Goal: Transaction & Acquisition: Purchase product/service

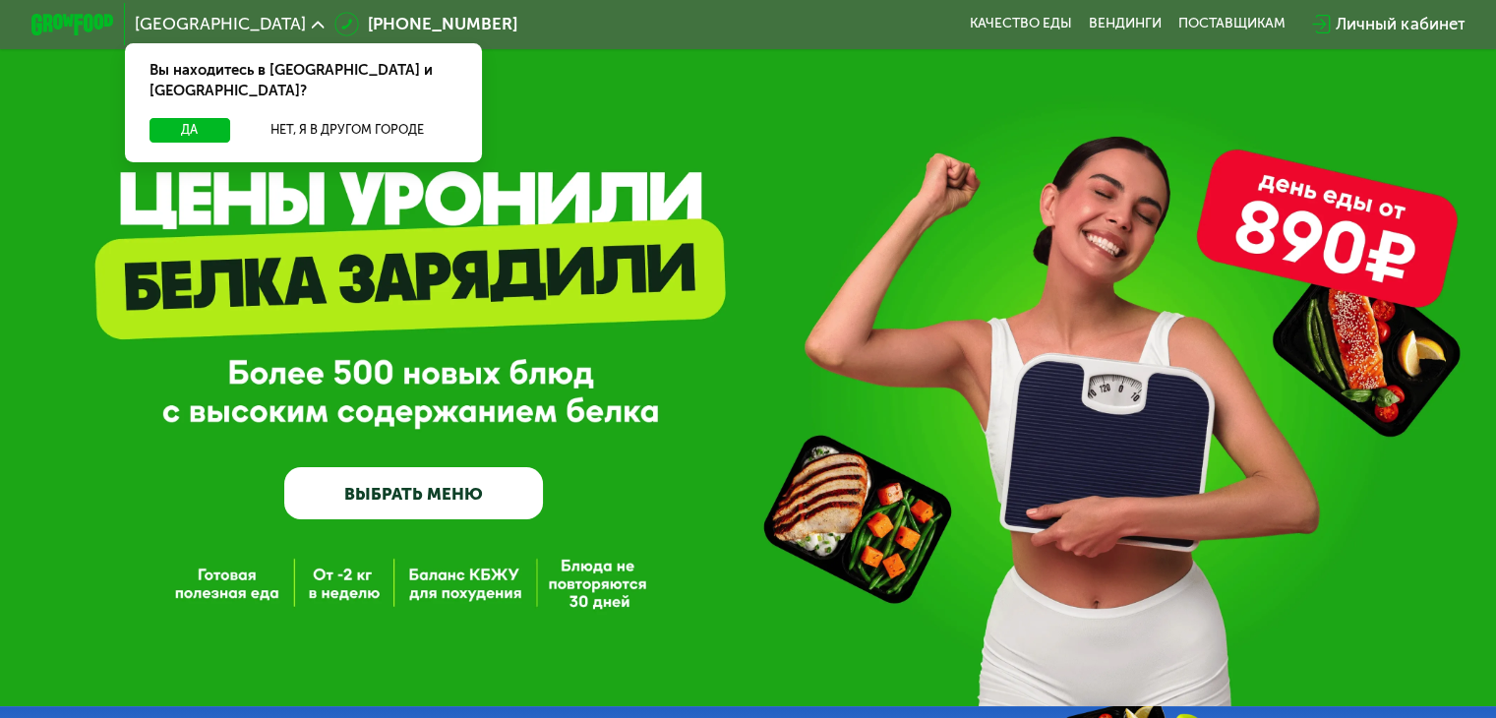
click at [714, 385] on div "GrowFood — доставка правильного питания ВЫБРАТЬ МЕНЮ" at bounding box center [748, 379] width 1496 height 280
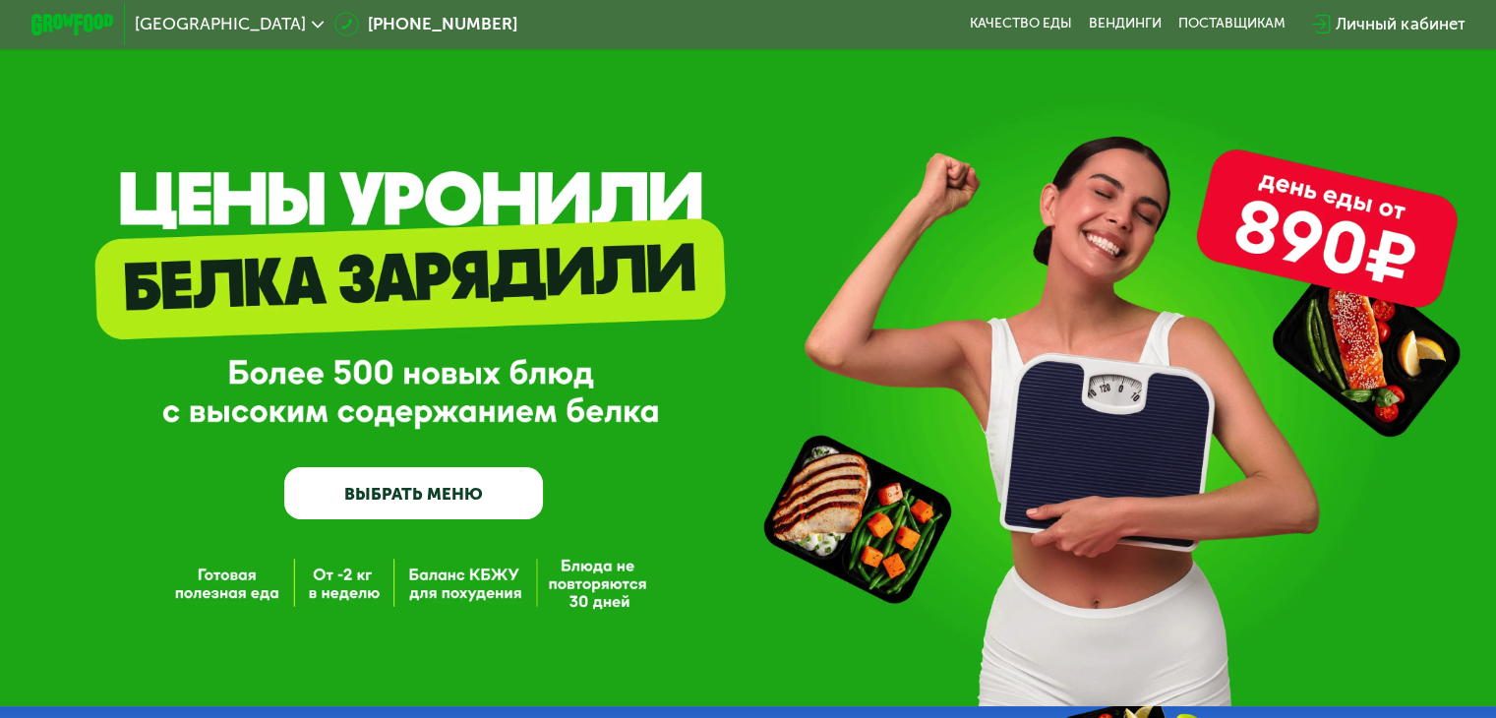
click at [1412, 25] on div "Личный кабинет" at bounding box center [1400, 24] width 129 height 25
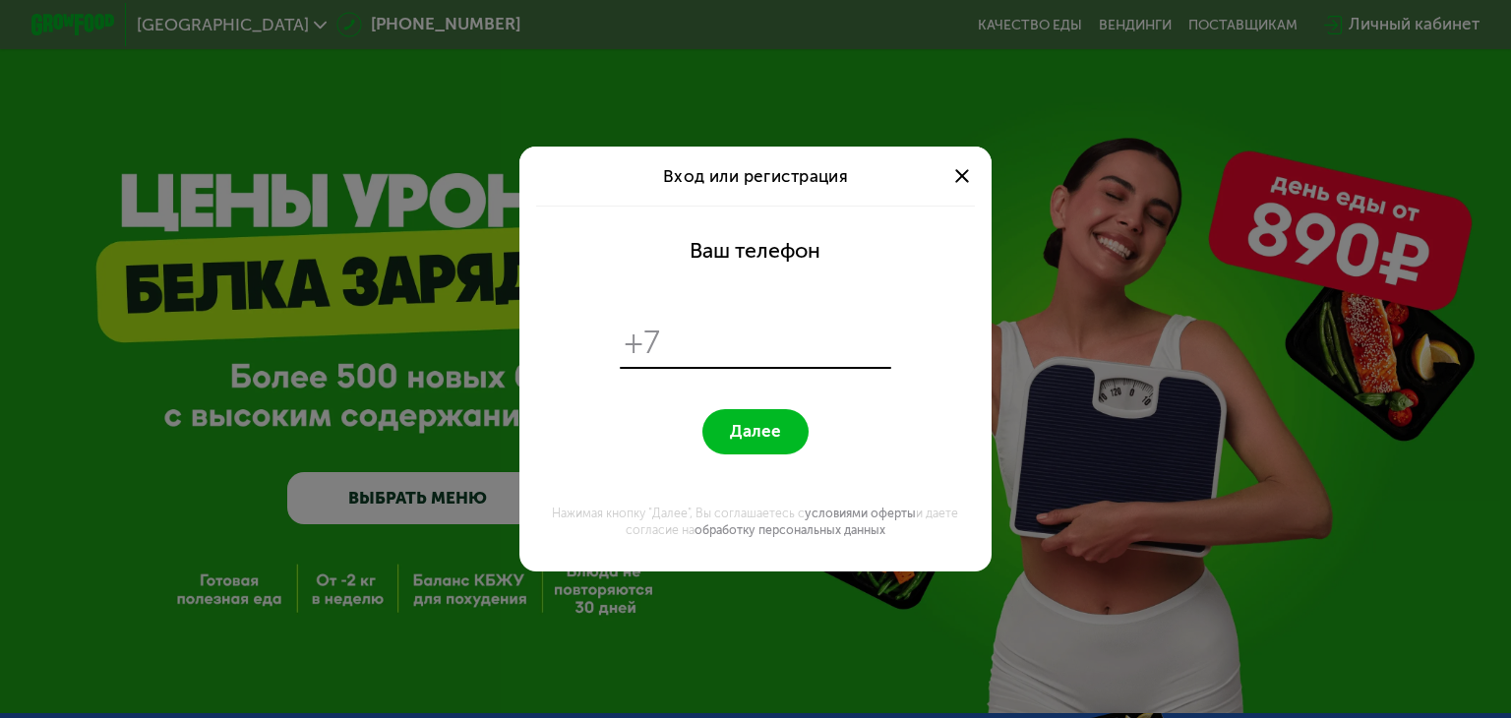
click at [967, 177] on div at bounding box center [962, 176] width 26 height 26
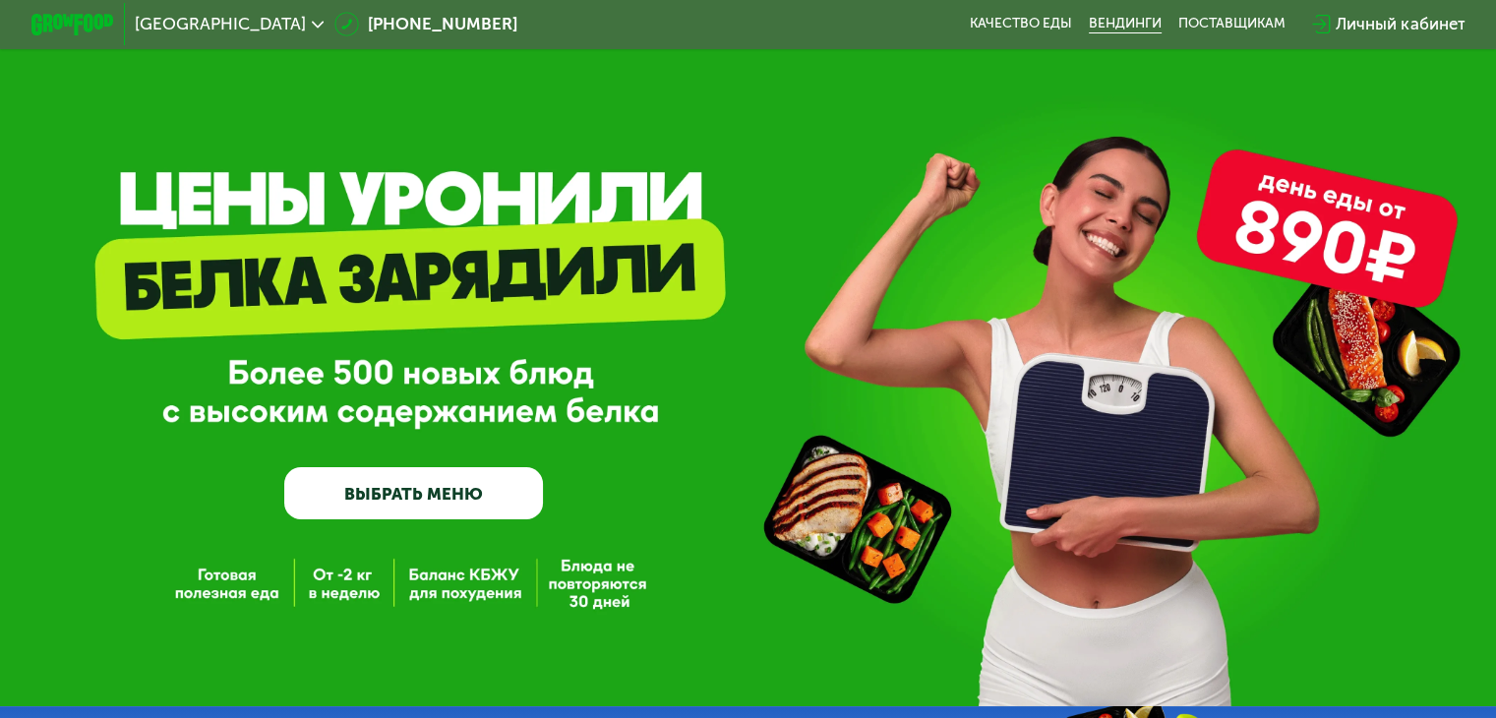
click at [1121, 29] on link "Вендинги" at bounding box center [1125, 24] width 73 height 17
click at [1060, 25] on link "Качество еды" at bounding box center [1021, 24] width 102 height 17
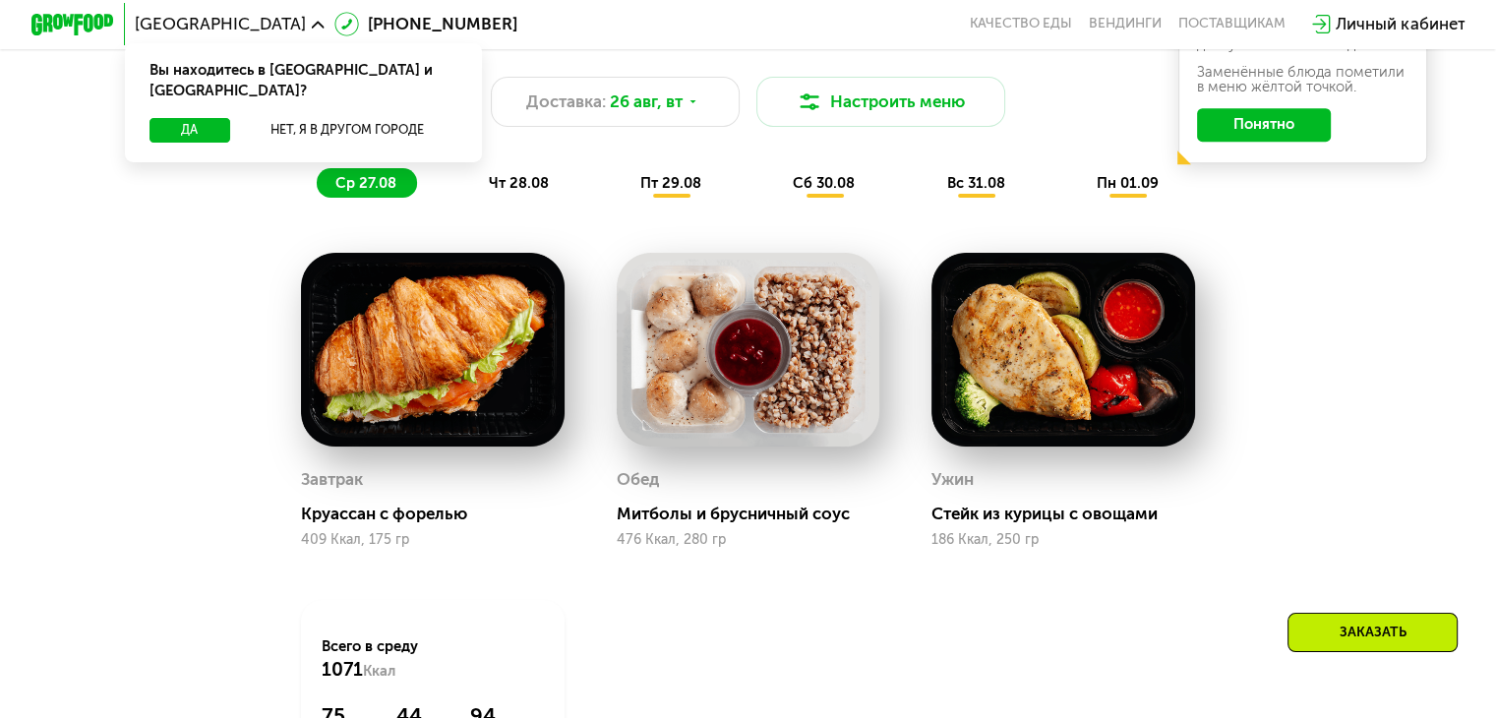
scroll to position [1114, 0]
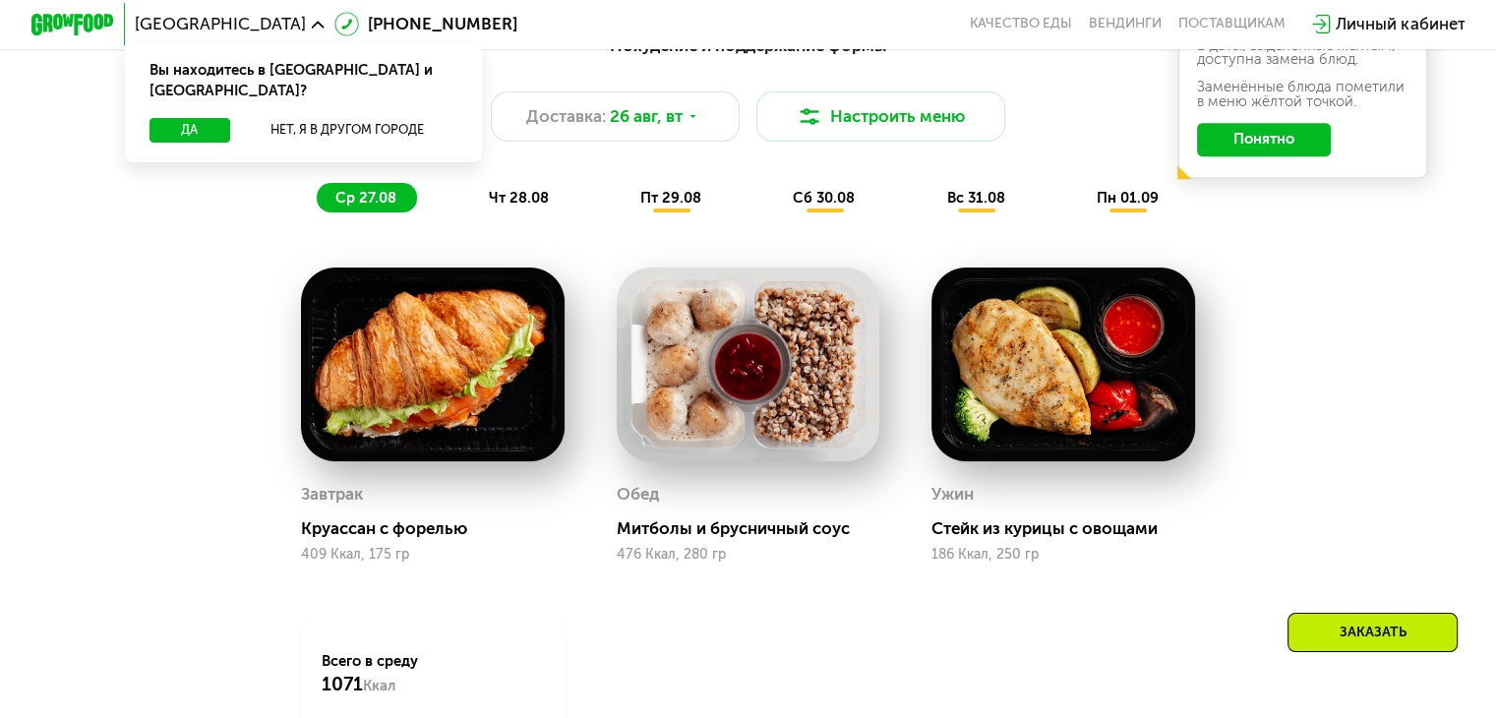
click at [523, 204] on span "чт 28.08" at bounding box center [518, 198] width 60 height 18
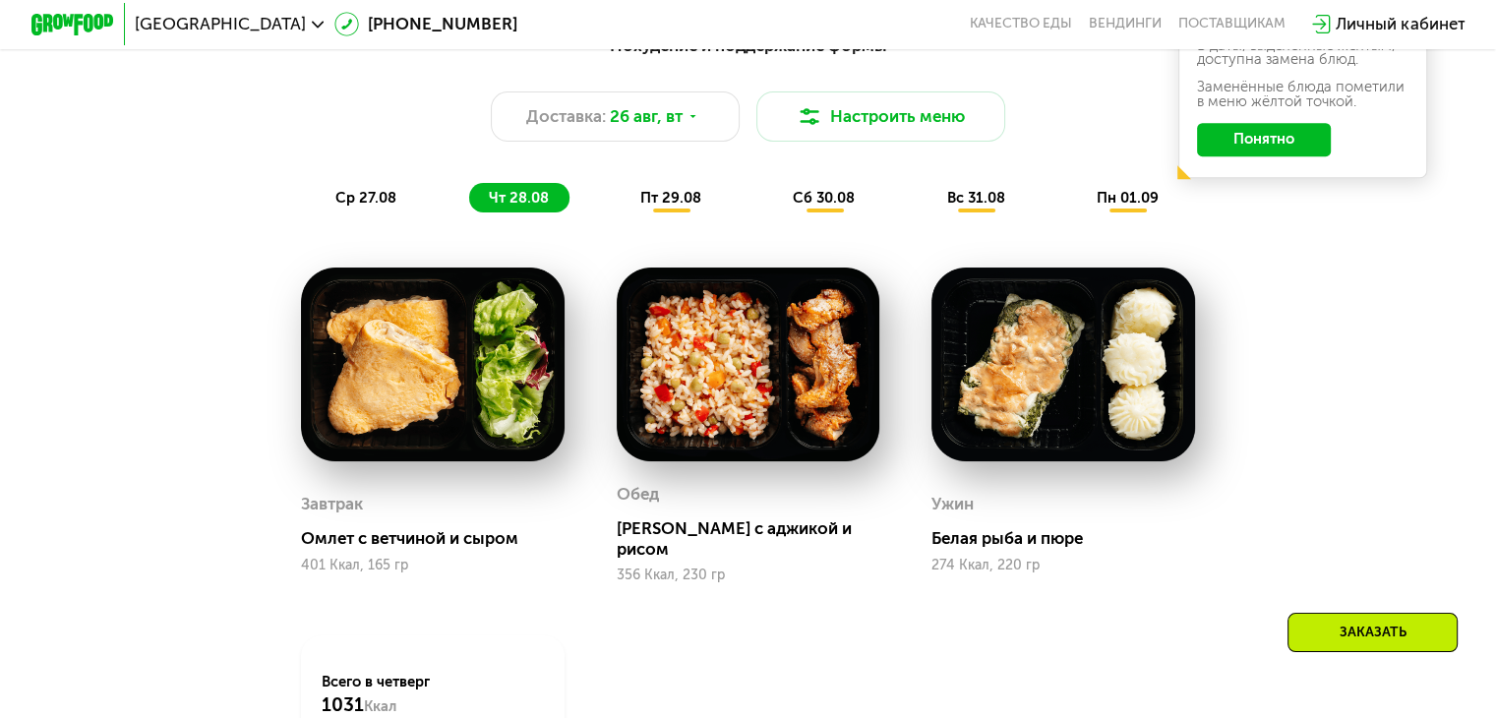
click at [672, 207] on span "пт 29.08" at bounding box center [670, 198] width 61 height 18
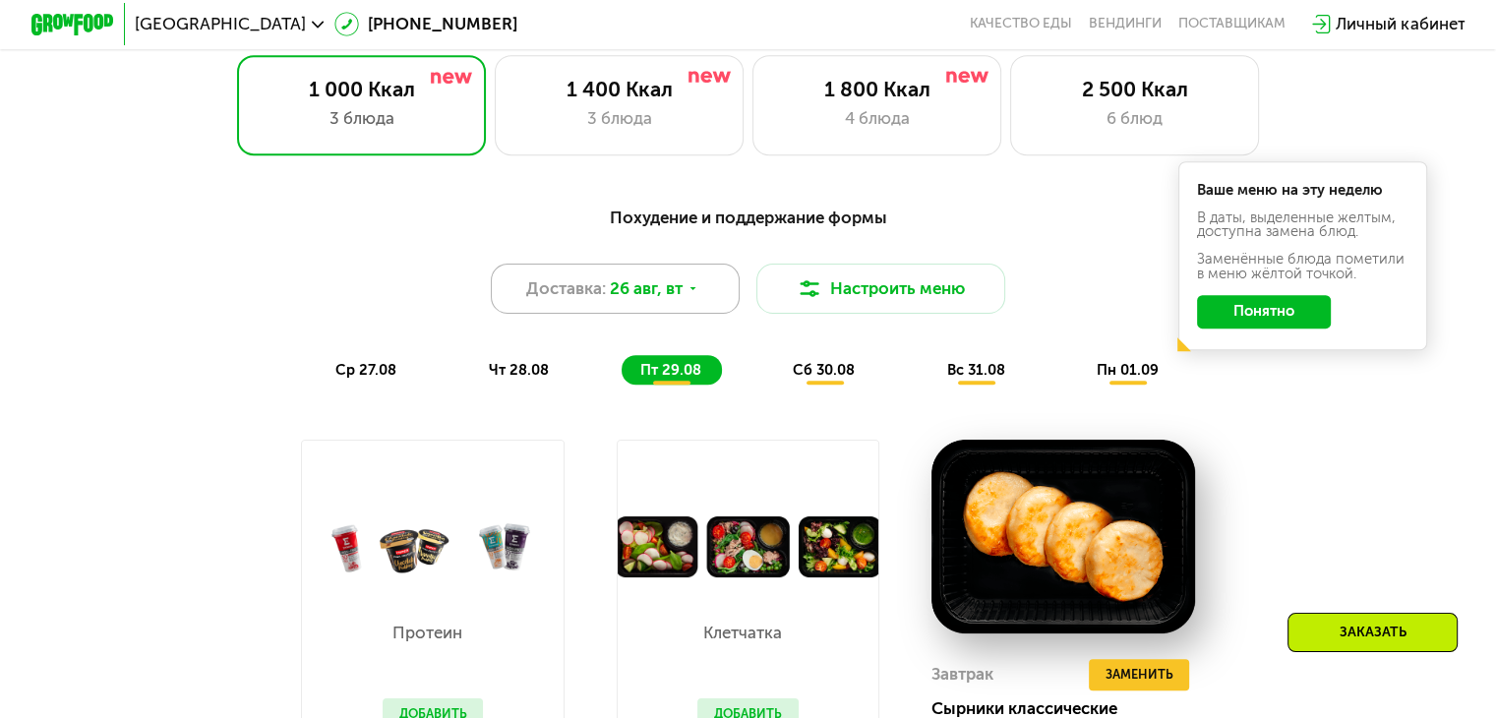
scroll to position [787, 0]
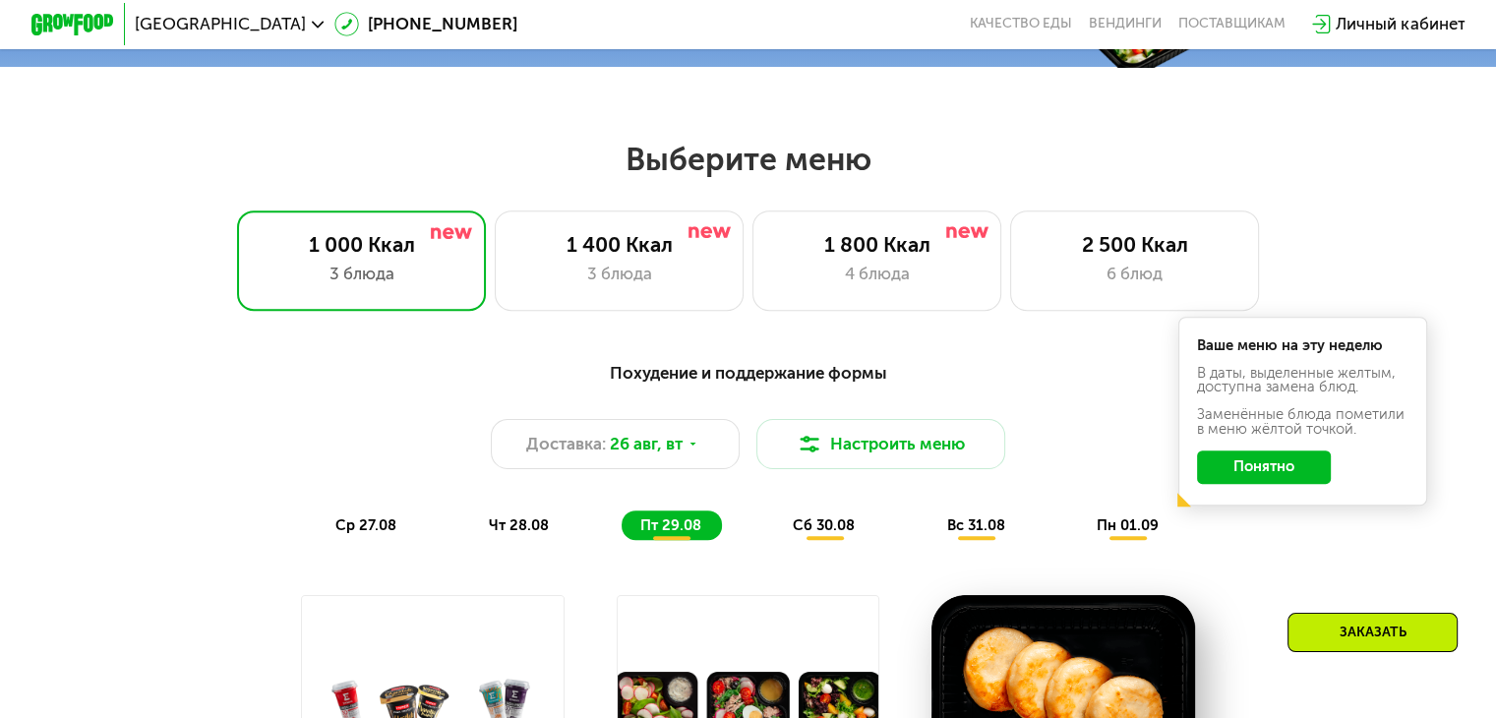
click at [1297, 473] on button "Понятно" at bounding box center [1264, 466] width 134 height 33
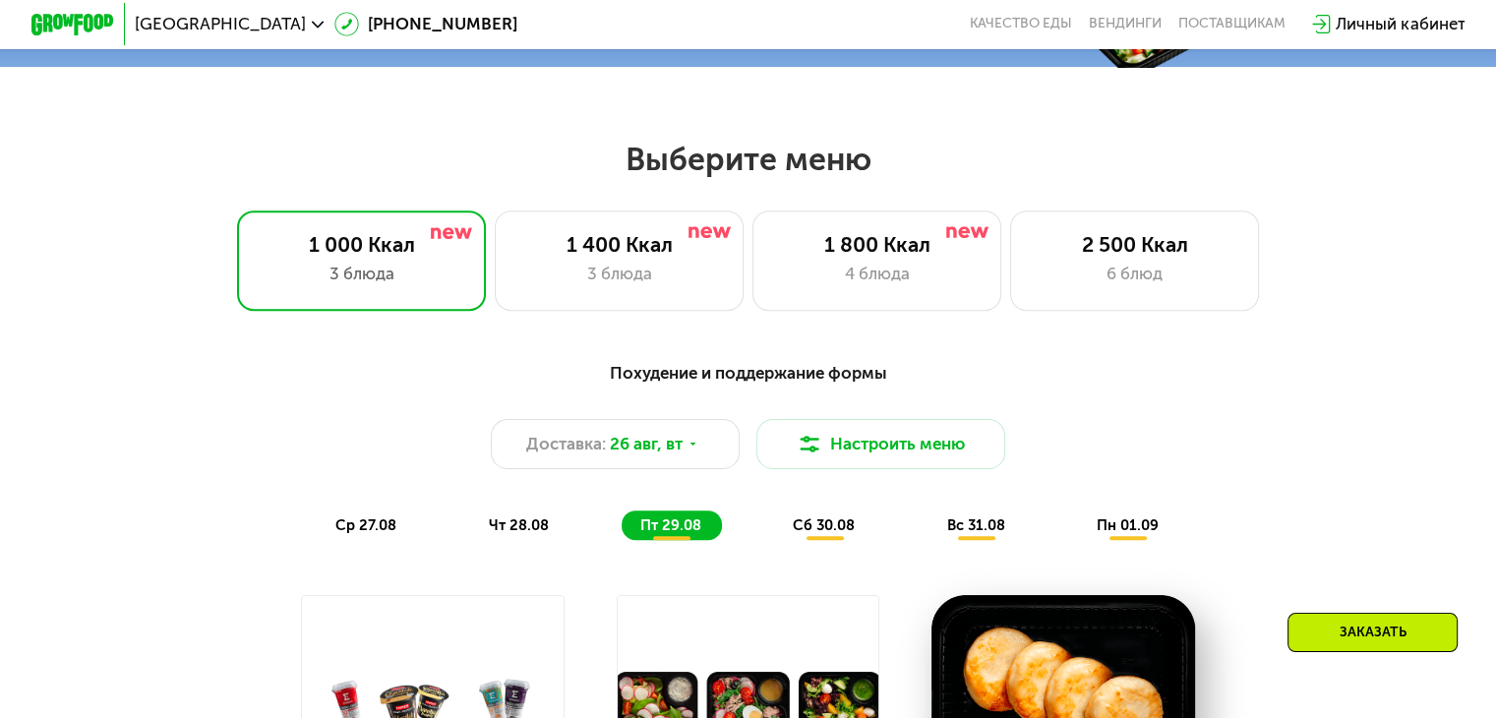
click at [1133, 532] on span "пн 01.09" at bounding box center [1128, 525] width 62 height 18
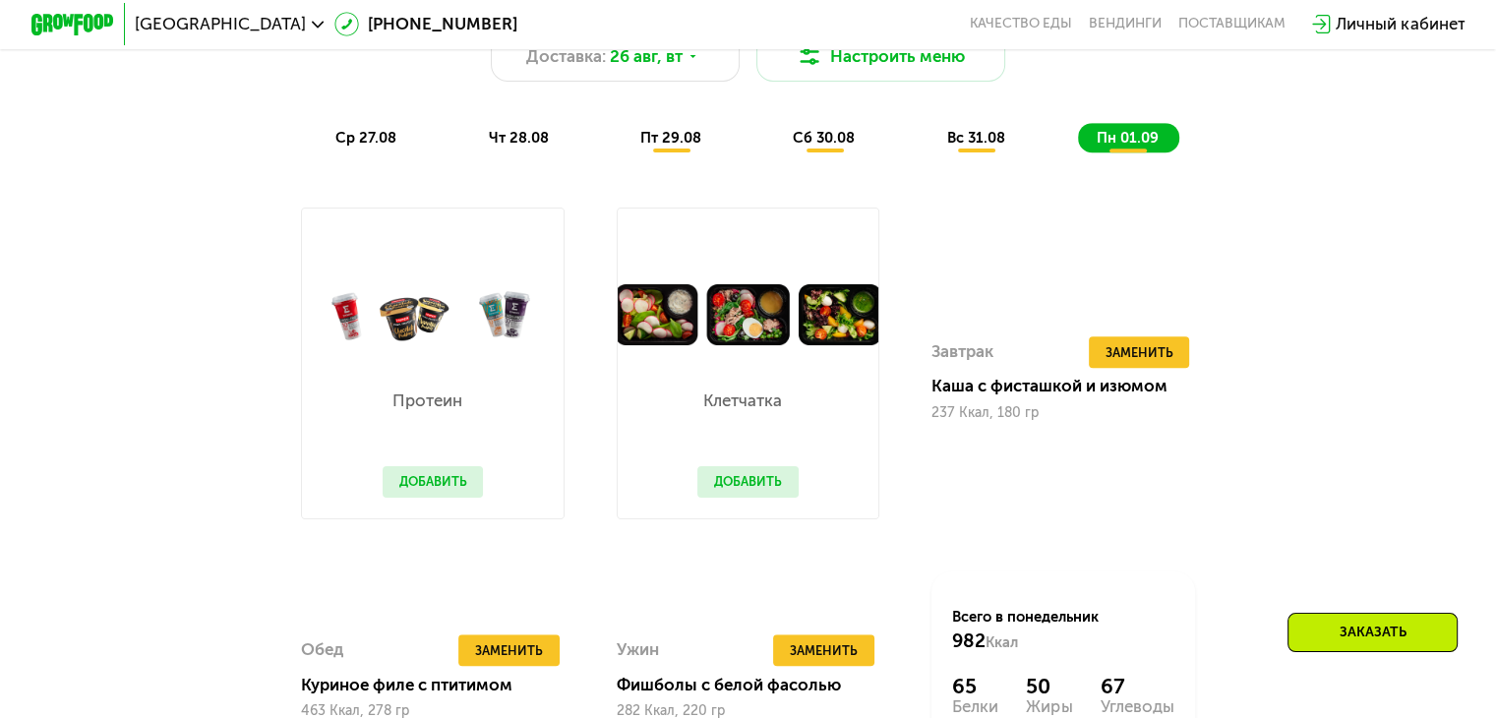
scroll to position [1180, 0]
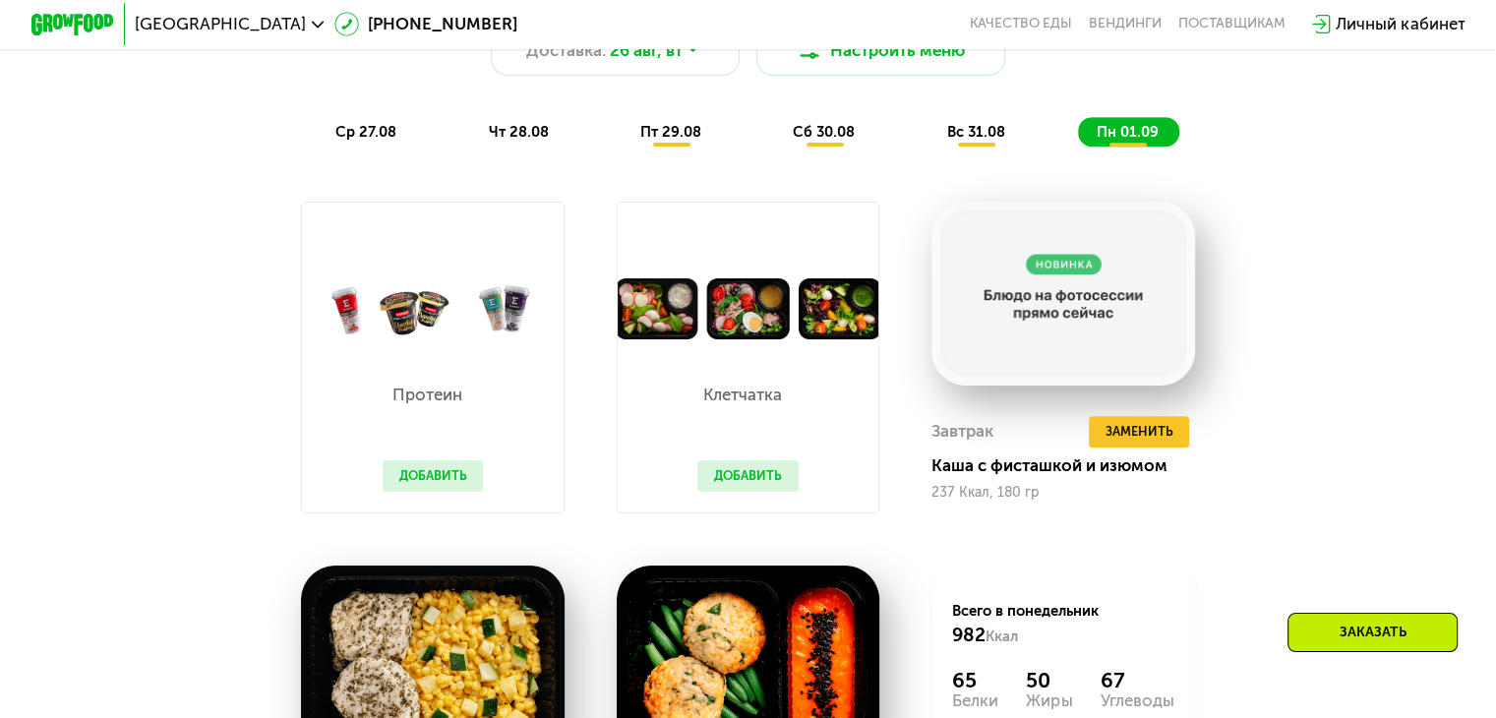
click at [1271, 336] on div "Похудение и поддержание формы Доставка: 26 авг, вт Настроить меню ср 27.08 чт 2…" at bounding box center [747, 451] width 1279 height 992
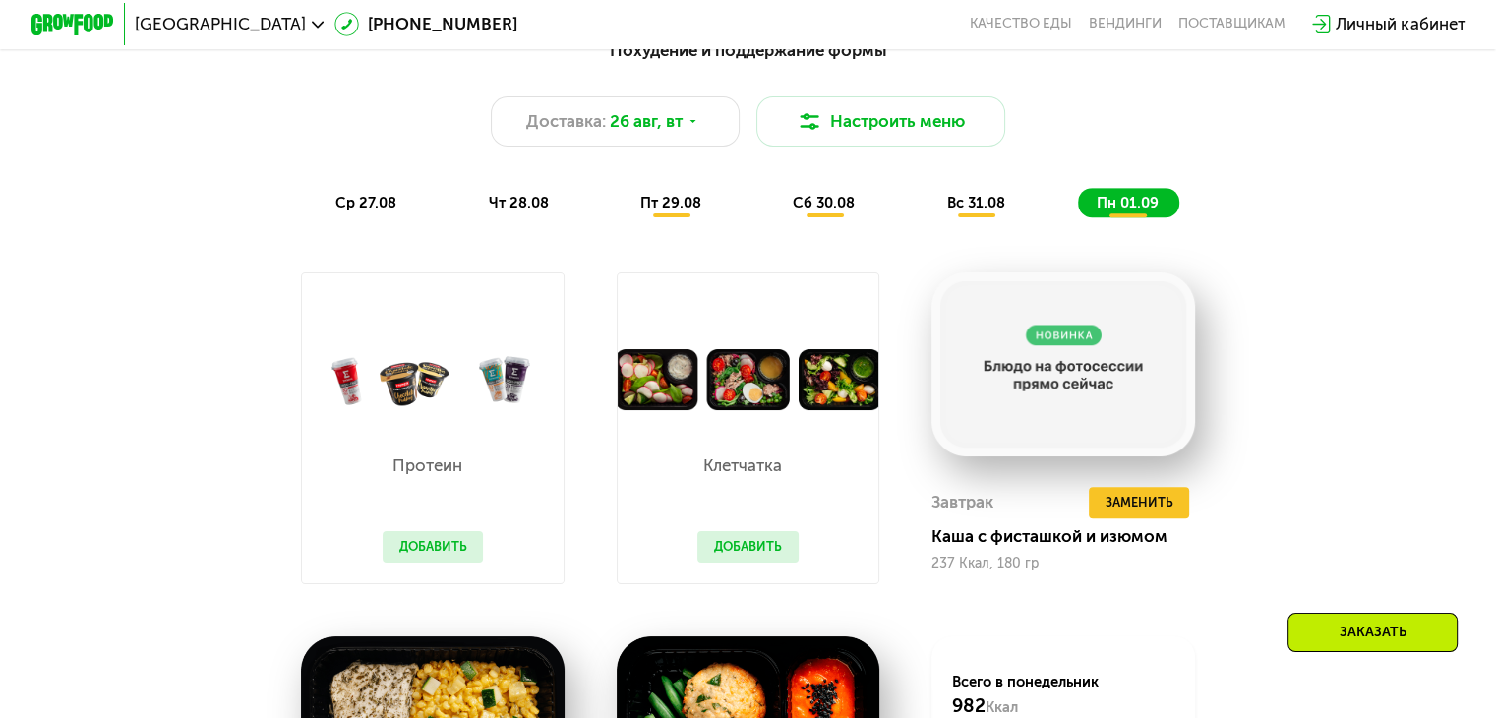
scroll to position [983, 0]
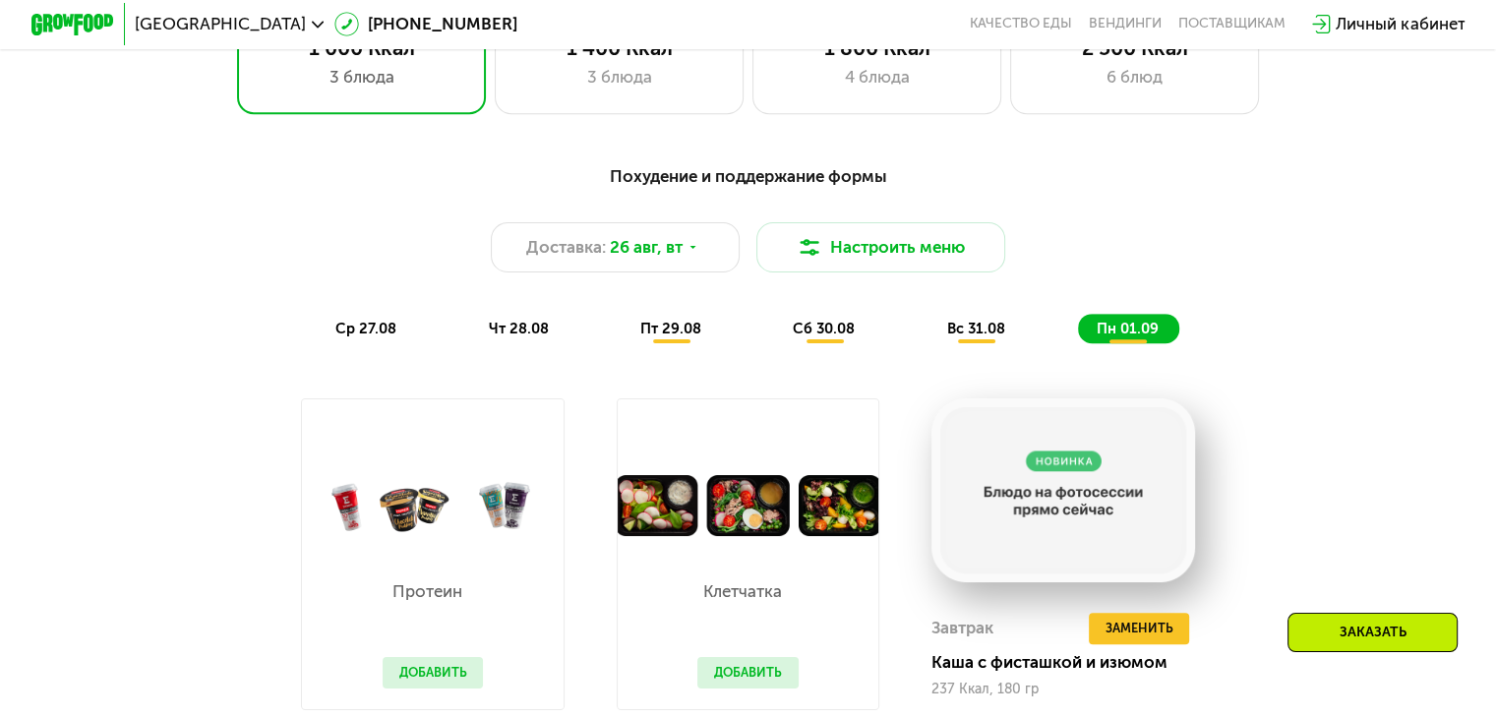
click at [1078, 327] on div "вс 31.08" at bounding box center [1128, 329] width 101 height 30
click at [980, 337] on span "вс 31.08" at bounding box center [975, 329] width 58 height 18
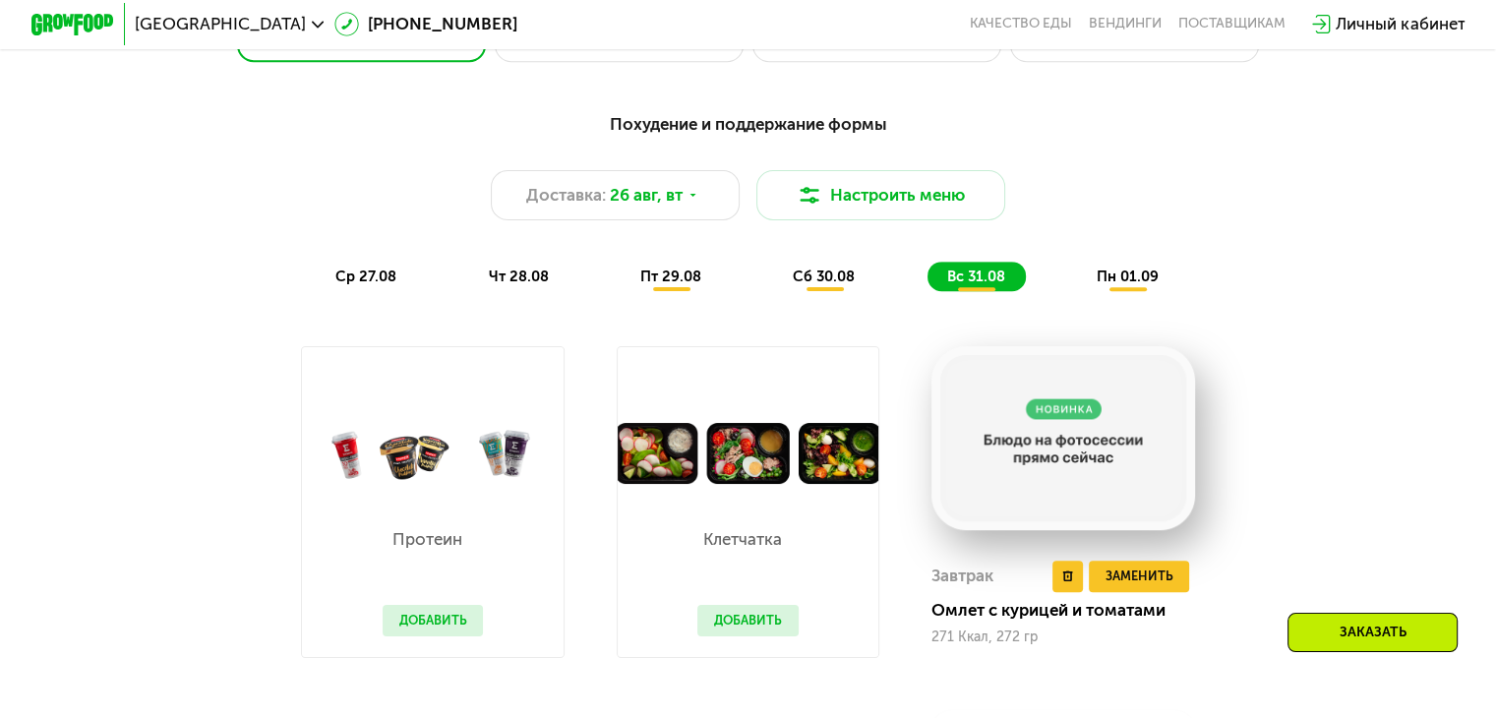
scroll to position [1048, 0]
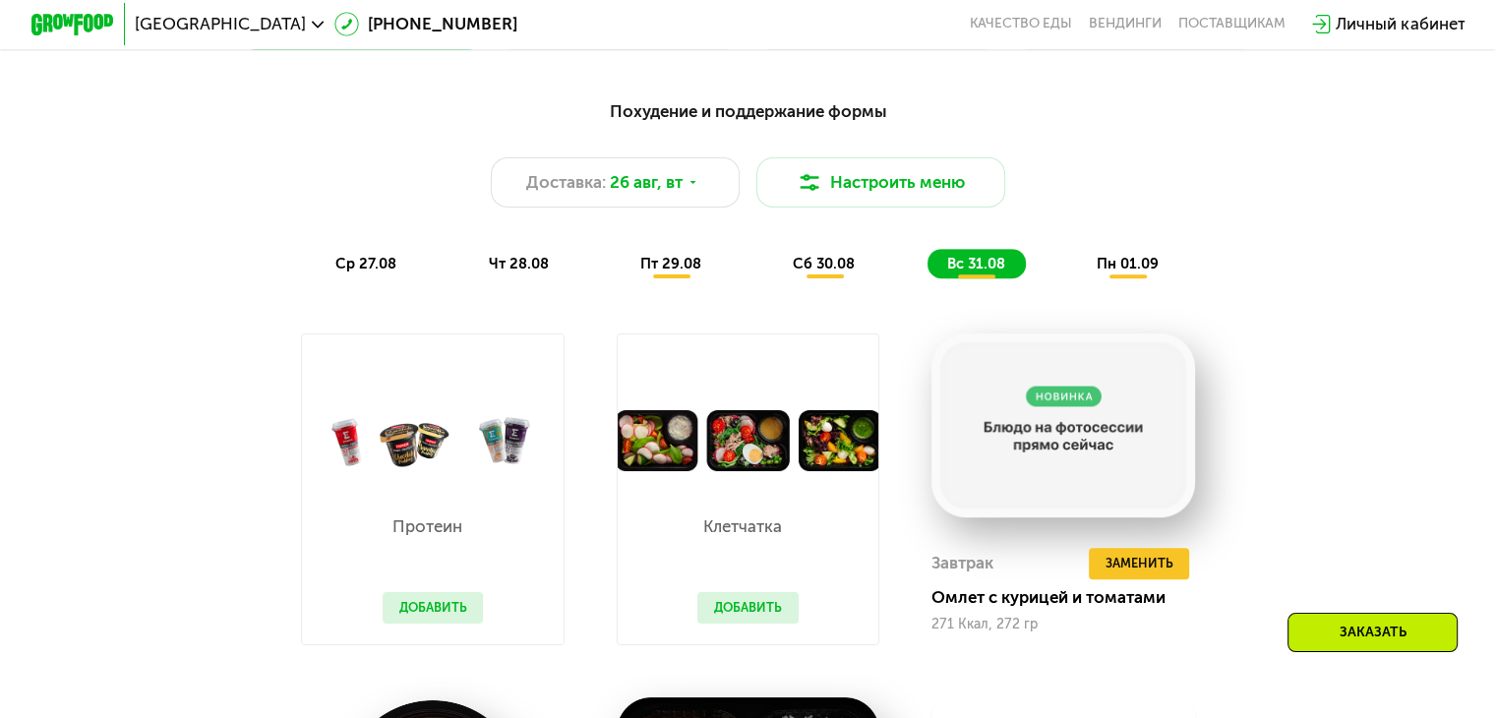
click at [827, 272] on span "сб 30.08" at bounding box center [824, 264] width 62 height 18
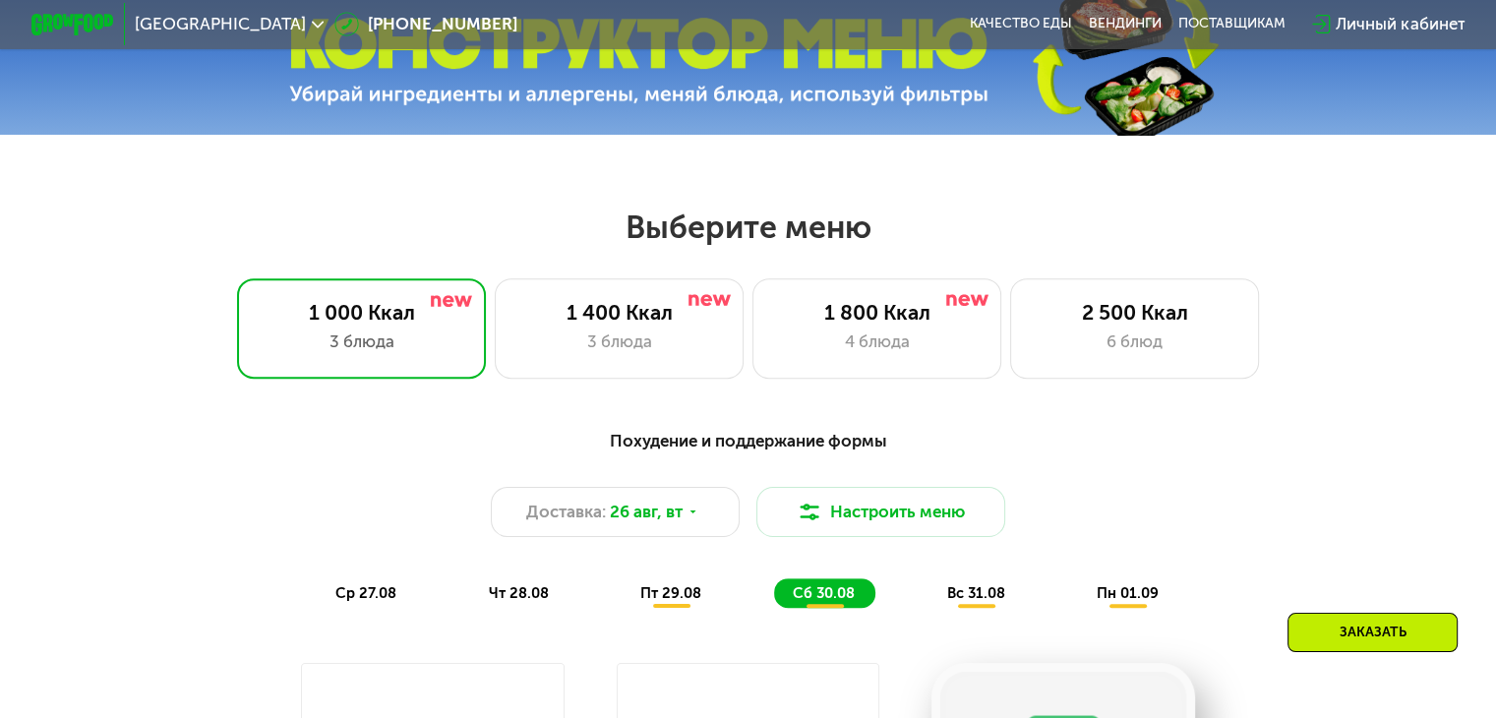
scroll to position [524, 0]
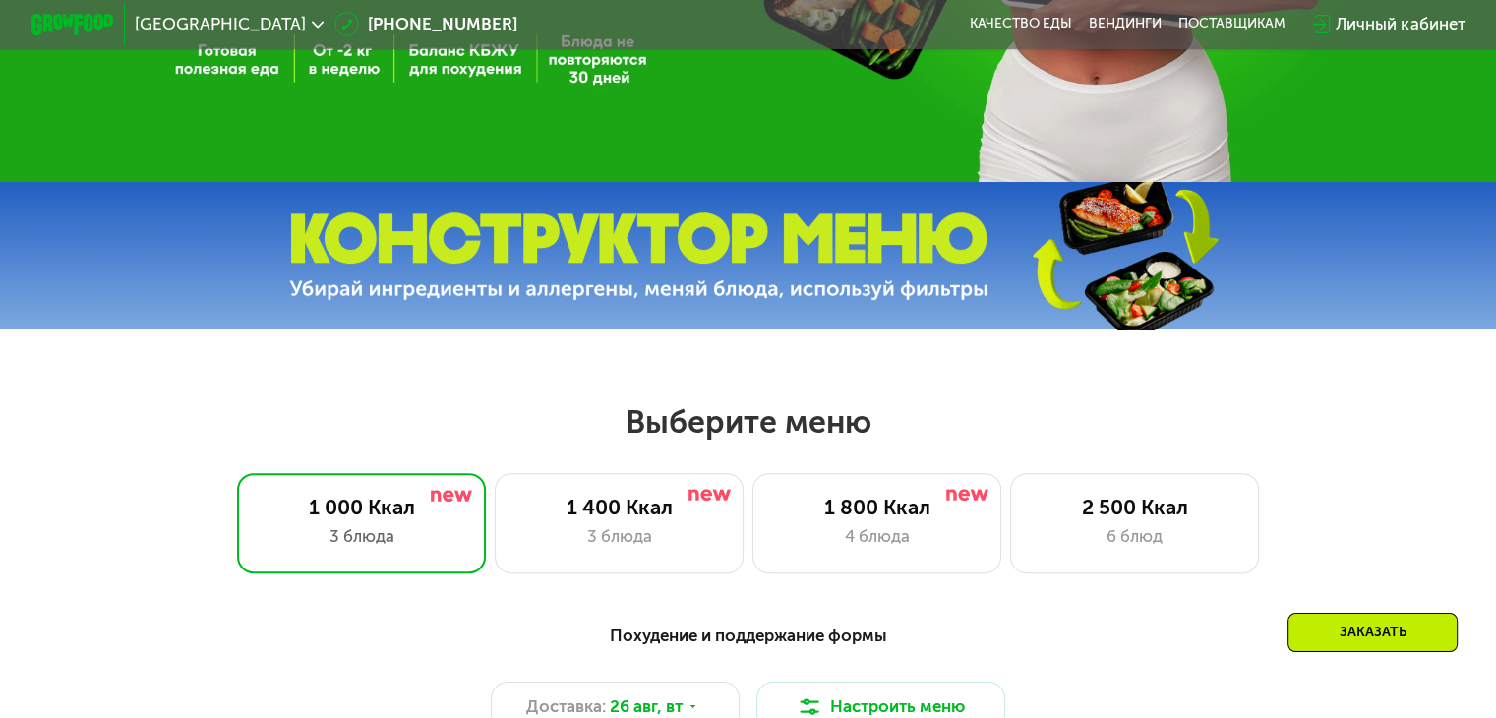
click at [805, 416] on h2 "Выберите меню" at bounding box center [748, 421] width 1363 height 39
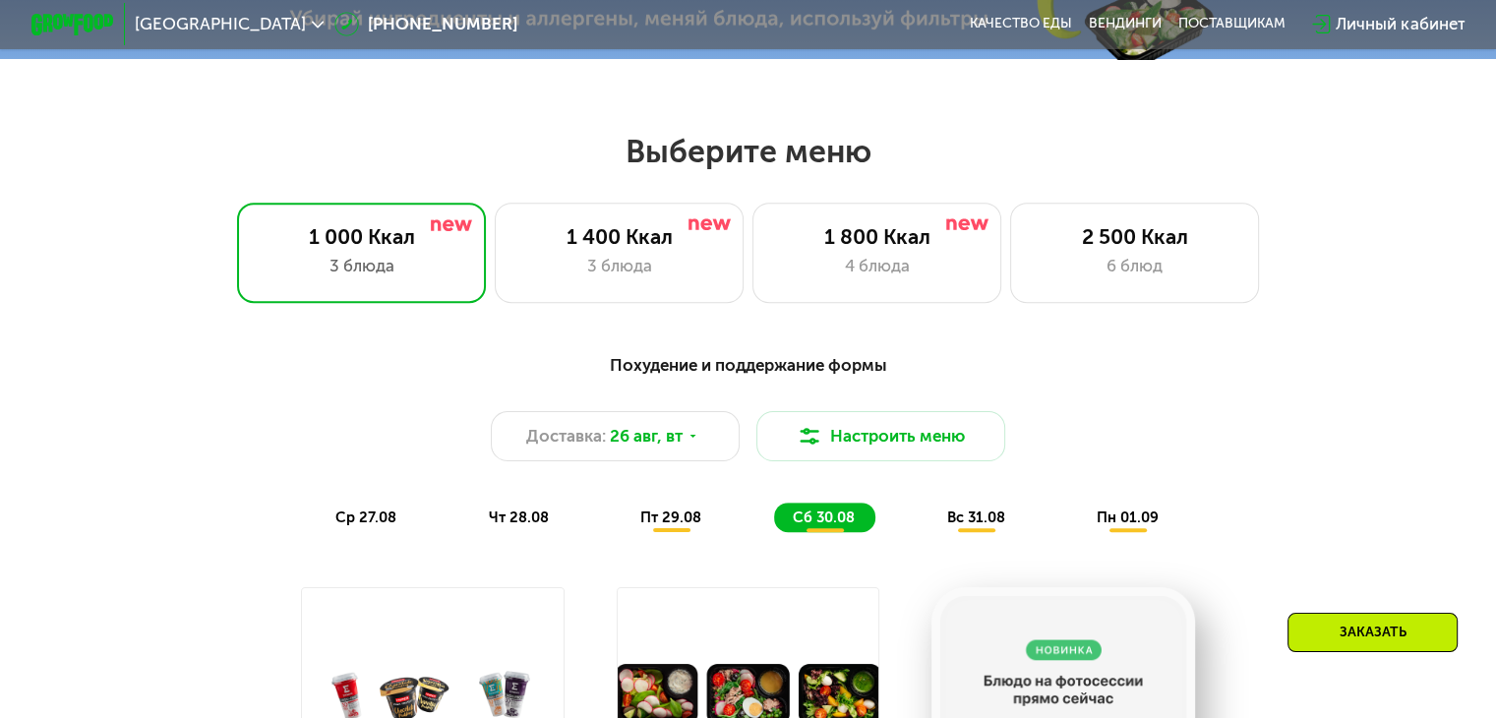
scroll to position [852, 0]
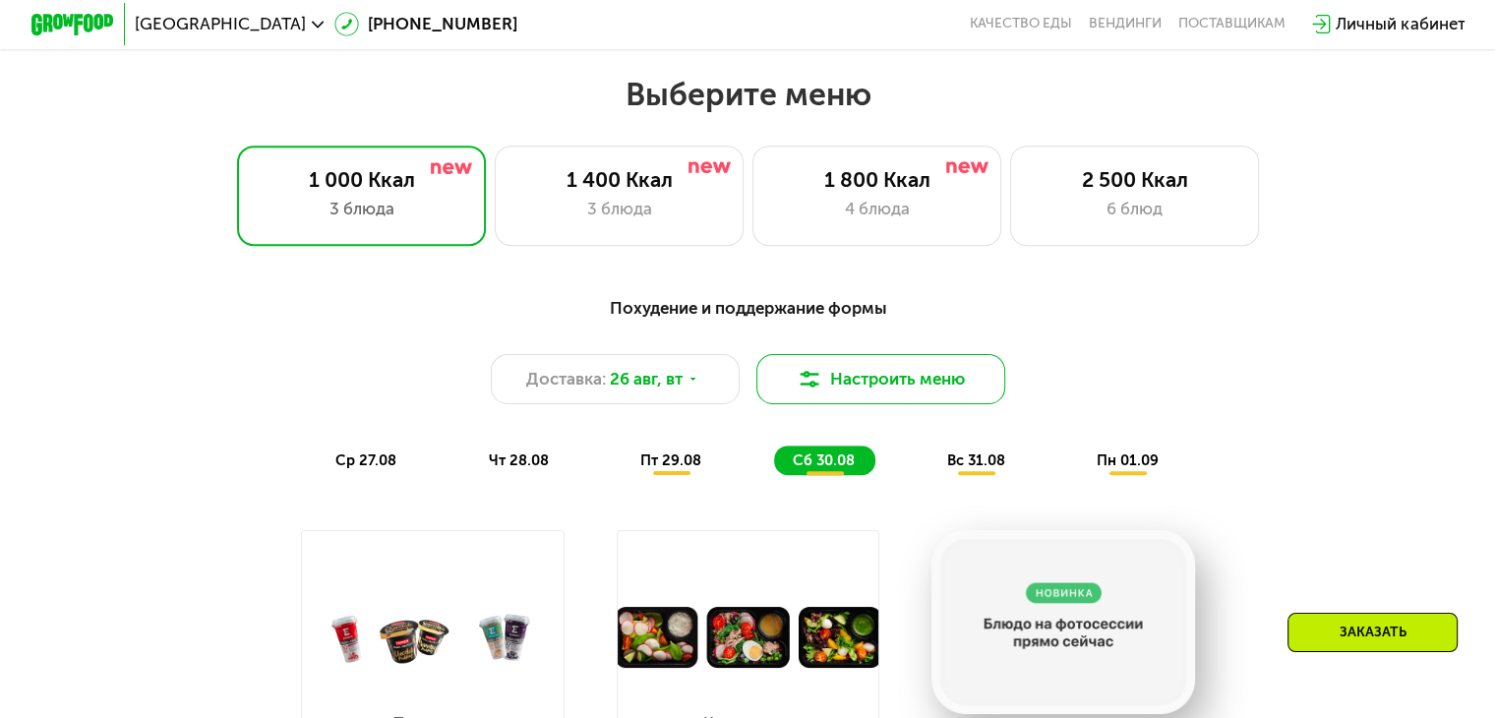
click at [925, 400] on button "Настроить меню" at bounding box center [881, 379] width 250 height 50
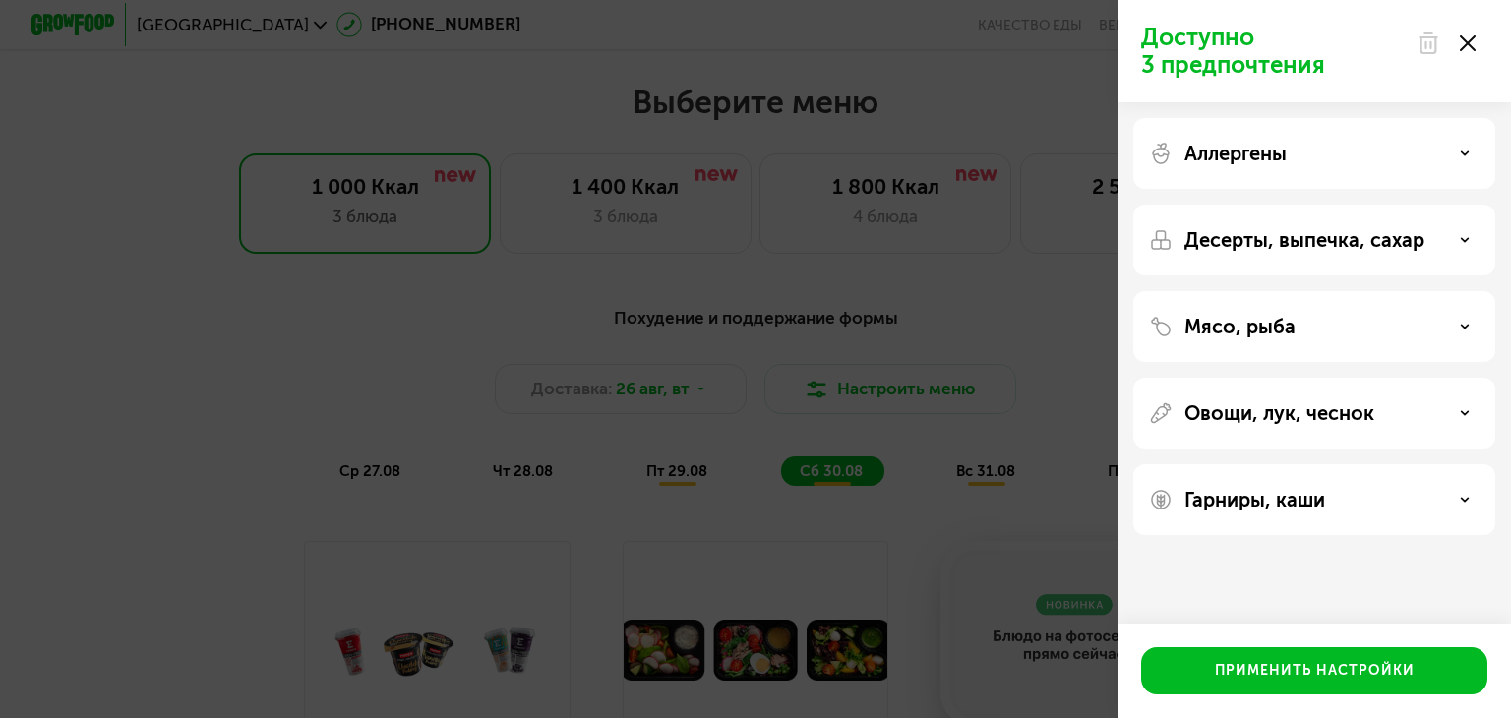
click at [1464, 53] on div at bounding box center [1445, 43] width 83 height 39
click at [1464, 48] on icon at bounding box center [1467, 43] width 16 height 16
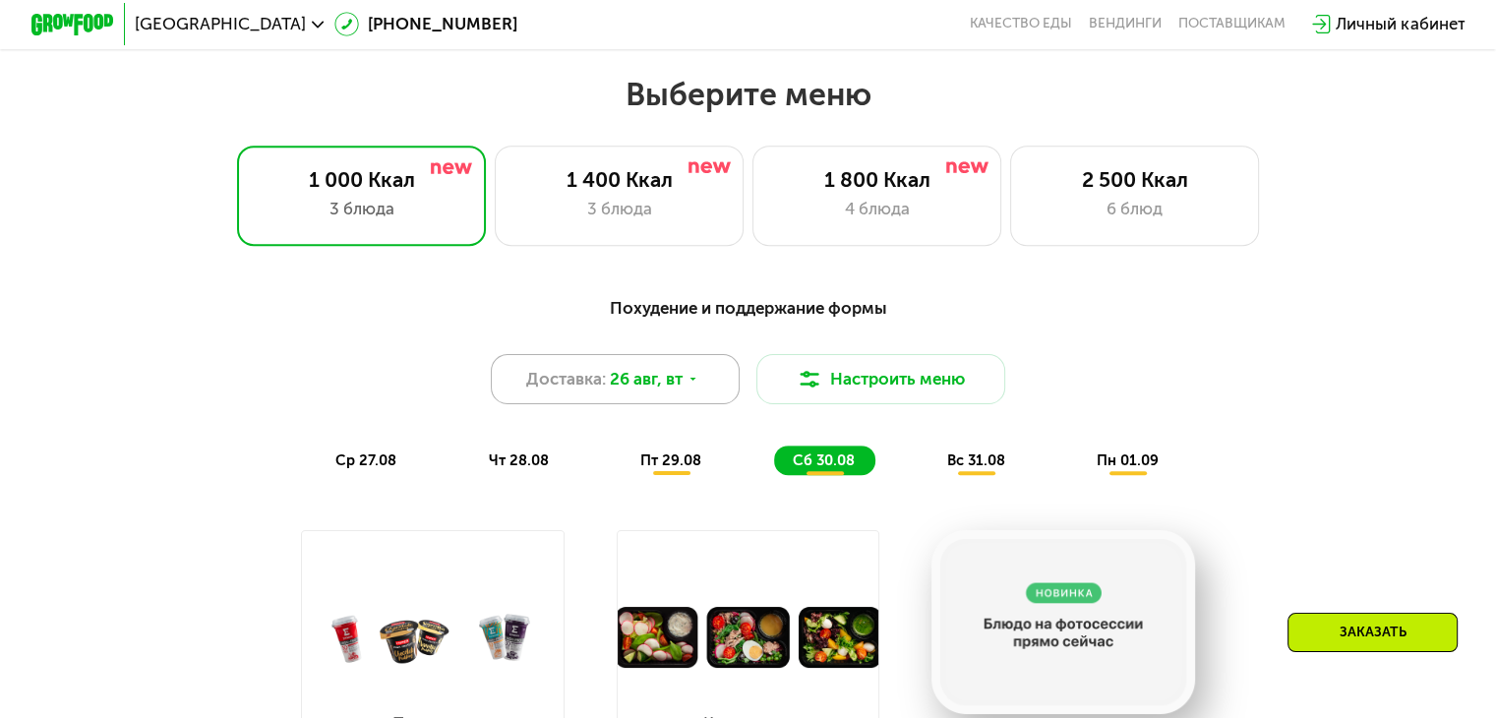
click at [652, 391] on span "26 авг, вт" at bounding box center [646, 379] width 73 height 25
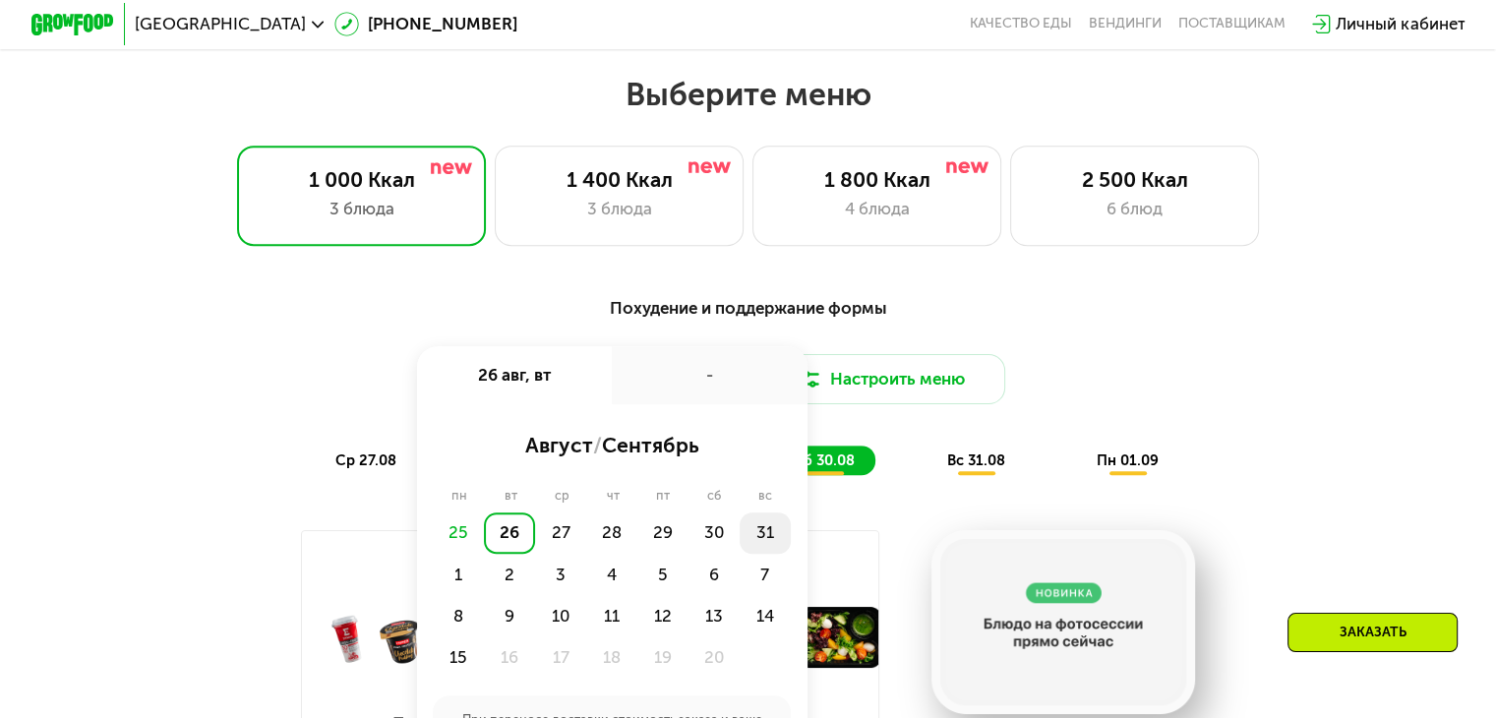
click at [484, 554] on div "31" at bounding box center [458, 574] width 51 height 41
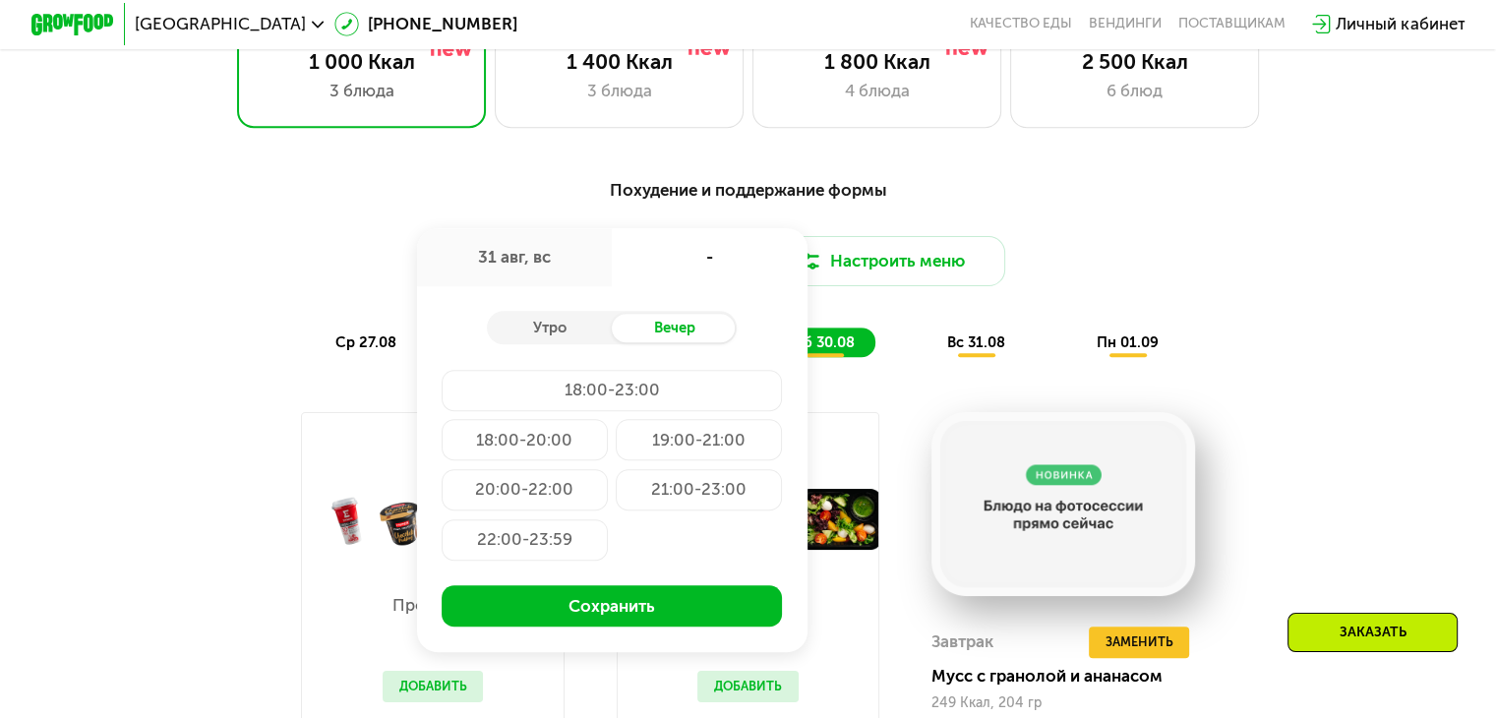
scroll to position [983, 0]
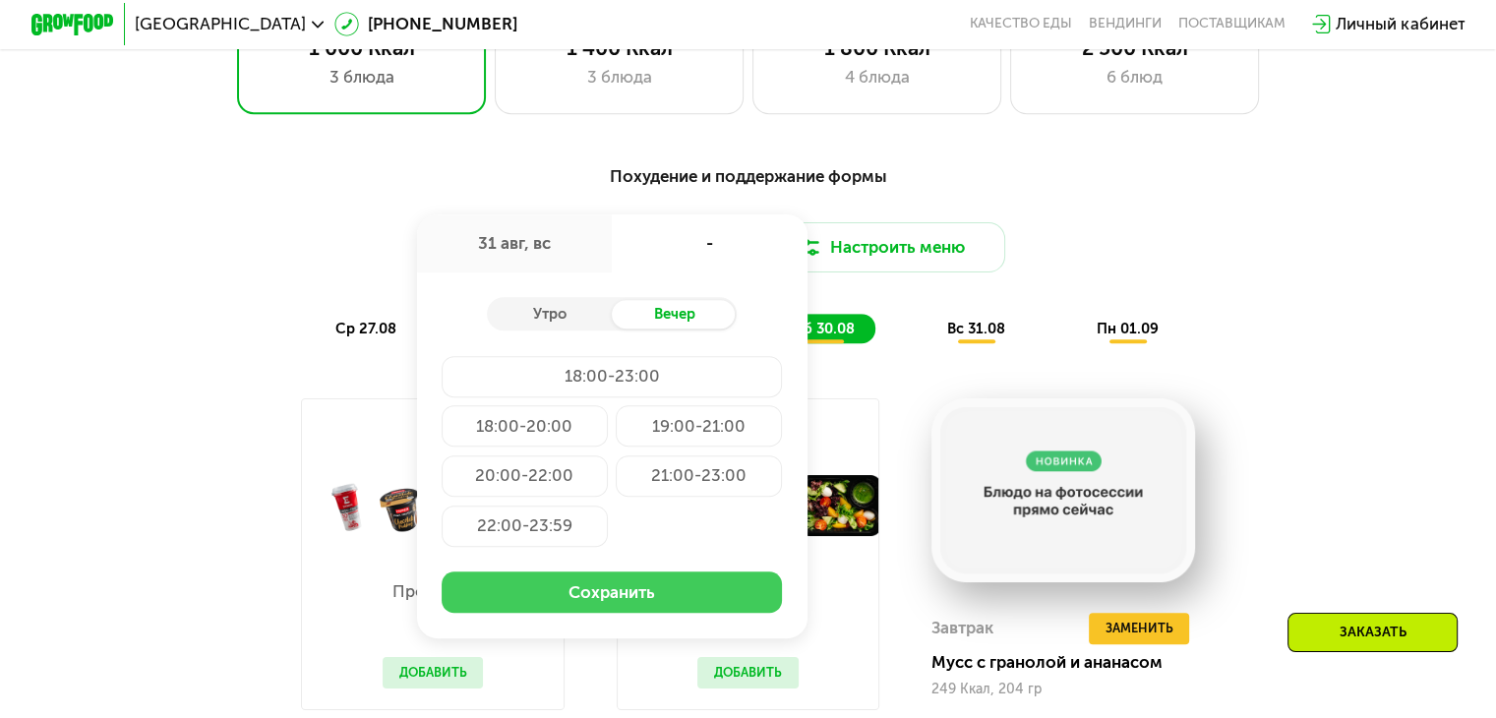
click at [660, 613] on button "Сохранить" at bounding box center [612, 591] width 340 height 41
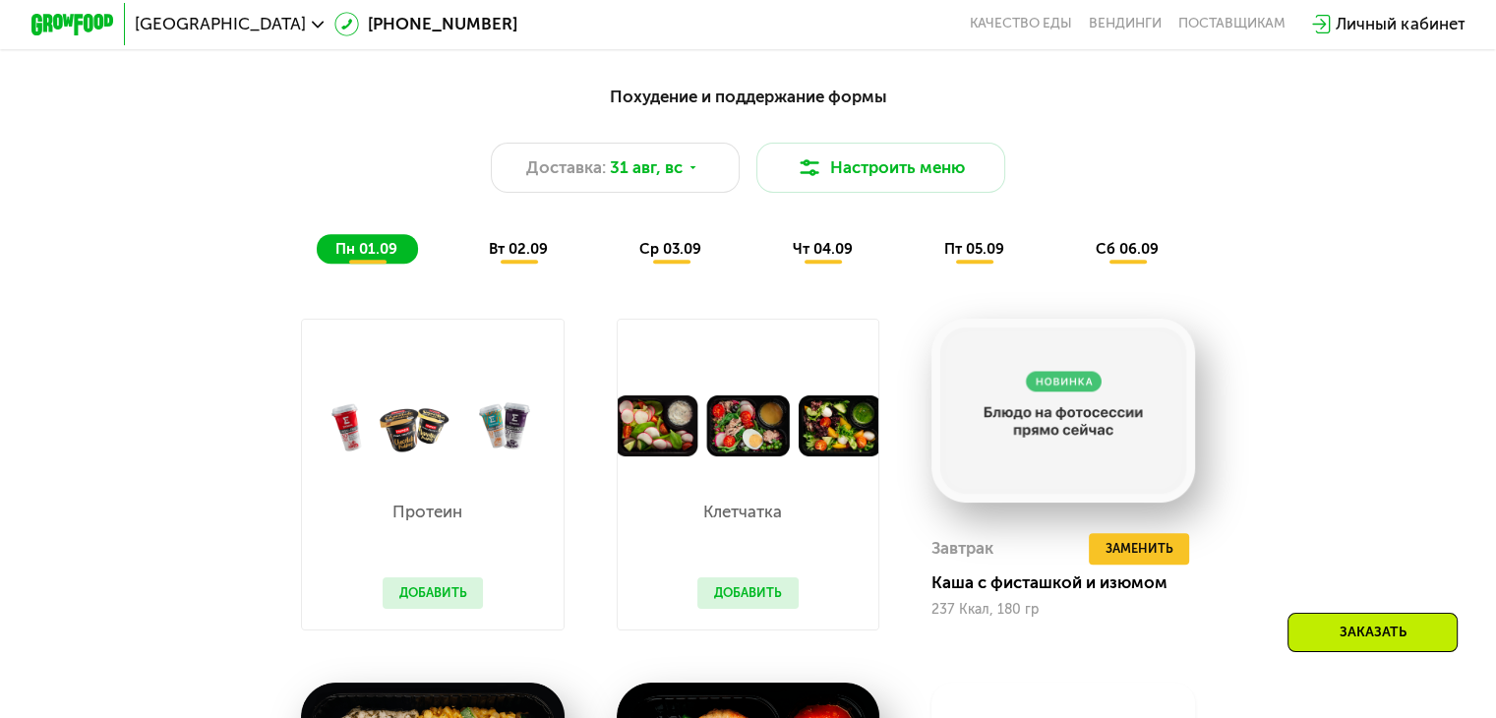
scroll to position [1114, 0]
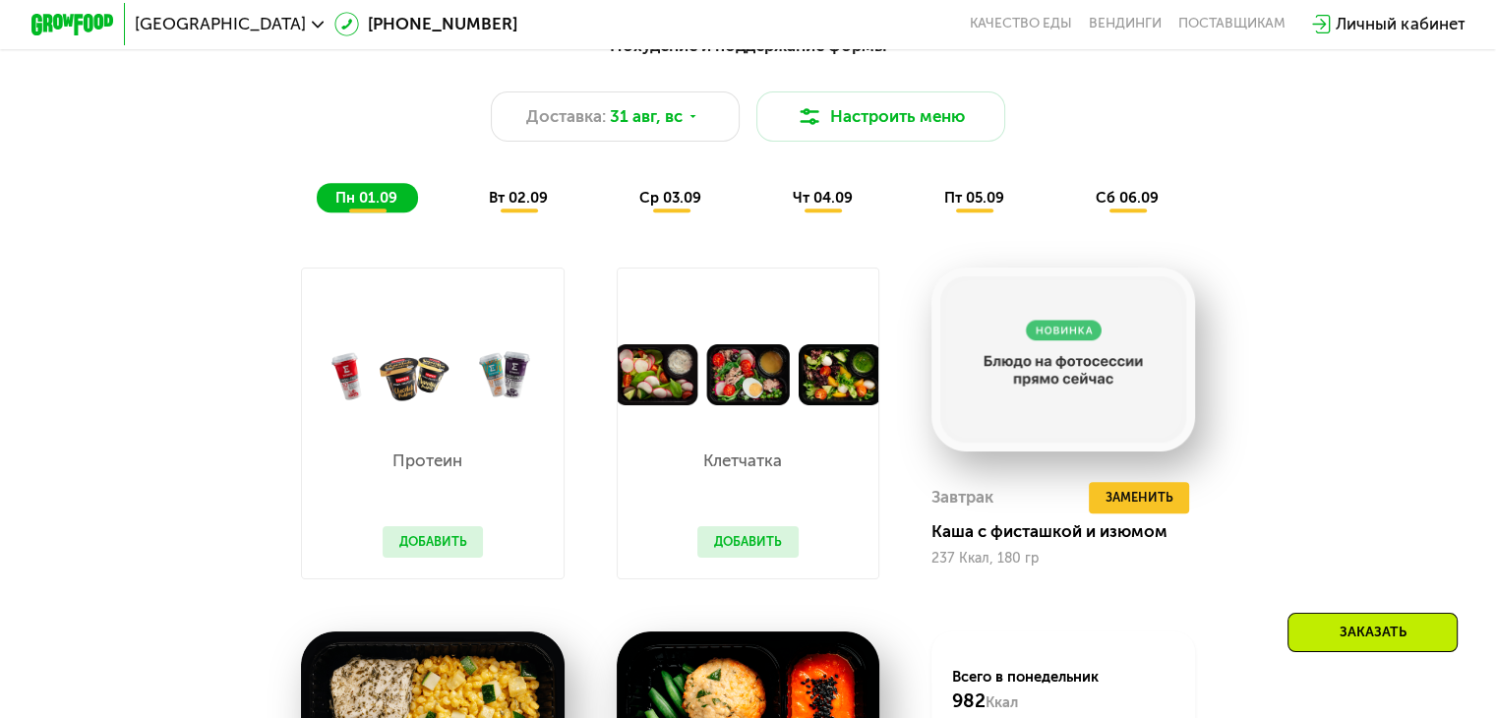
click at [787, 418] on div "Клетчатка Добавить" at bounding box center [748, 491] width 143 height 172
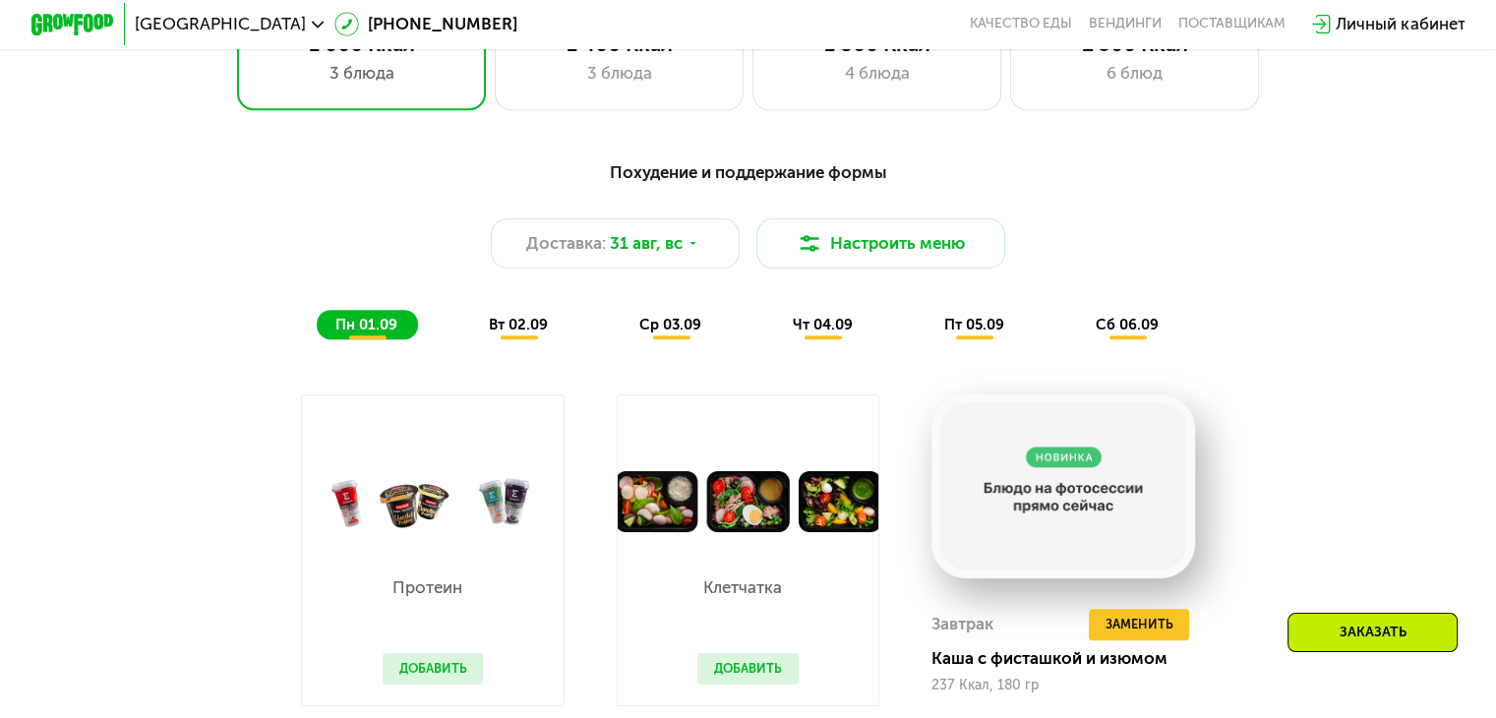
scroll to position [983, 0]
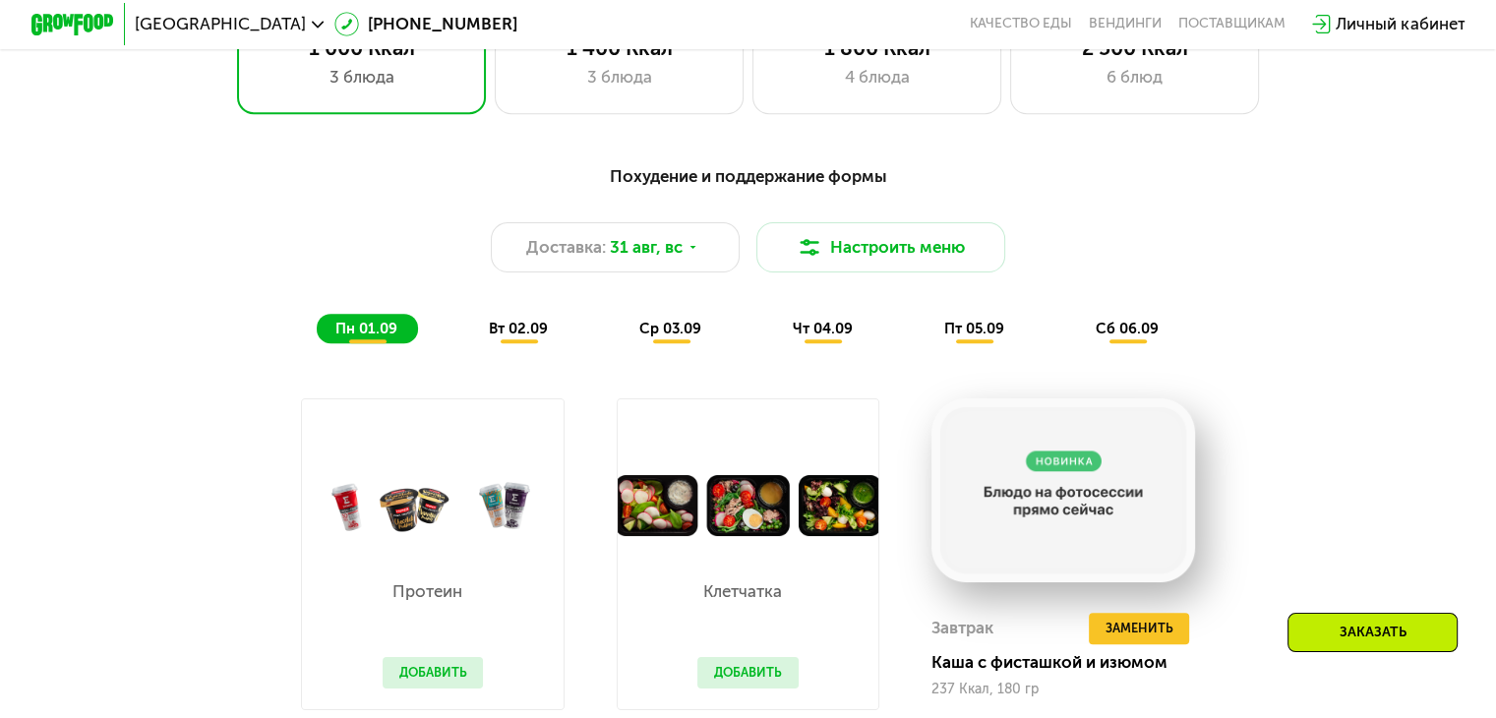
click at [621, 343] on div "вт 02.09" at bounding box center [671, 329] width 101 height 30
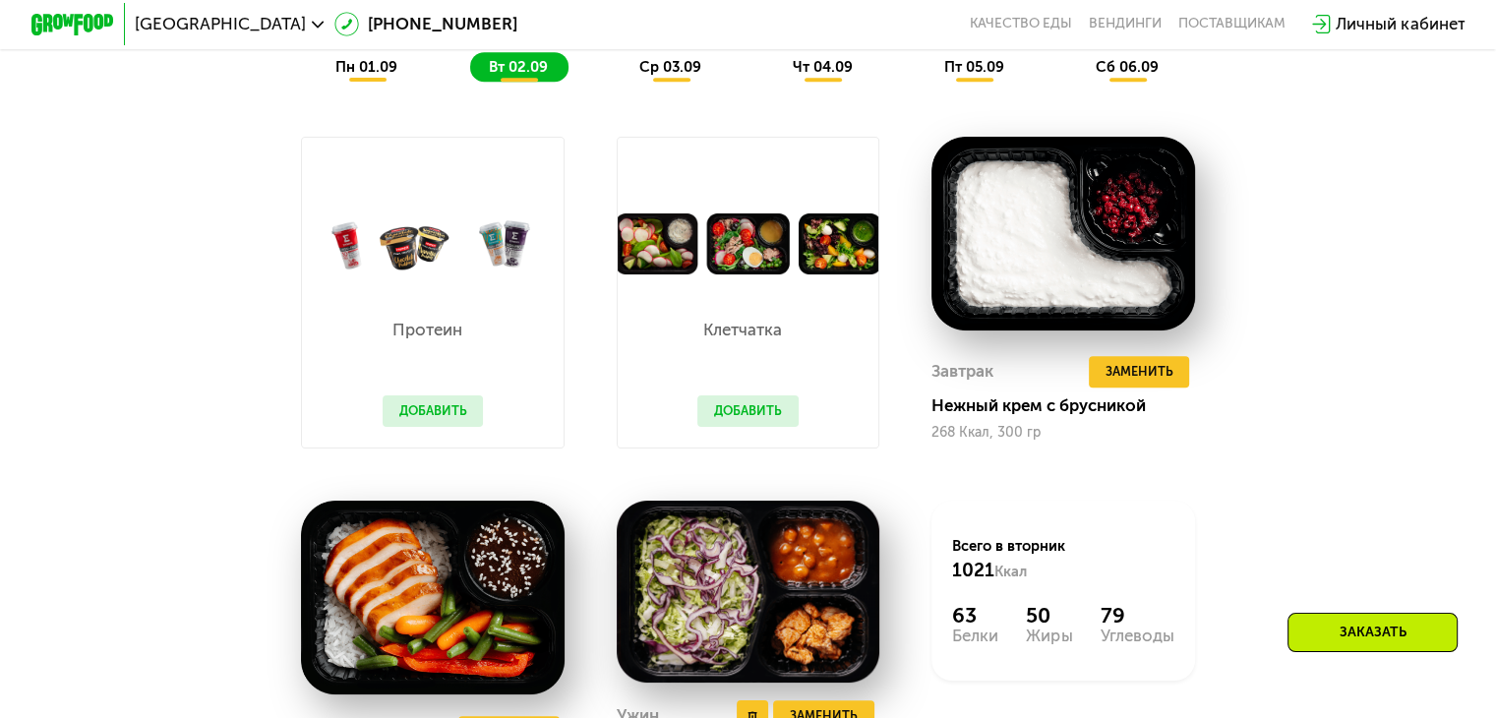
scroll to position [1048, 0]
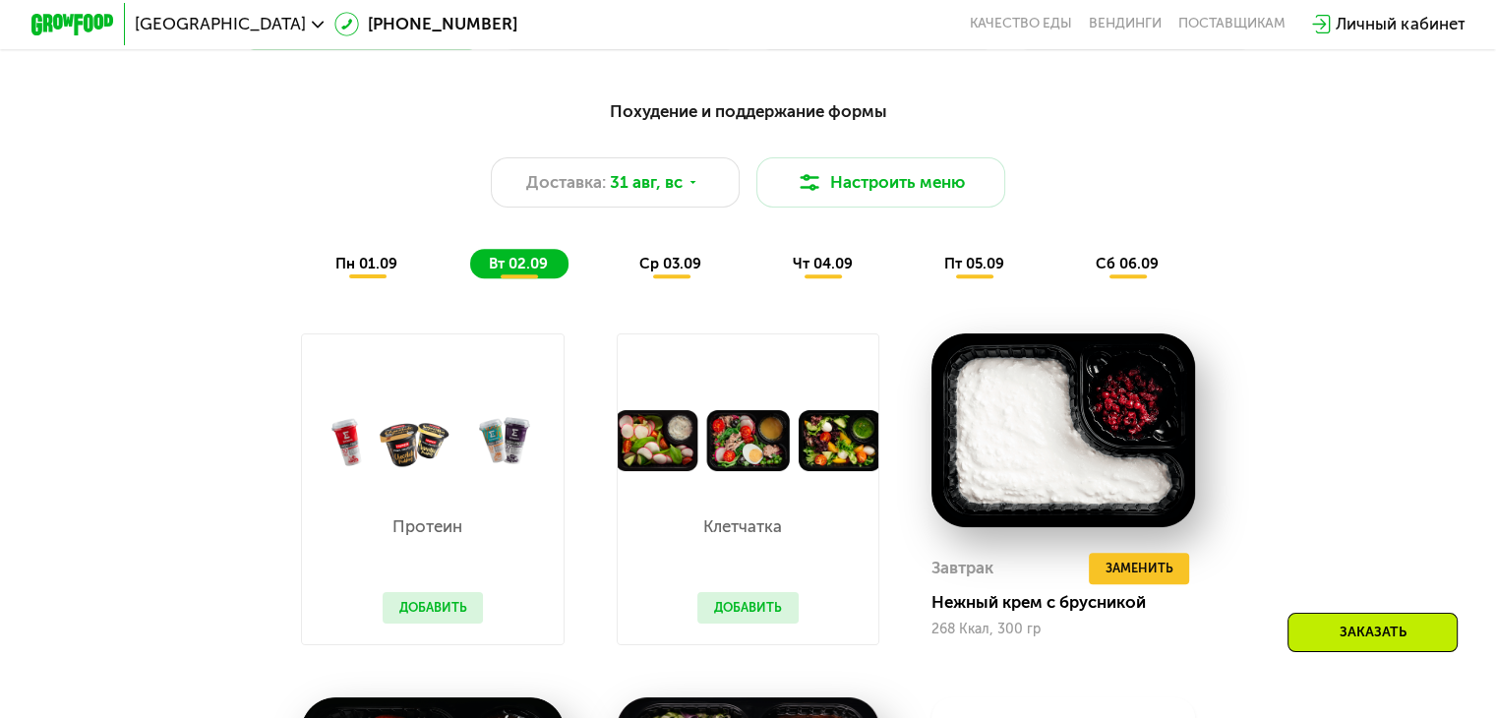
click at [681, 272] on span "ср 03.09" at bounding box center [670, 264] width 62 height 18
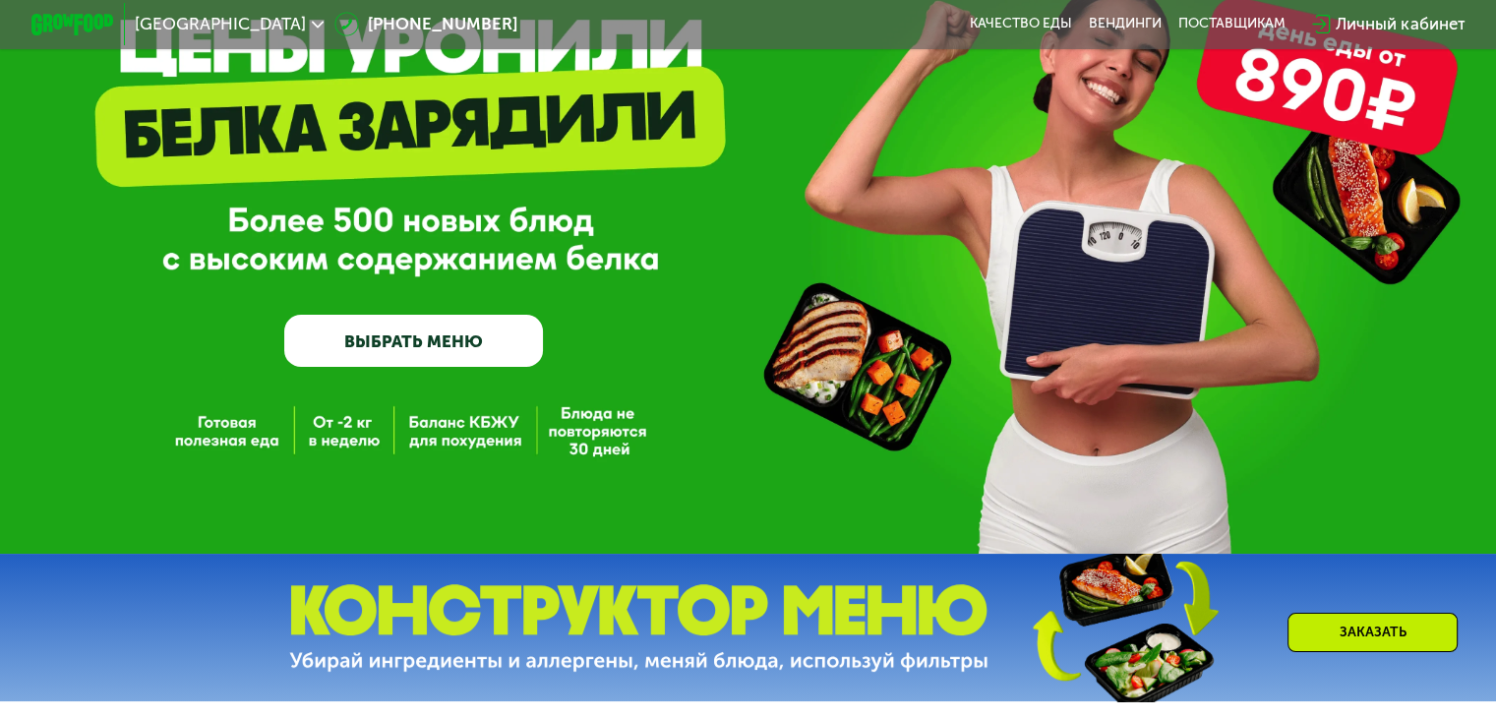
scroll to position [131, 0]
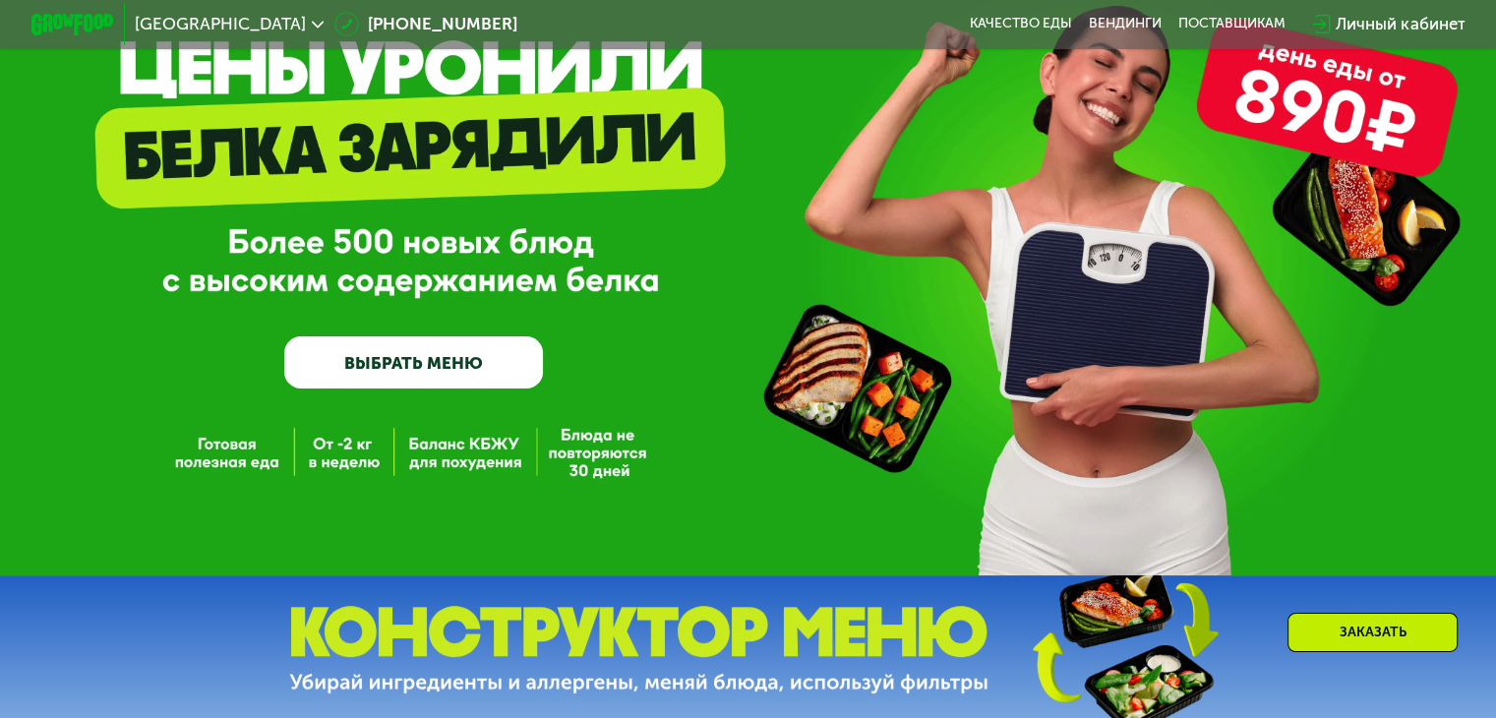
click at [442, 345] on link "ВЫБРАТЬ МЕНЮ" at bounding box center [413, 362] width 259 height 52
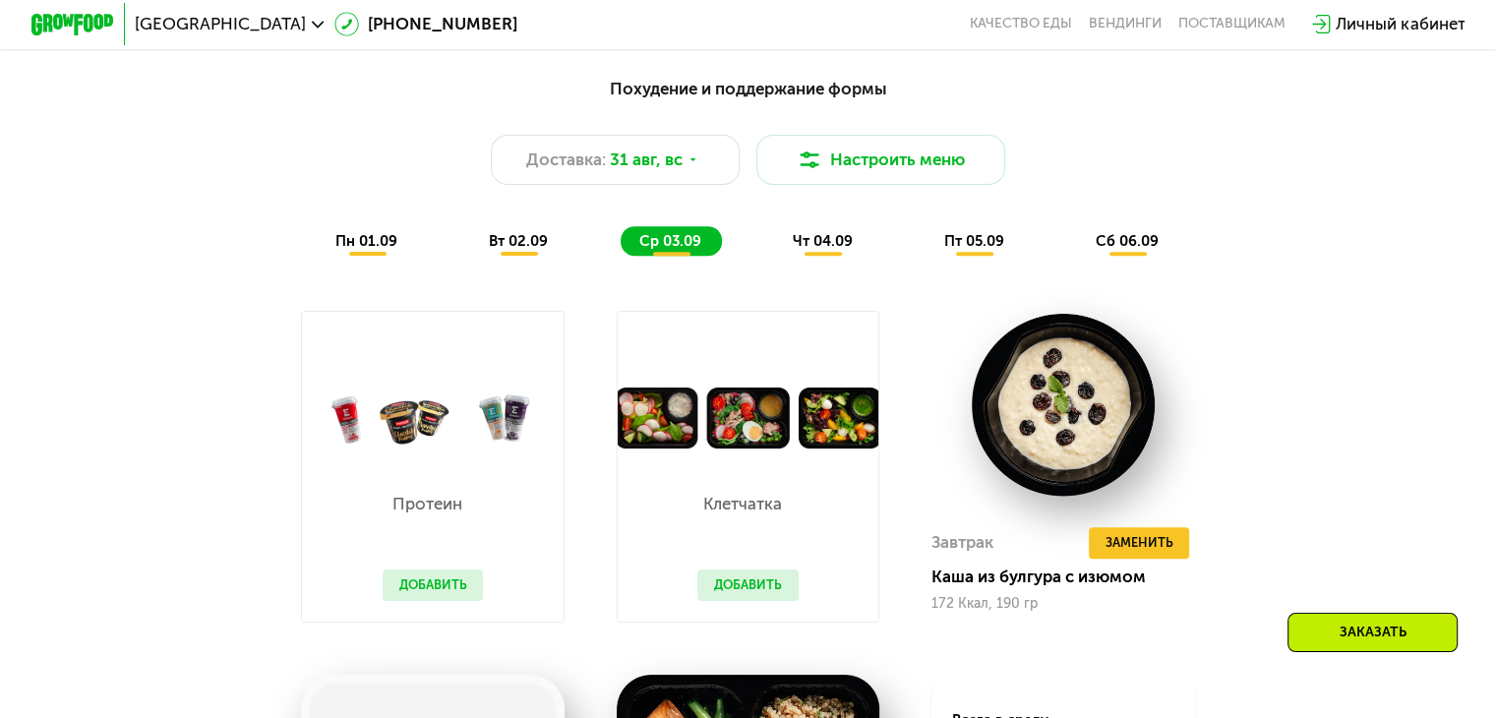
scroll to position [1082, 0]
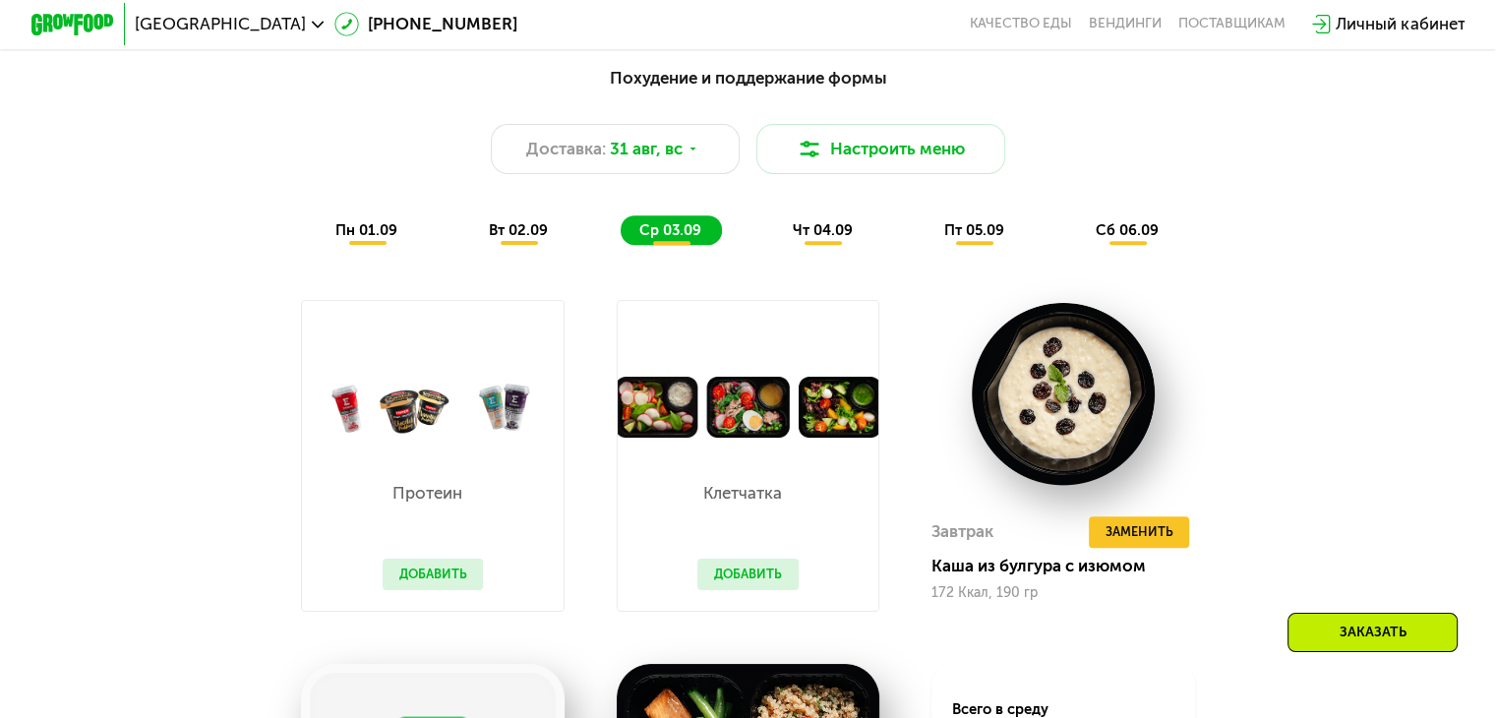
click at [470, 245] on div "пн 01.09" at bounding box center [519, 230] width 98 height 30
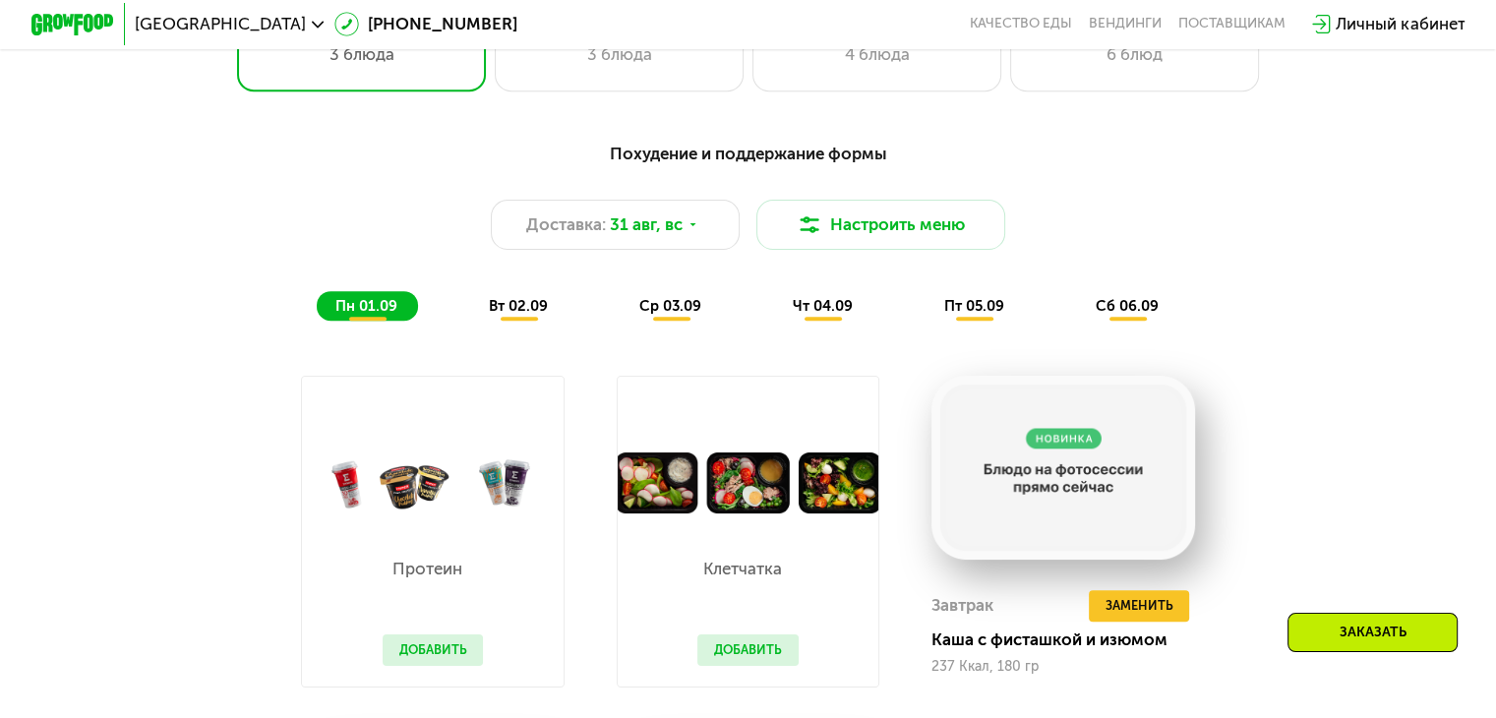
scroll to position [1016, 0]
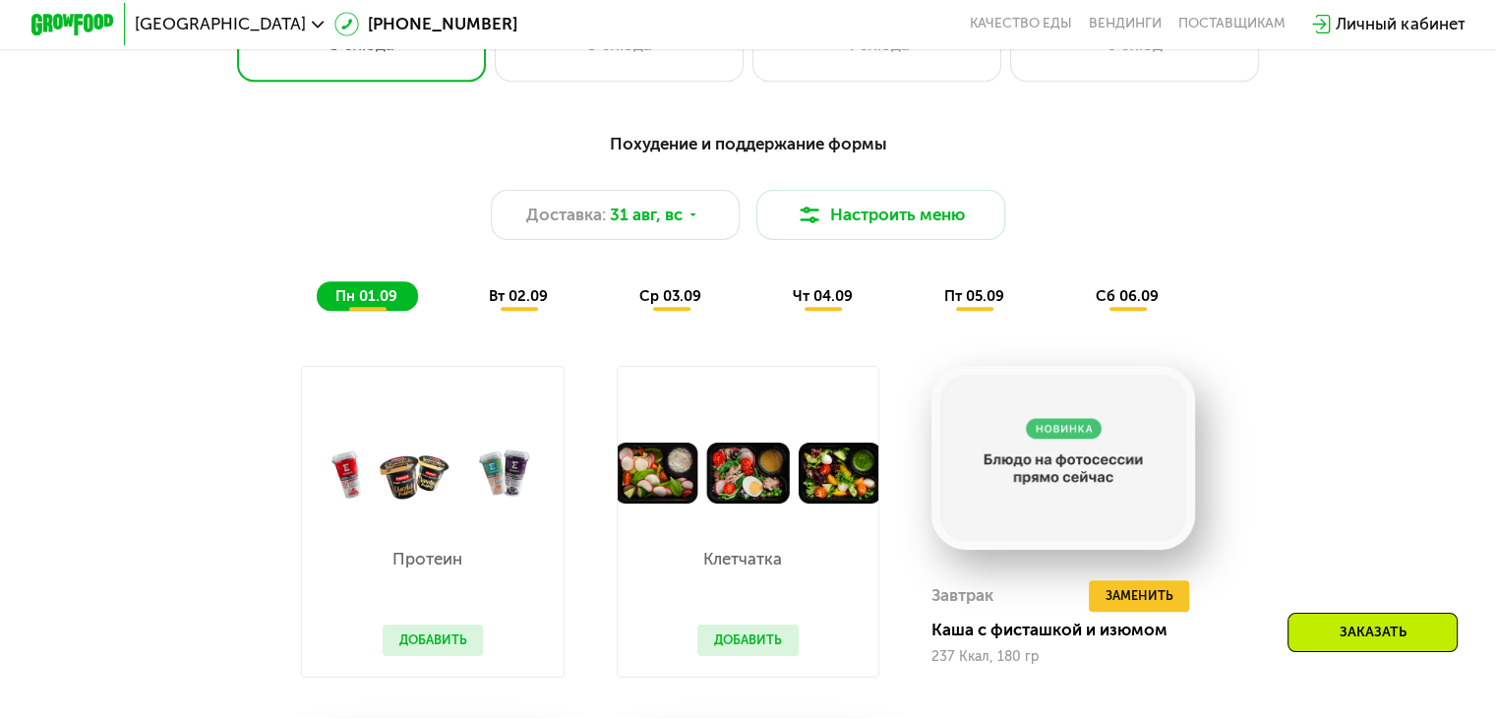
click at [1238, 202] on div "Доставка: 31 авг, вс Настроить меню" at bounding box center [748, 215] width 1230 height 50
click at [924, 238] on button "Настроить меню" at bounding box center [881, 215] width 250 height 50
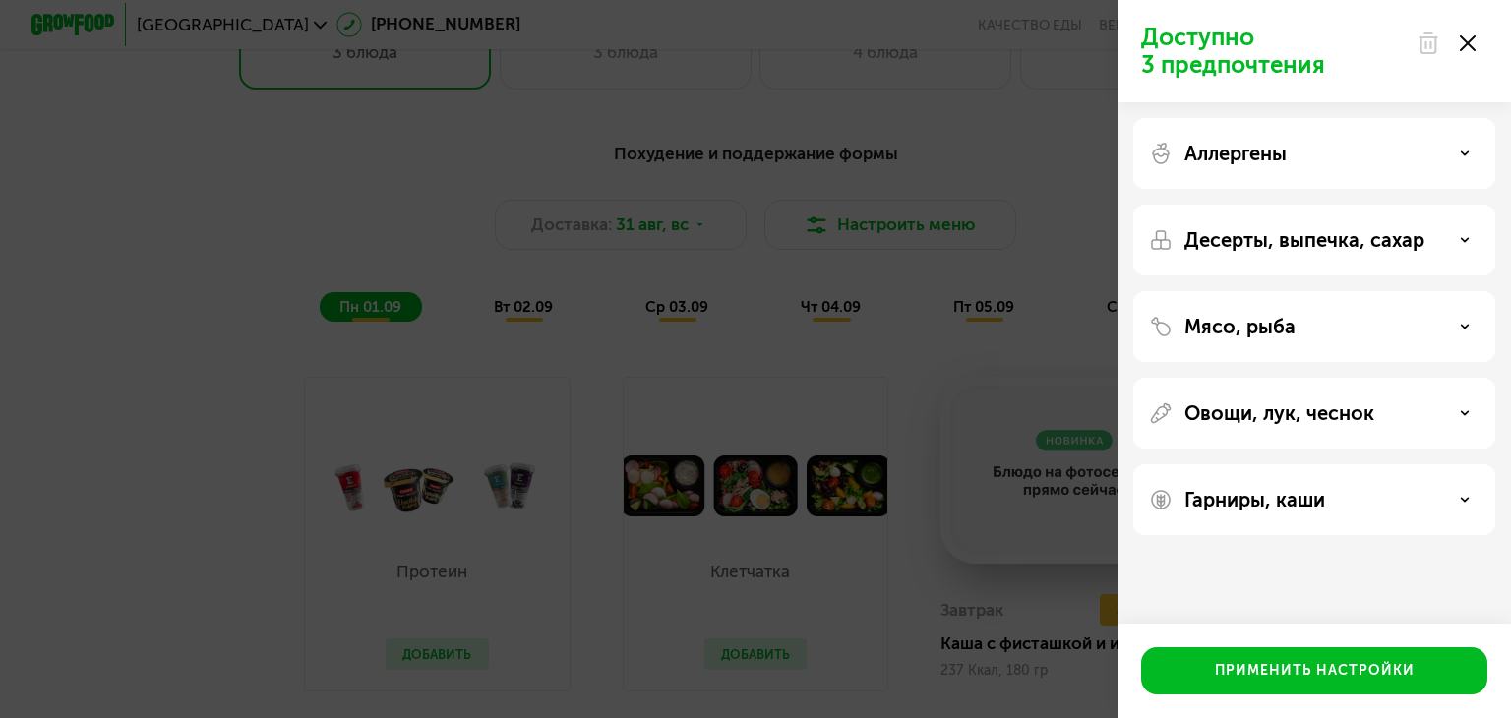
click at [931, 154] on div "Доступно 3 предпочтения Аллергены Десерты, выпечка, сахар Мясо, рыба Овощи, лук…" at bounding box center [755, 359] width 1511 height 718
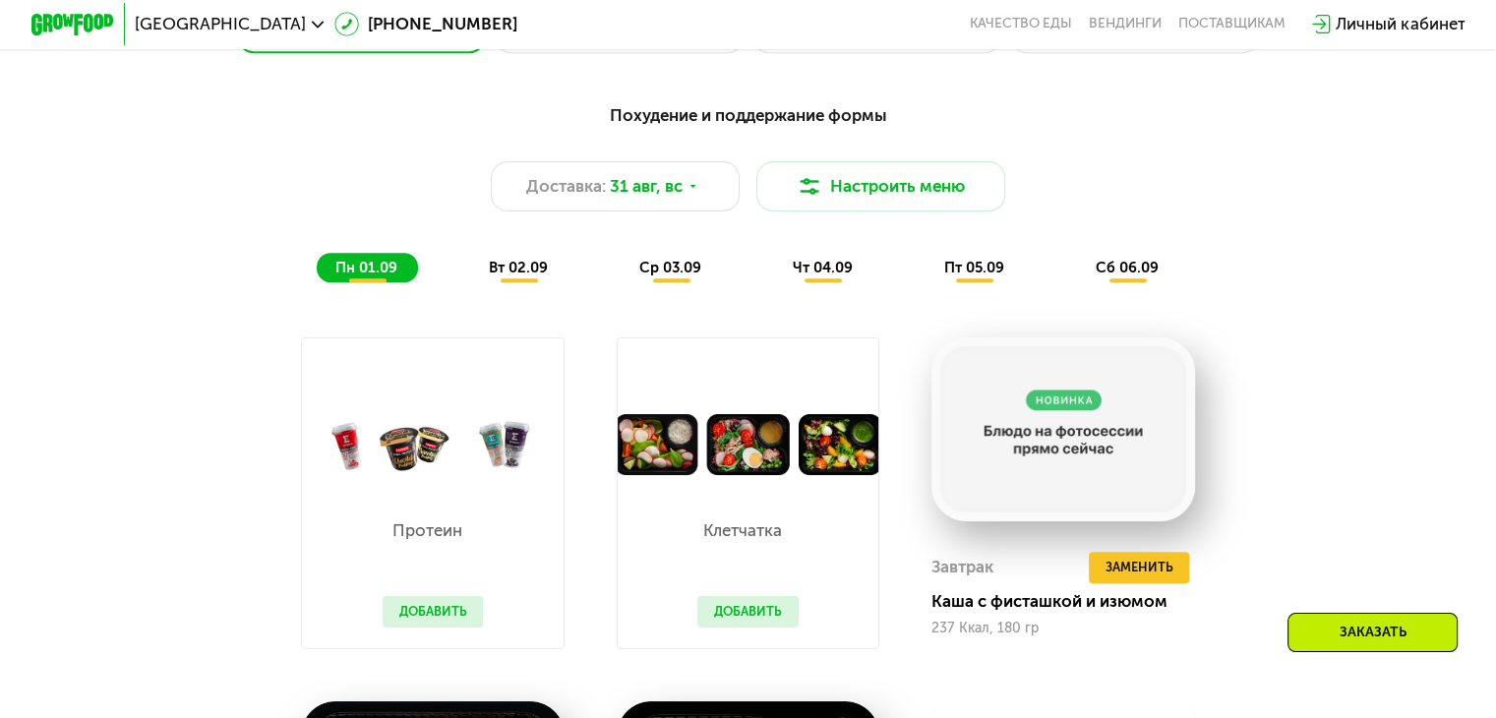
scroll to position [1048, 0]
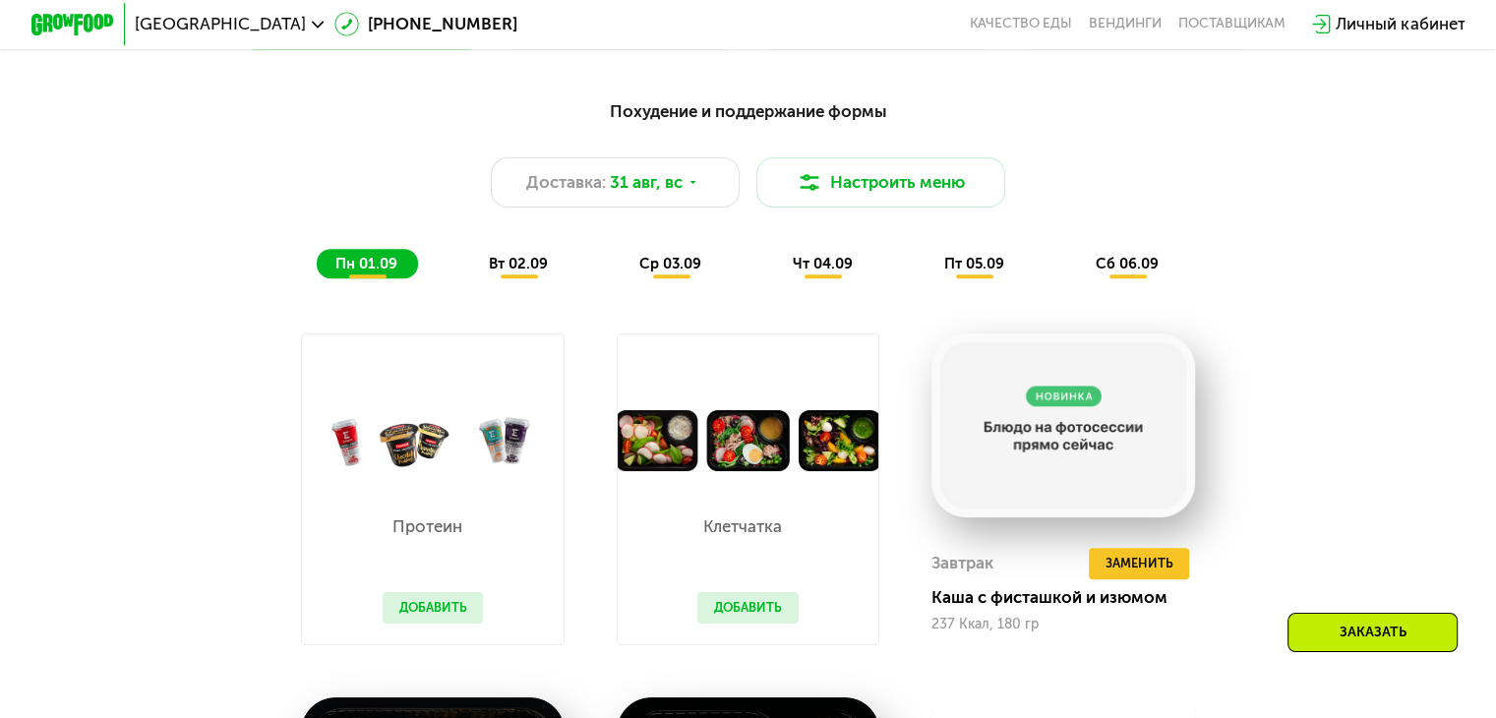
click at [901, 324] on div "Клетчатка Добавить" at bounding box center [747, 489] width 315 height 364
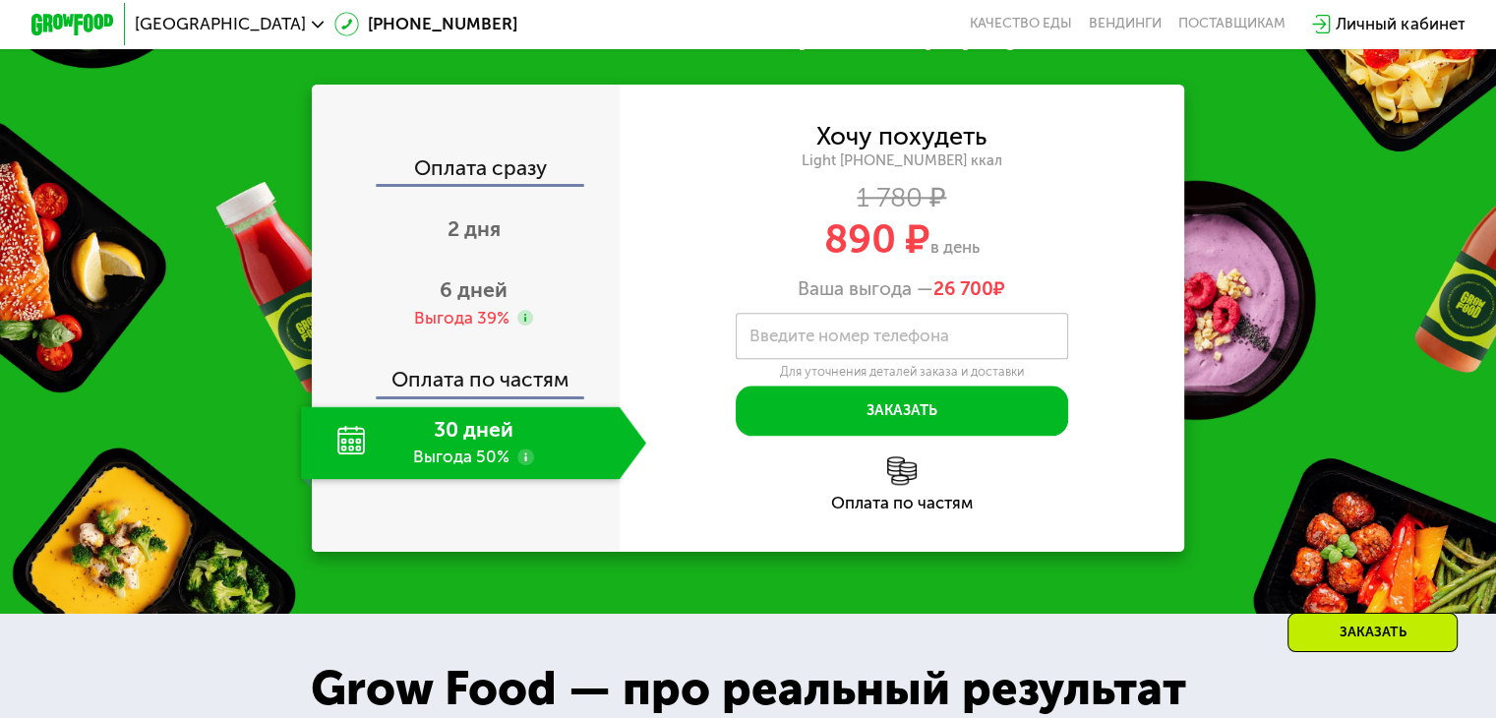
scroll to position [2228, 0]
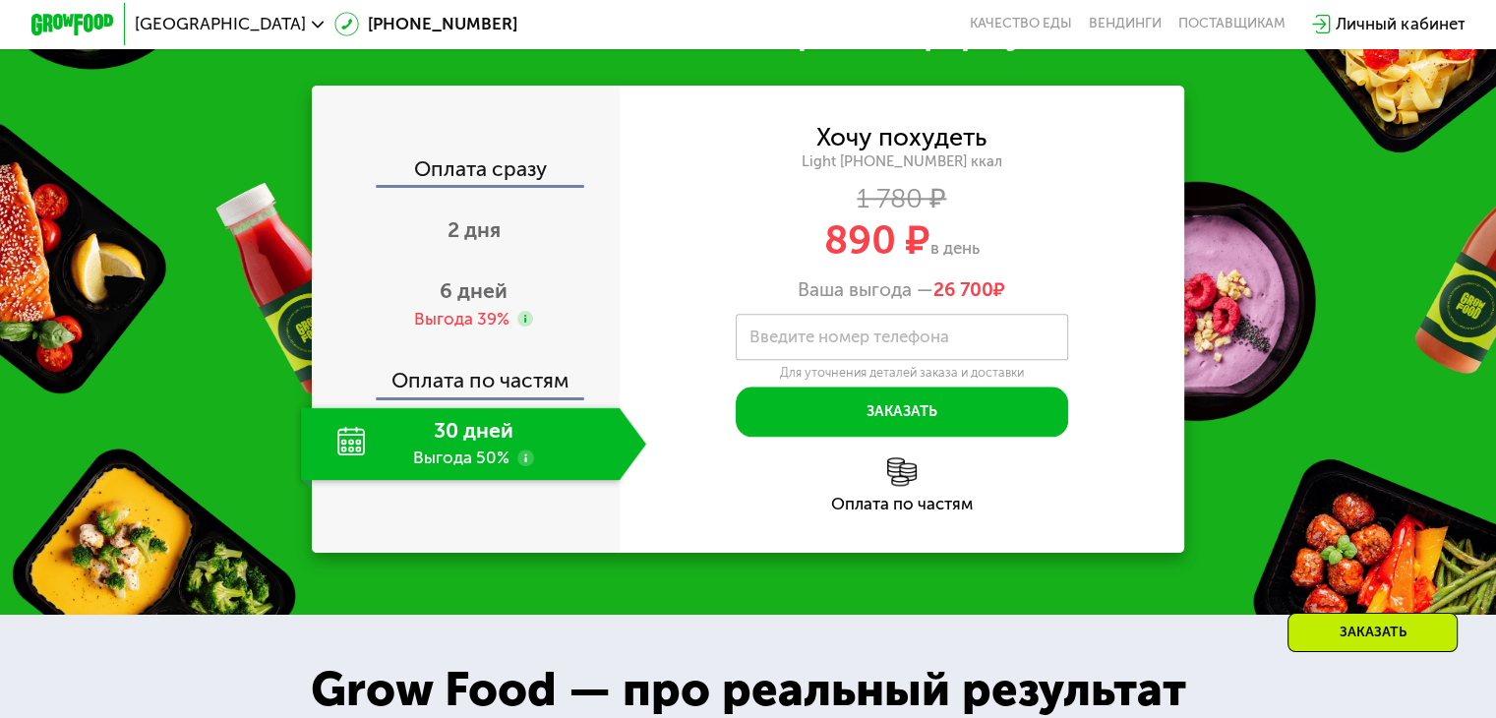
click at [543, 480] on div "30 дней Выгода 50%" at bounding box center [460, 443] width 318 height 73
click at [566, 427] on div "Оплата сразу 2 дня 6 дней Выгода 39% Оплата по частям 30 дней Выгода 50%" at bounding box center [466, 319] width 308 height 322
click at [492, 303] on span "6 дней" at bounding box center [474, 290] width 68 height 25
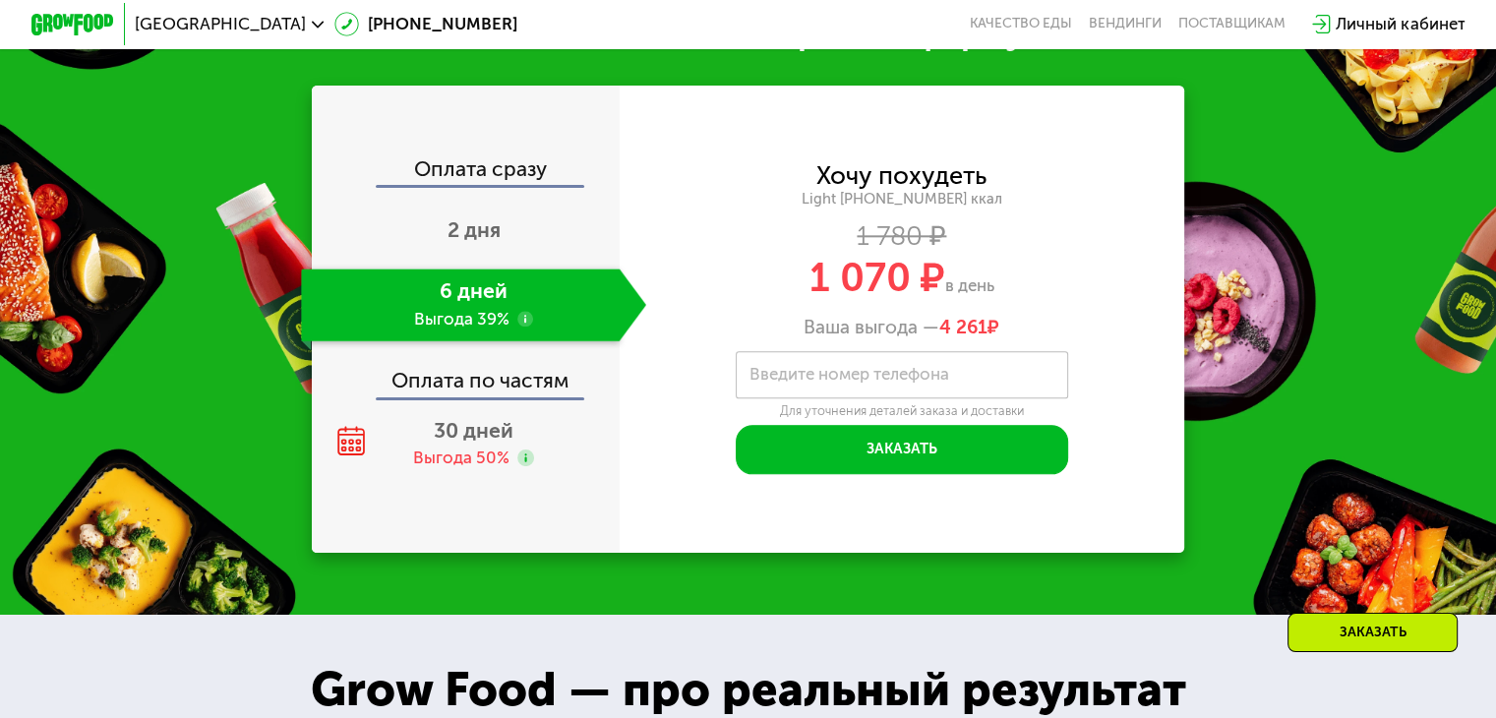
click at [522, 327] on use at bounding box center [525, 319] width 17 height 17
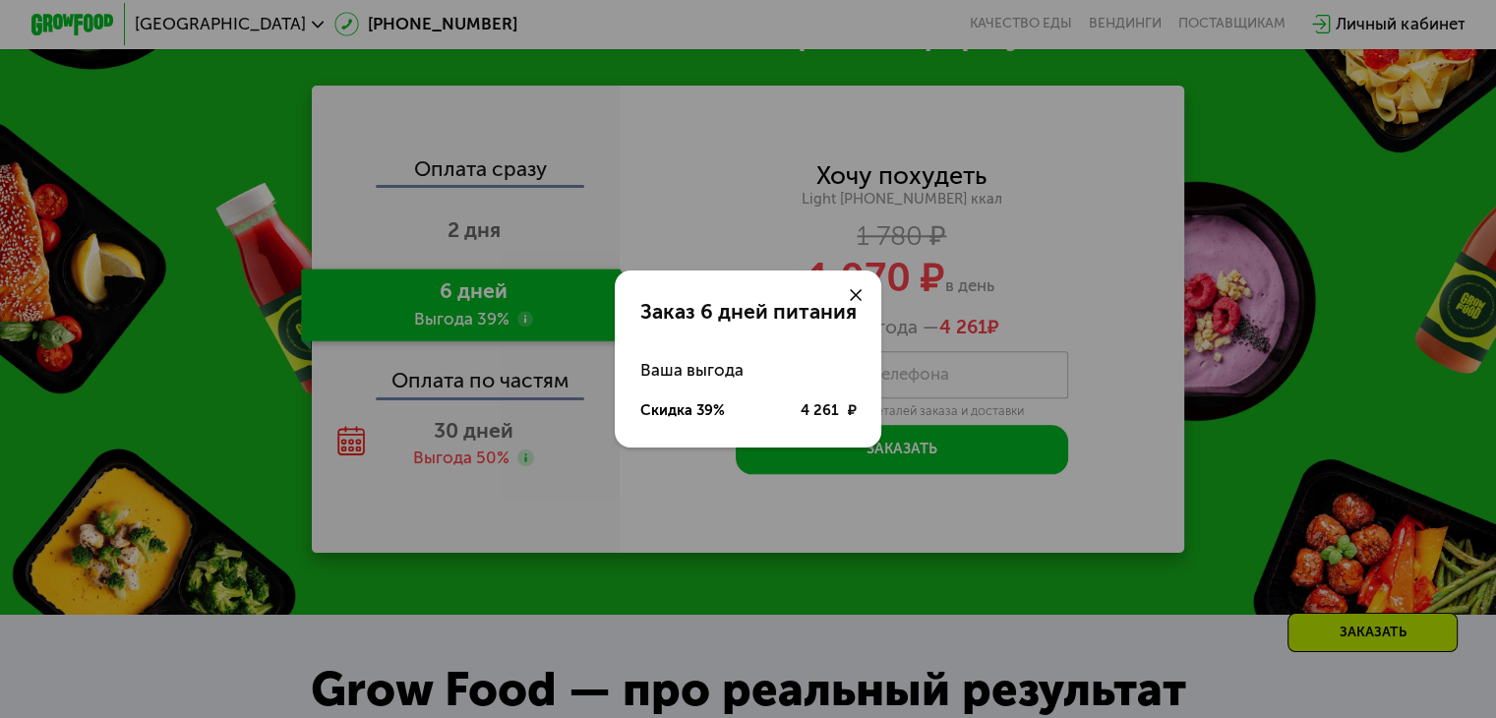
click at [691, 497] on div "Заказ 6 дней питания Ваша выгода Скидка 39% 4 261 ₽" at bounding box center [748, 359] width 1496 height 718
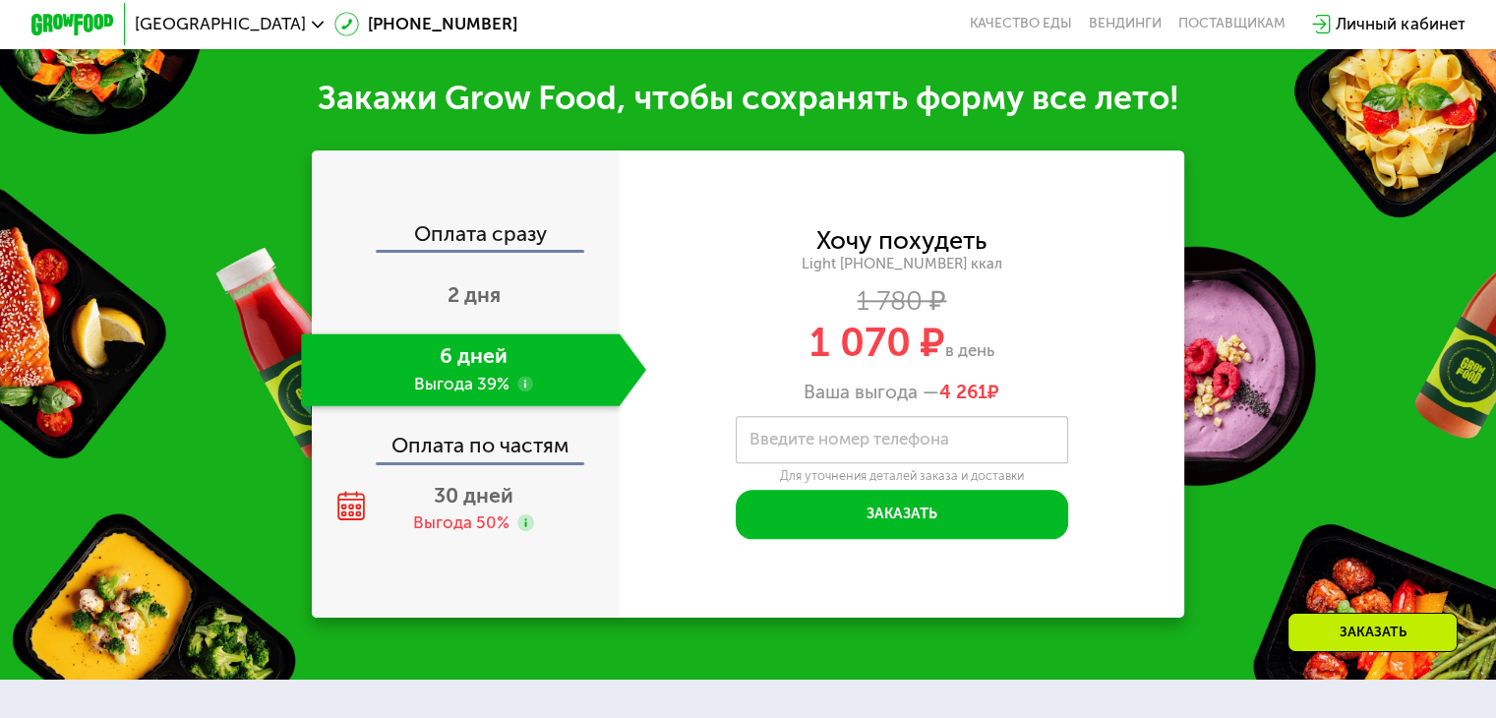
scroll to position [2032, 0]
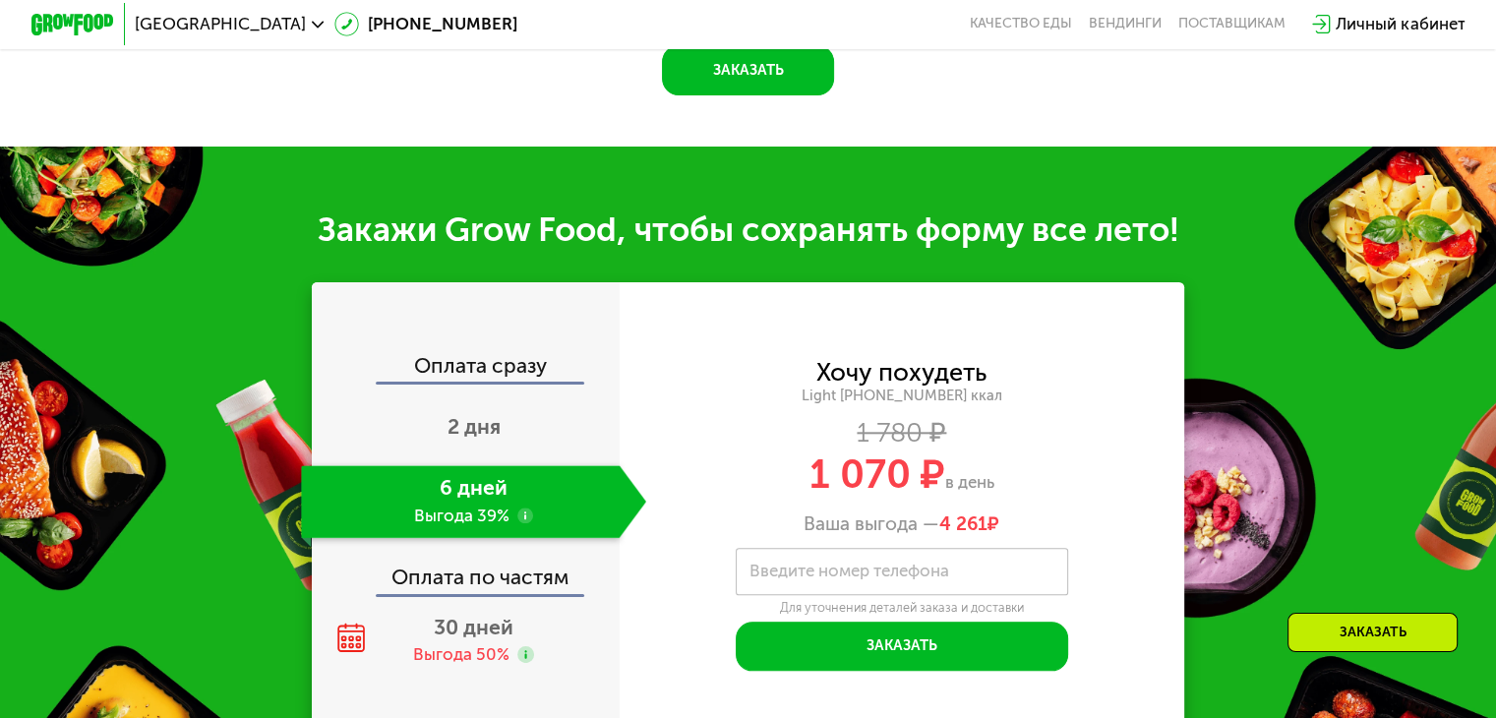
click at [452, 408] on div "Оплата сразу 2 дня 6 дней Выгода 39% Оплата по частям 30 дней Выгода 50%" at bounding box center [466, 516] width 308 height 322
click at [456, 382] on div "Оплата сразу" at bounding box center [467, 368] width 306 height 27
click at [473, 461] on div "2 дня" at bounding box center [473, 428] width 345 height 73
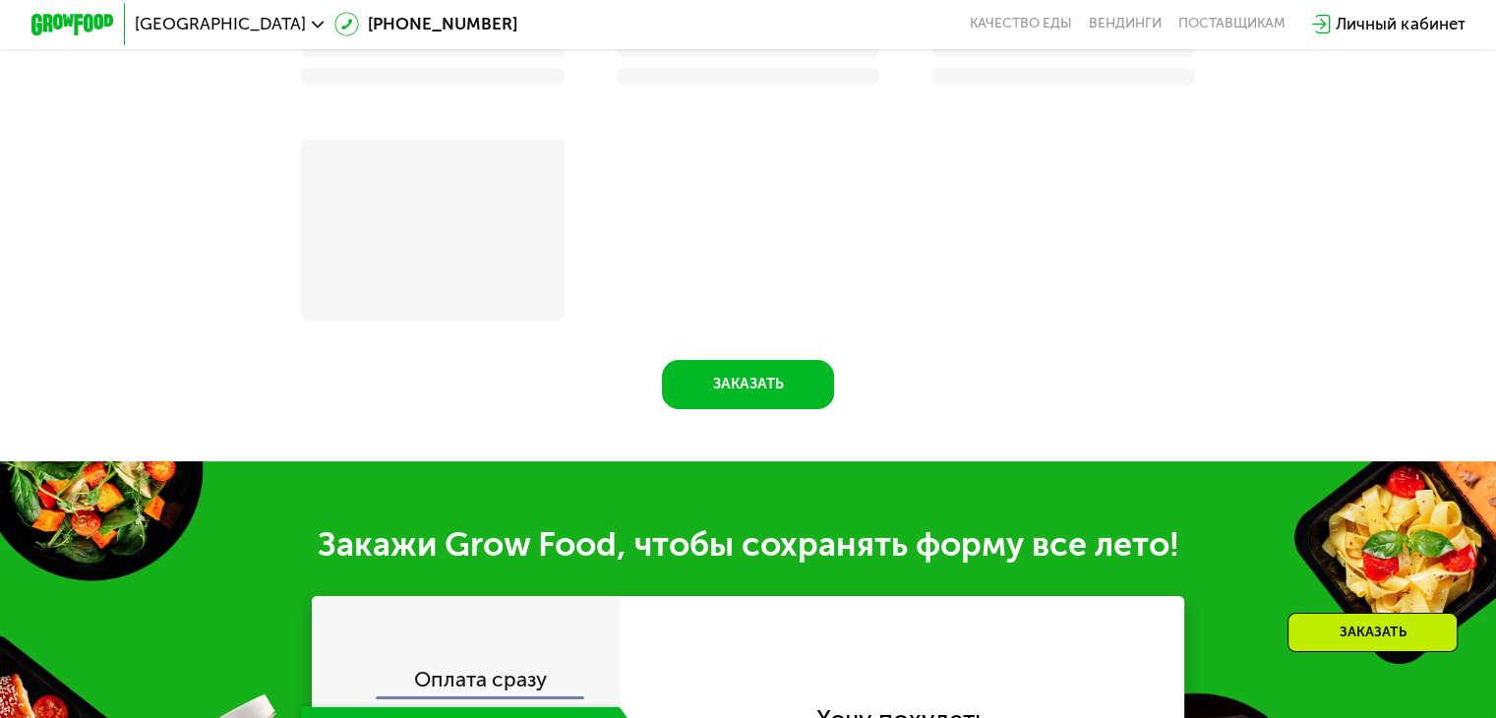
scroll to position [2352, 0]
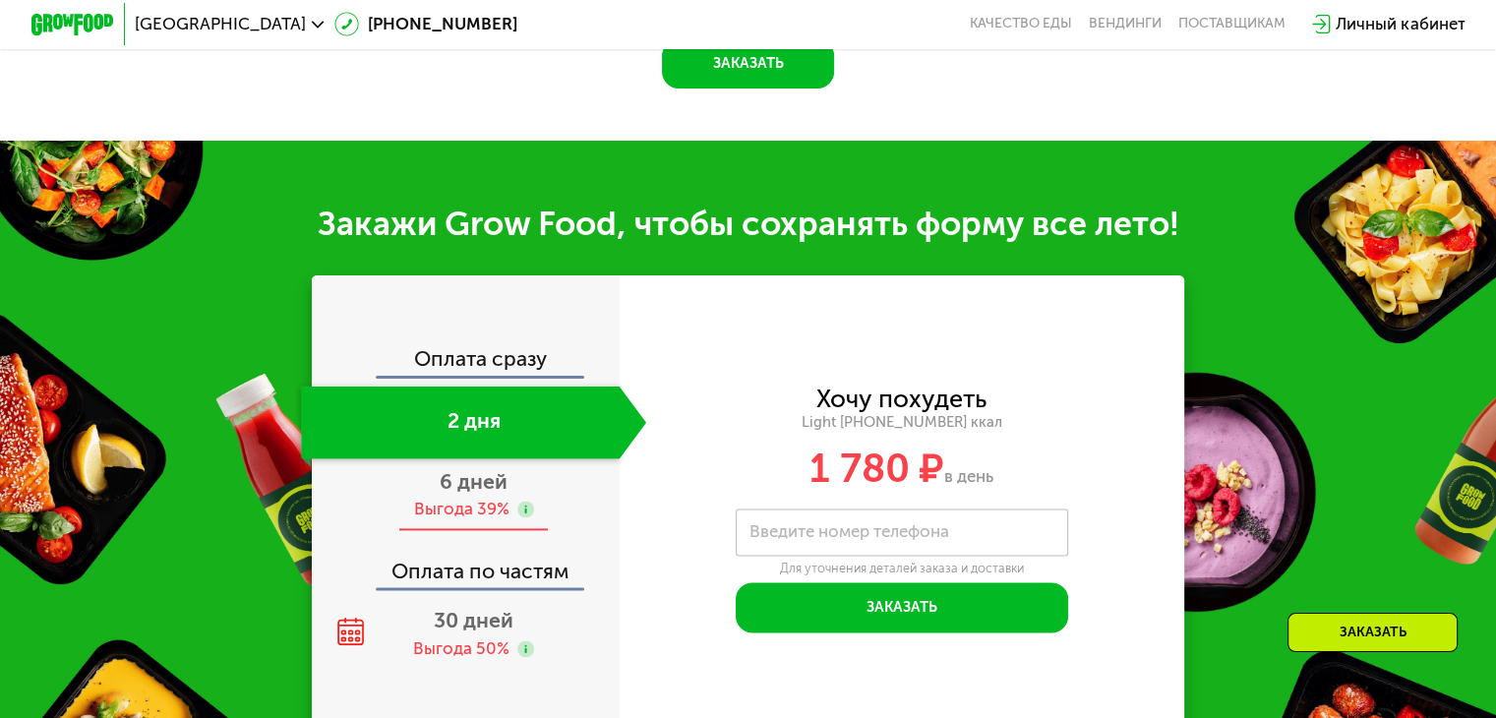
click at [489, 494] on span "6 дней" at bounding box center [474, 481] width 68 height 25
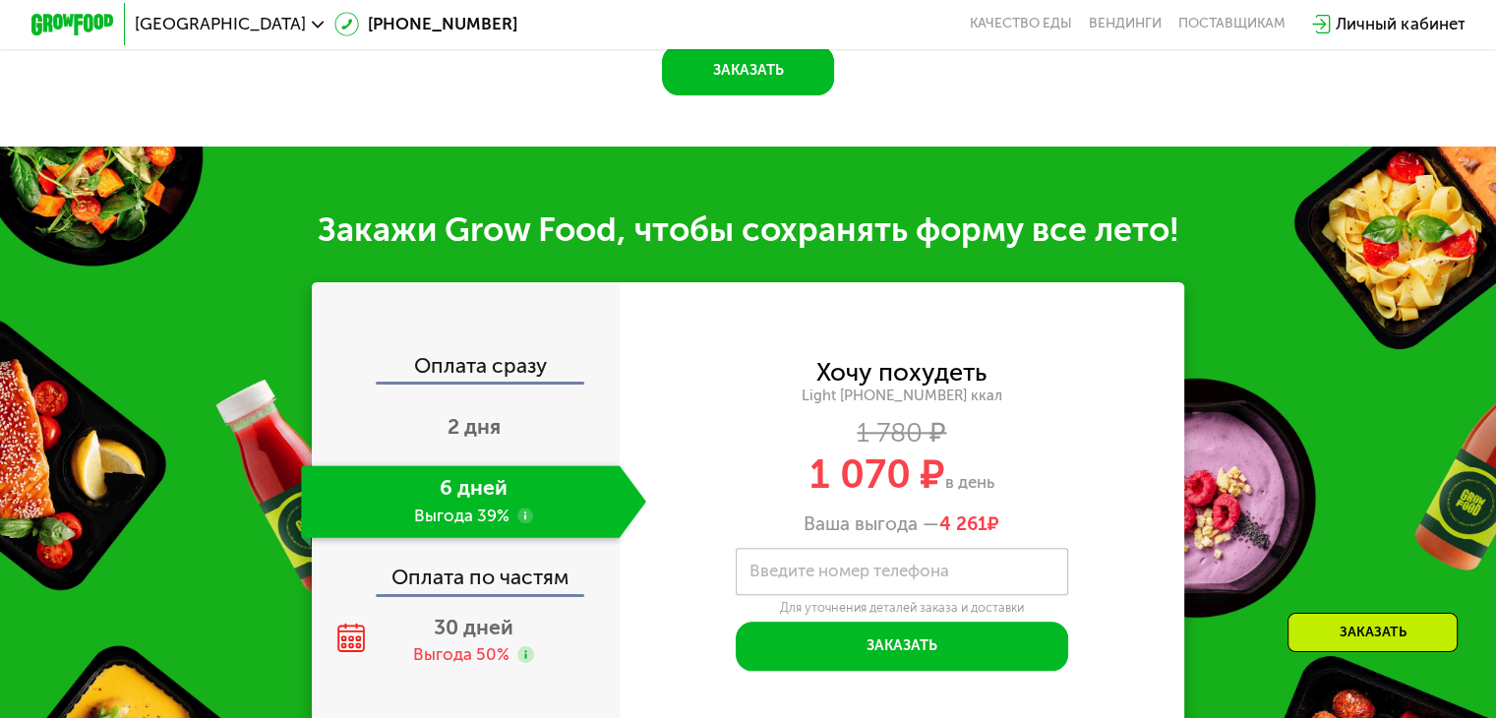
click at [489, 594] on div "Оплата по частям" at bounding box center [467, 570] width 306 height 48
click at [491, 594] on div "Оплата по частям" at bounding box center [467, 570] width 306 height 48
click at [493, 594] on div "Оплата по частям" at bounding box center [467, 570] width 306 height 48
click at [495, 705] on div "Оплата сразу 2 дня 6 дней Выгода 39% Оплата по частям 30 дней Выгода 50%" at bounding box center [466, 515] width 308 height 467
click at [496, 666] on div "Выгода 50%" at bounding box center [461, 654] width 96 height 23
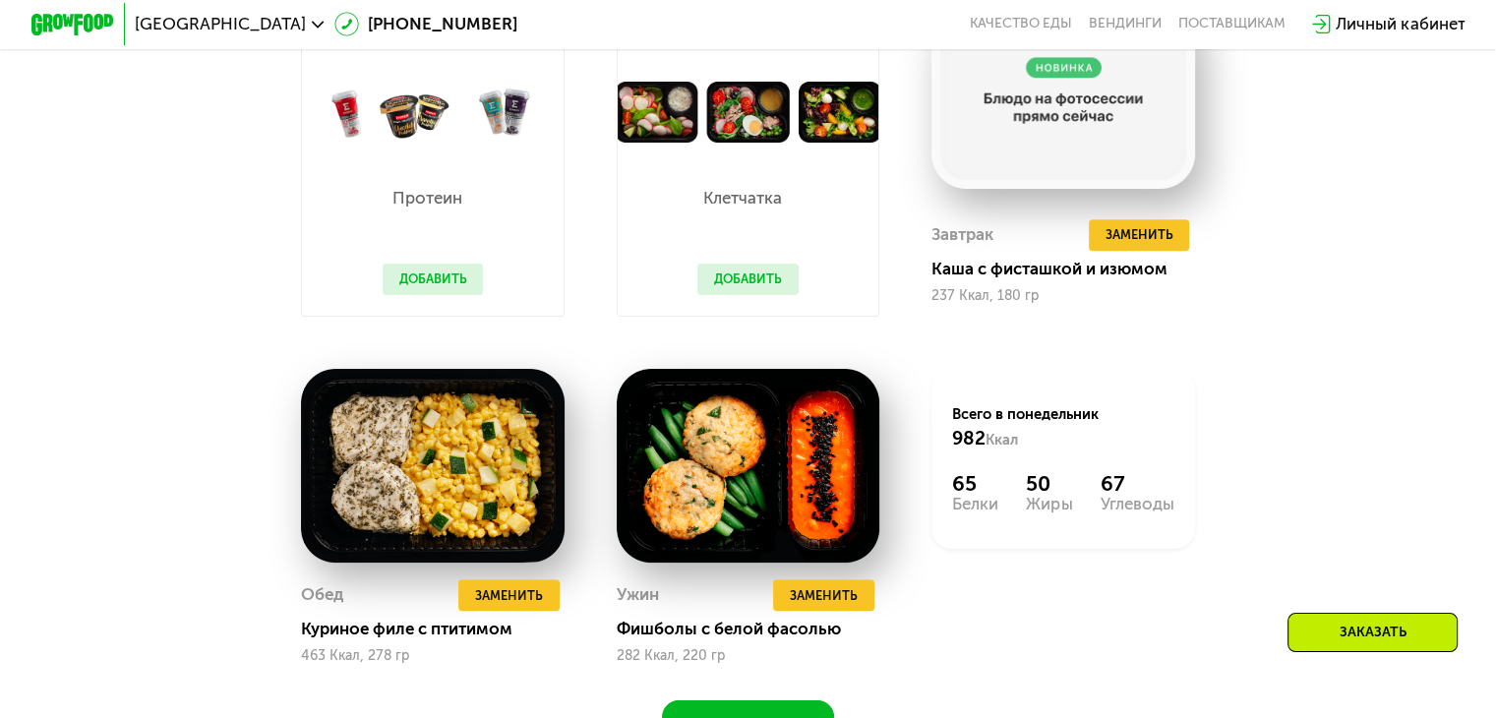
scroll to position [1180, 0]
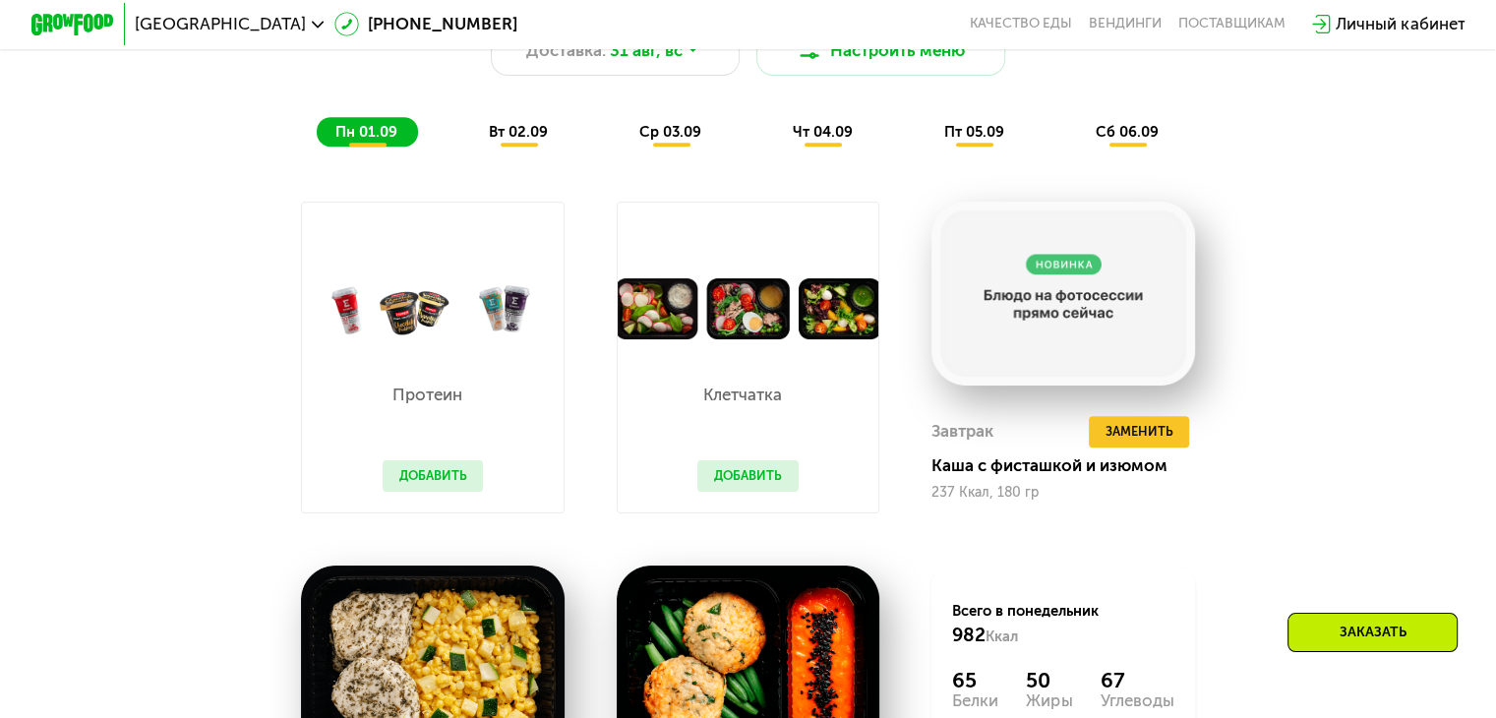
click at [511, 171] on div "Похудение и поддержание формы Доставка: 31 авг, вс Настроить меню пн 01.09 вт 0…" at bounding box center [747, 451] width 1279 height 992
click at [512, 158] on div "Похудение и поддержание формы Доставка: 31 авг, вс Настроить меню пн 01.09 вт 0…" at bounding box center [748, 57] width 1255 height 205
drag, startPoint x: 374, startPoint y: 142, endPoint x: 357, endPoint y: 148, distance: 17.7
click at [373, 141] on span "пн 01.09" at bounding box center [366, 132] width 62 height 18
click at [263, 259] on div "Похудение и поддержание формы Доставка: 31 авг, вс Настроить меню пн 01.09 вт 0…" at bounding box center [747, 451] width 1279 height 992
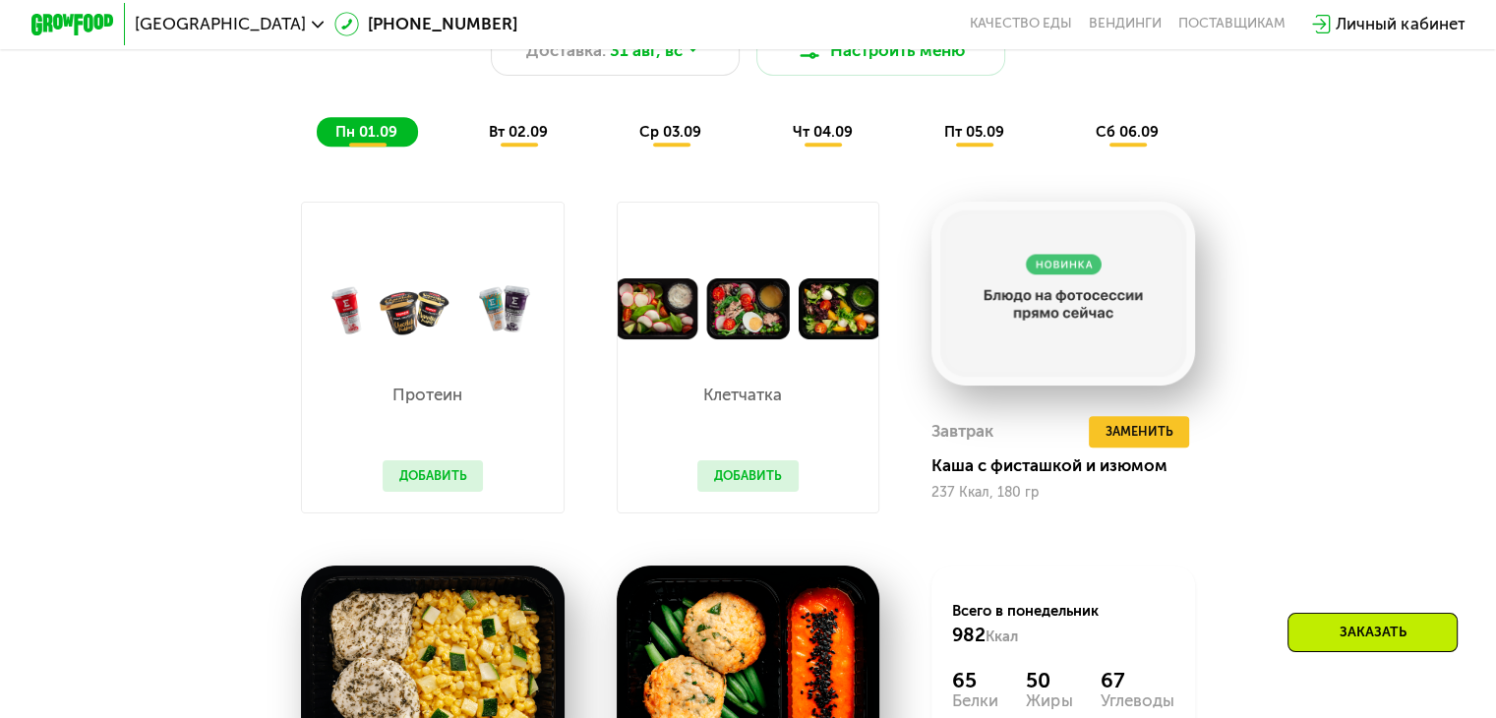
click at [1263, 398] on div "Похудение и поддержание формы Доставка: 31 авг, вс Настроить меню пн 01.09 вт 0…" at bounding box center [747, 451] width 1279 height 992
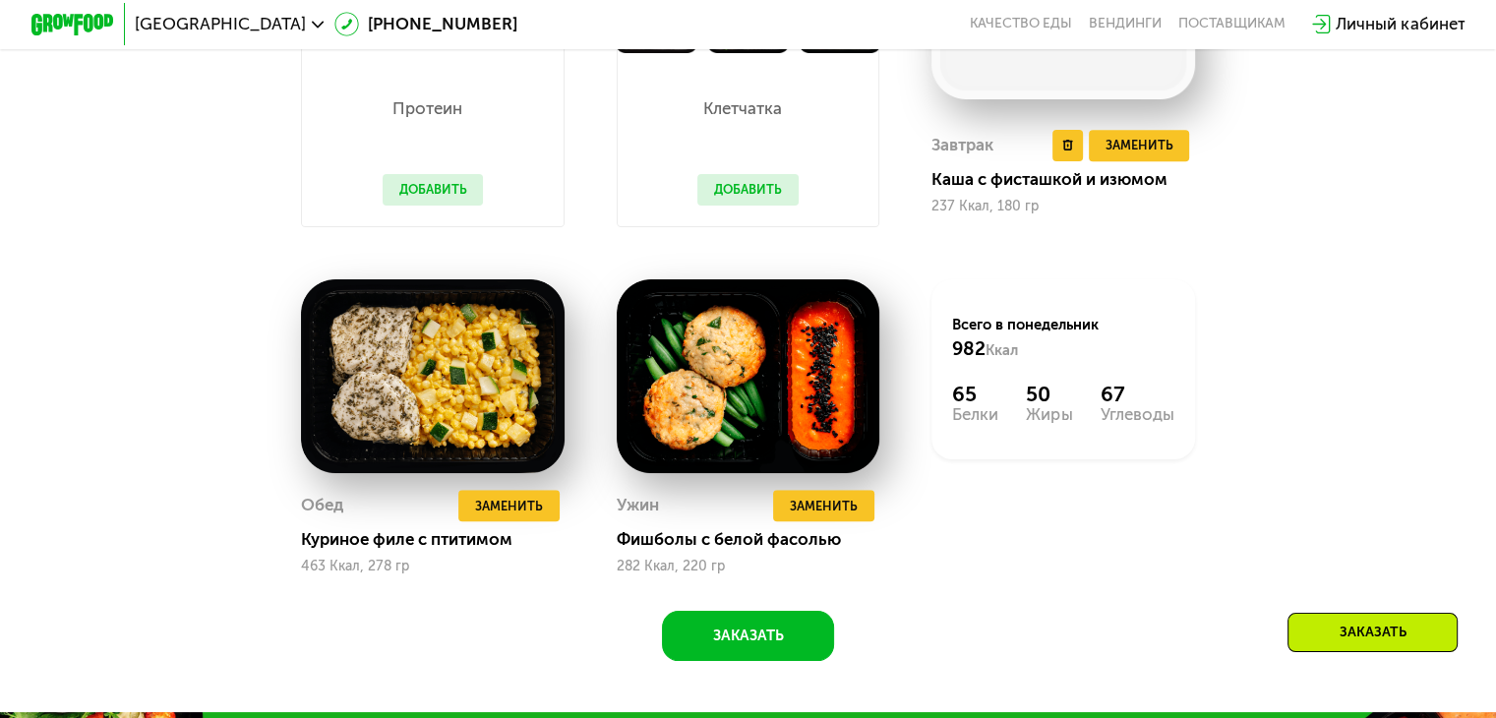
scroll to position [1311, 0]
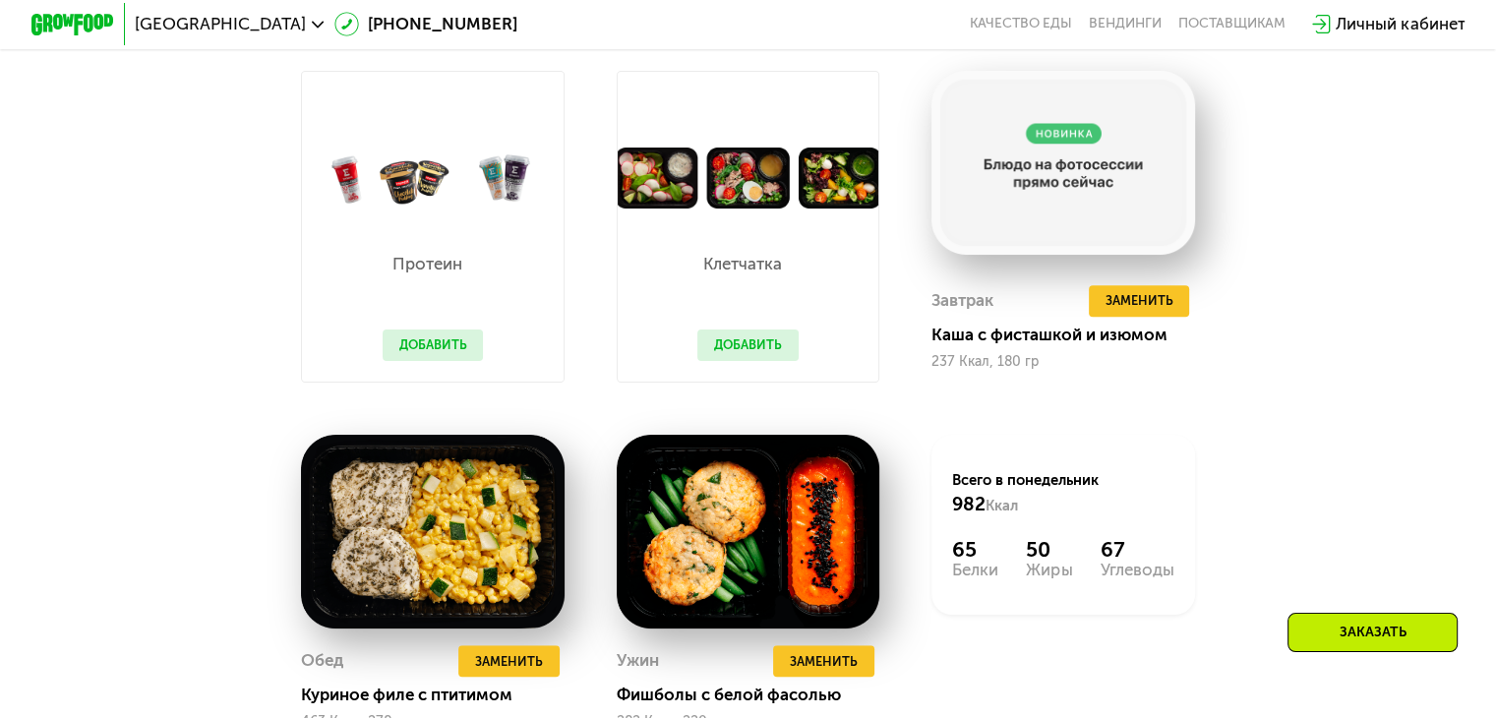
click at [1375, 388] on div "Похудение и поддержание формы Доставка: 31 авг, вс Настроить меню пн 01.09 вт 0…" at bounding box center [747, 320] width 1279 height 992
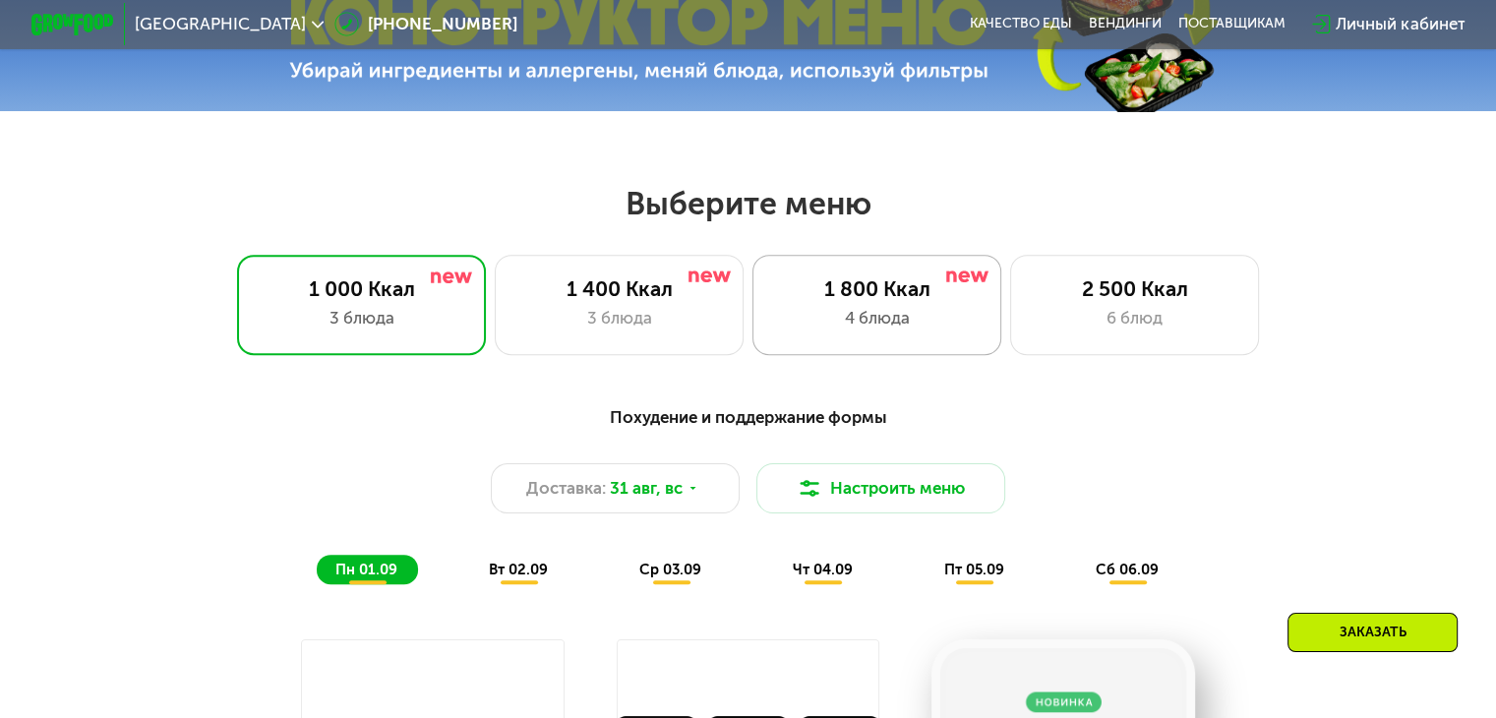
scroll to position [787, 0]
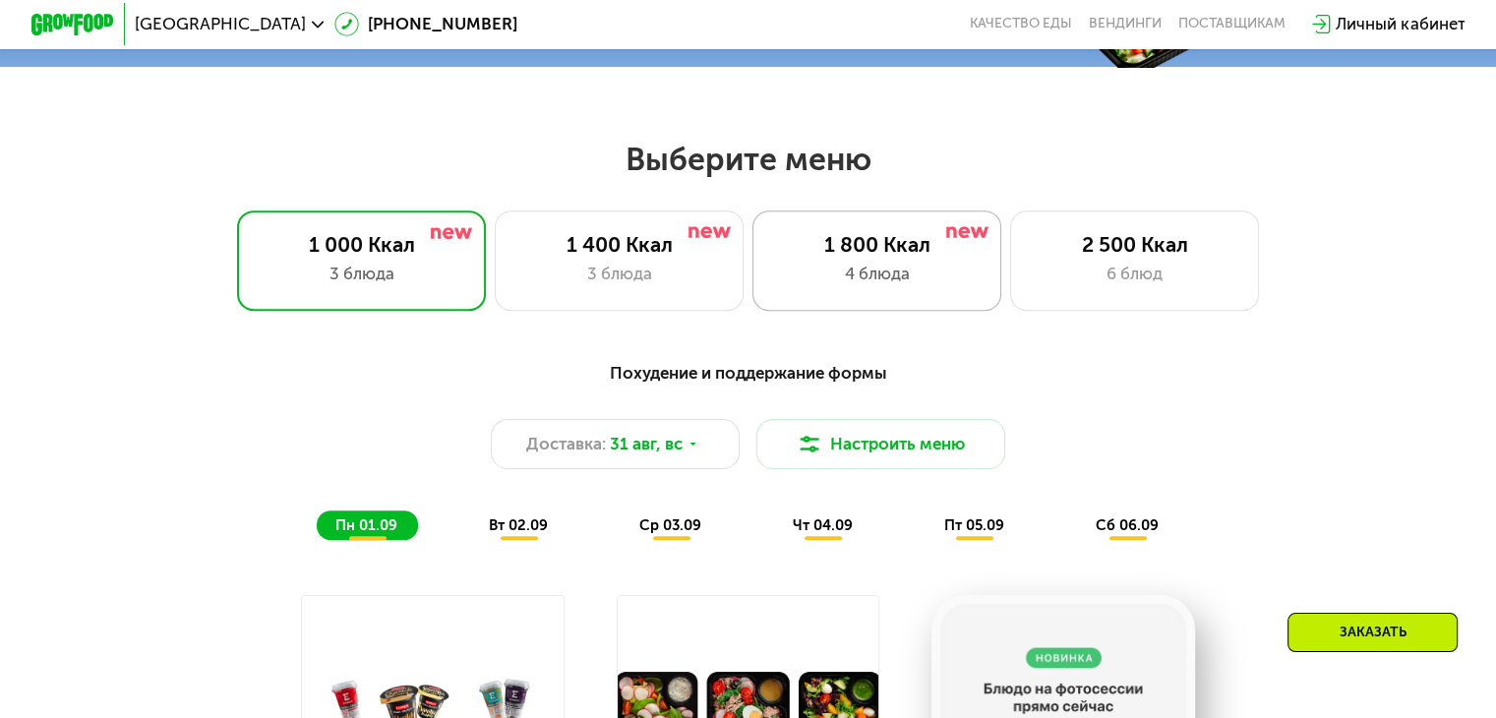
click at [1010, 265] on div "1 800 Ккал 4 блюда" at bounding box center [1135, 259] width 250 height 99
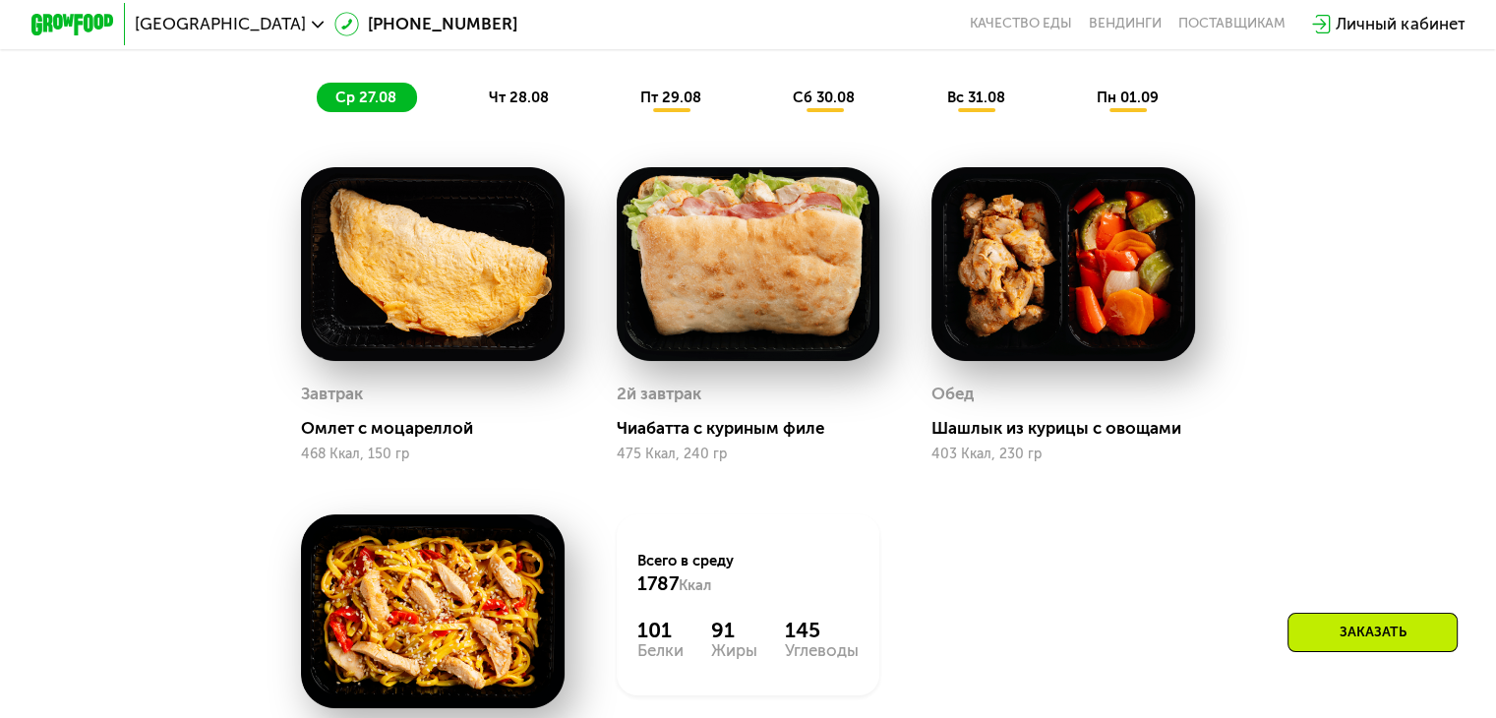
scroll to position [1114, 0]
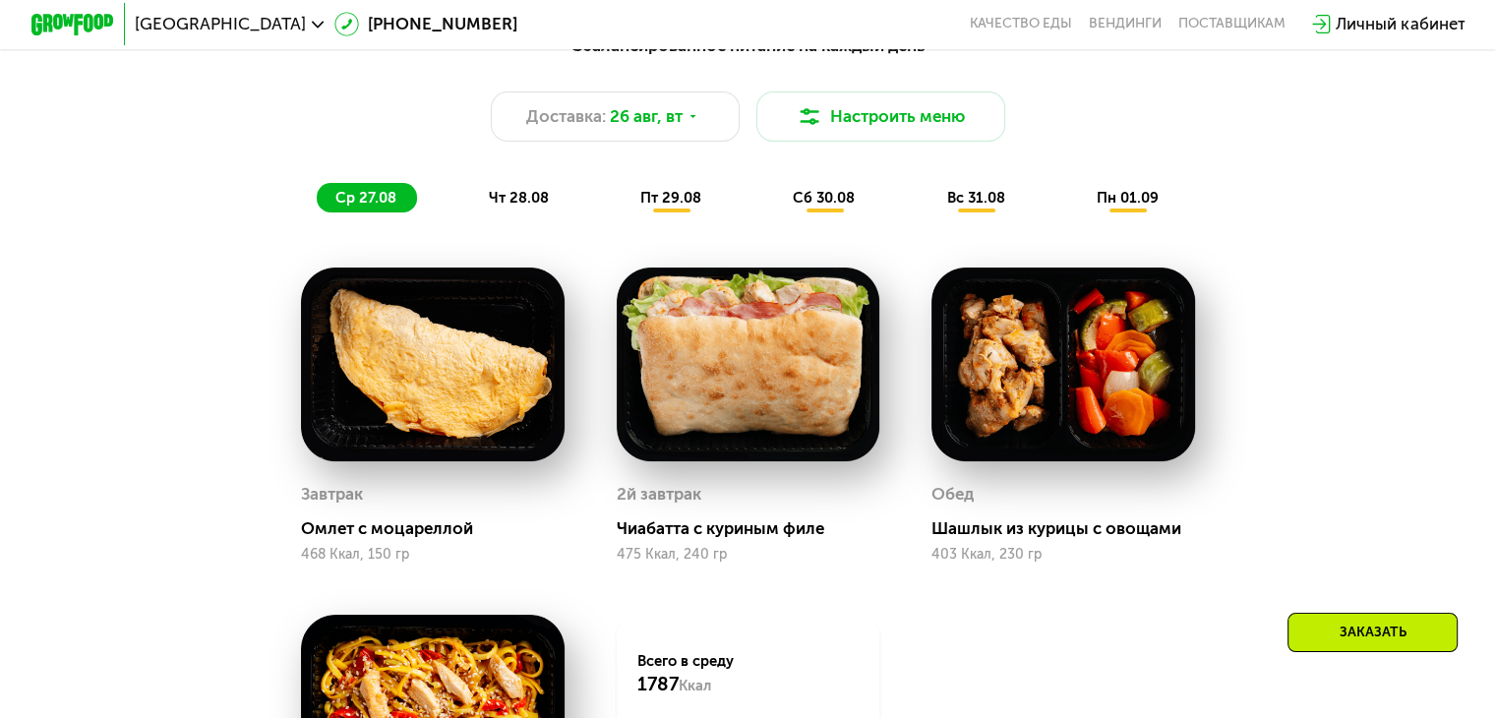
click at [499, 207] on span "чт 28.08" at bounding box center [518, 198] width 60 height 18
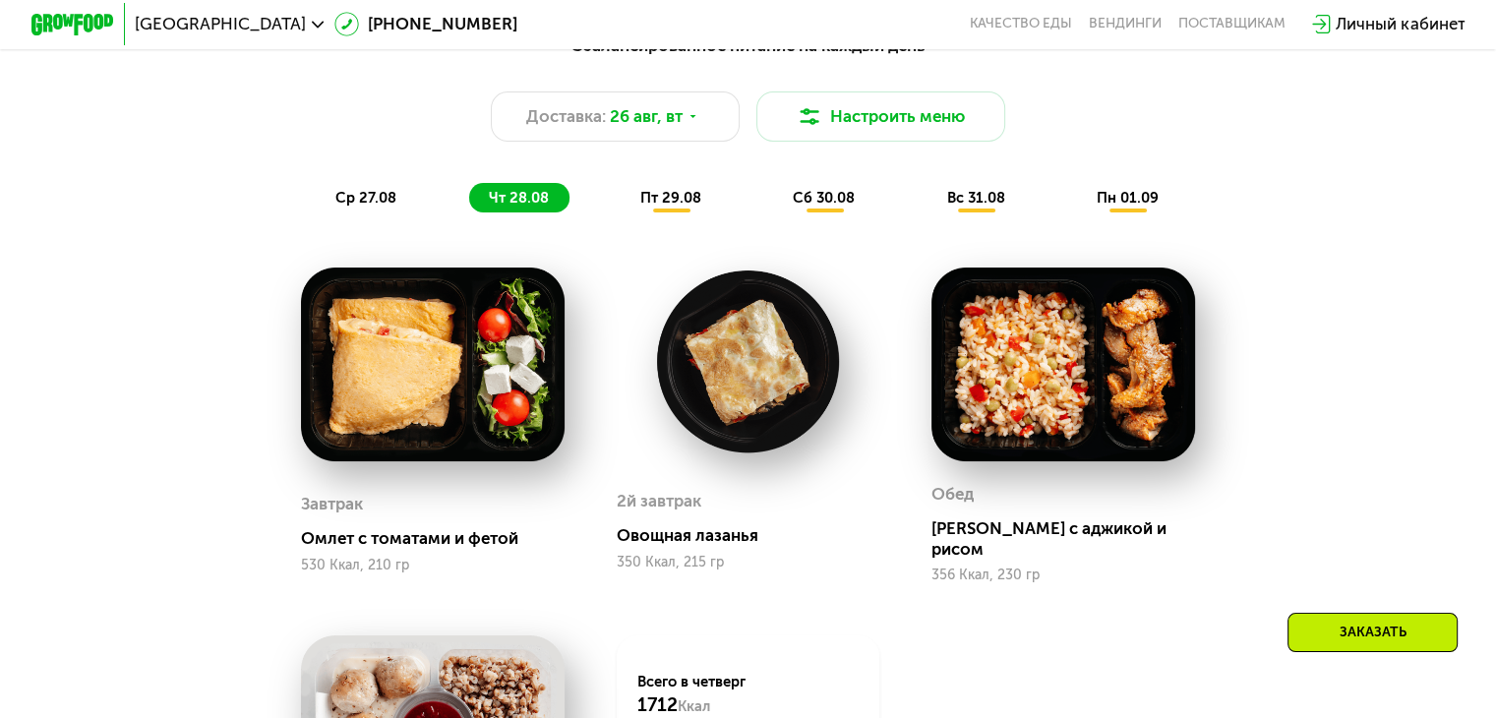
click at [774, 195] on div "пт 29.08" at bounding box center [824, 198] width 101 height 30
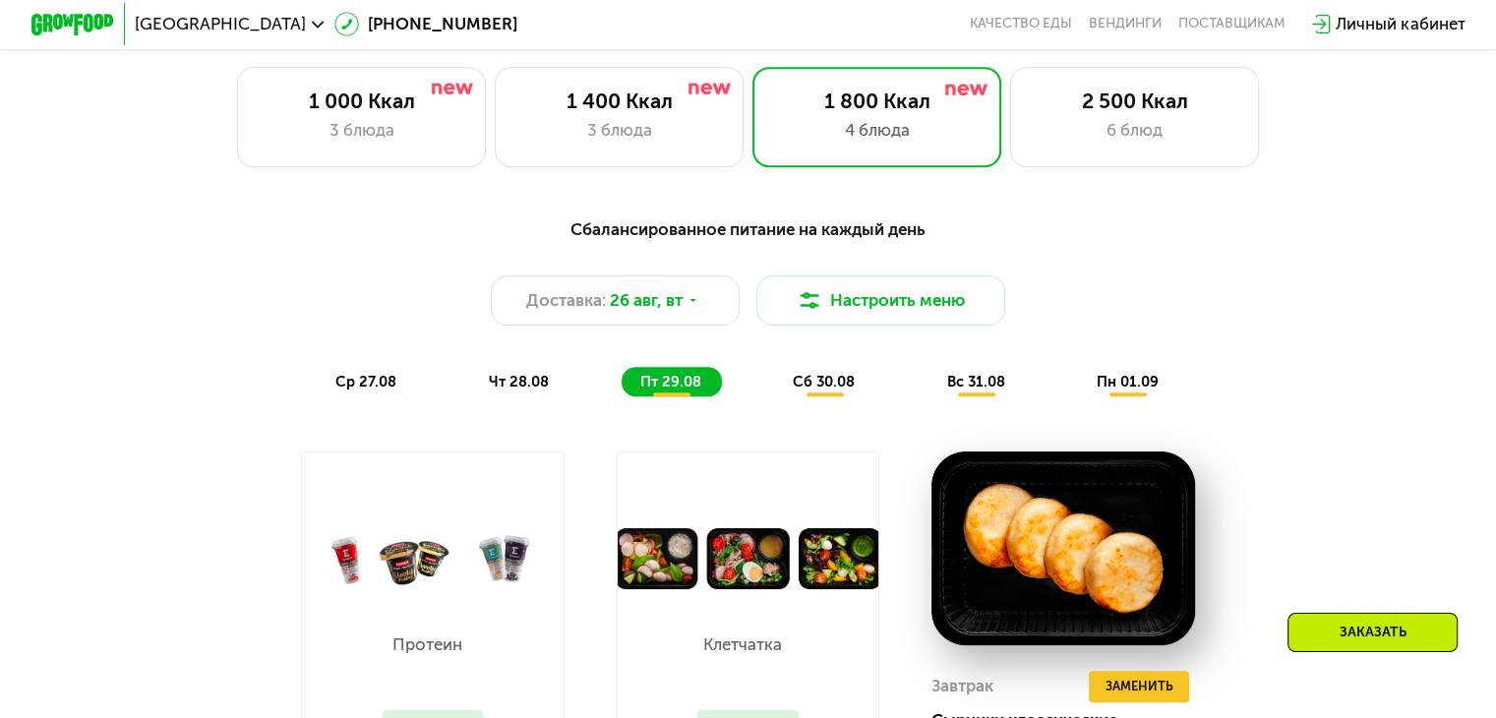
scroll to position [655, 0]
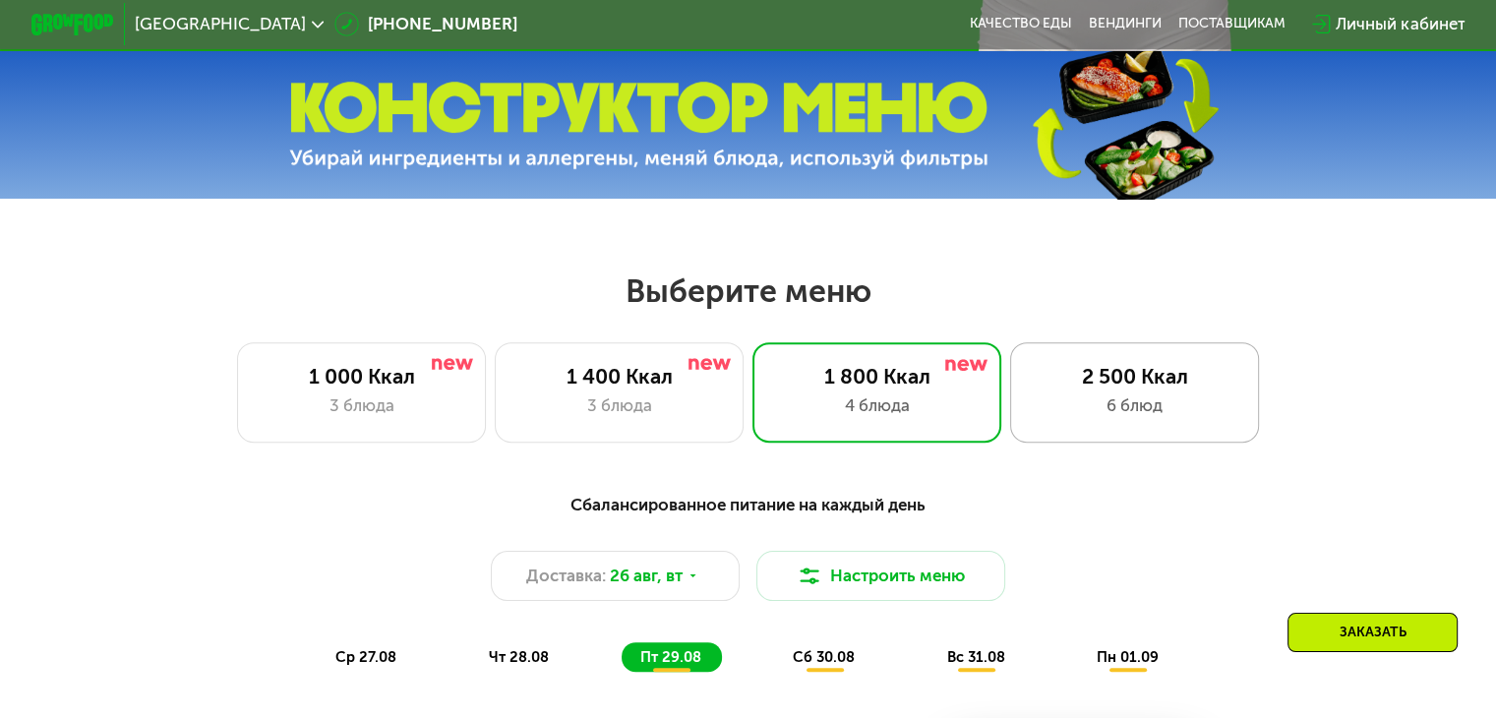
click at [1190, 407] on div "6 блюд" at bounding box center [1135, 405] width 206 height 25
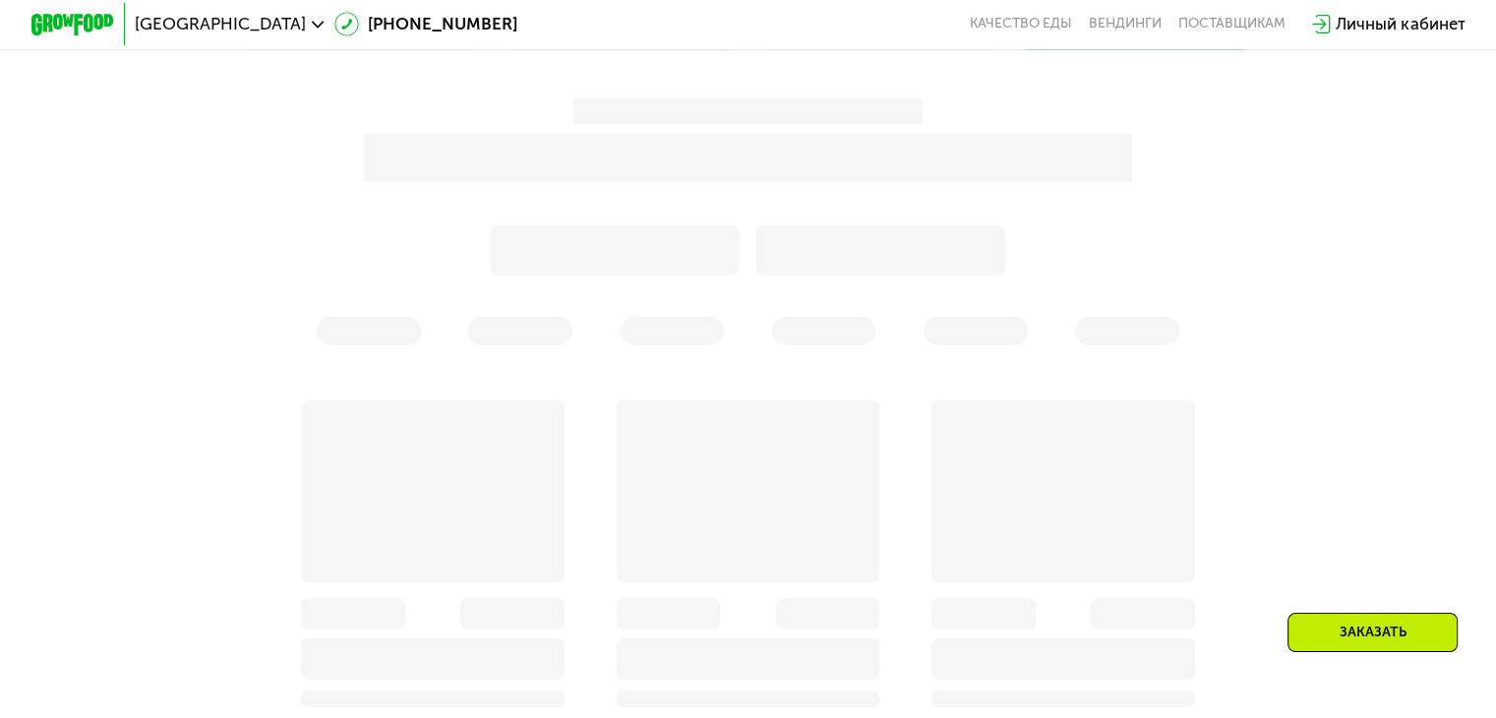
scroll to position [852, 0]
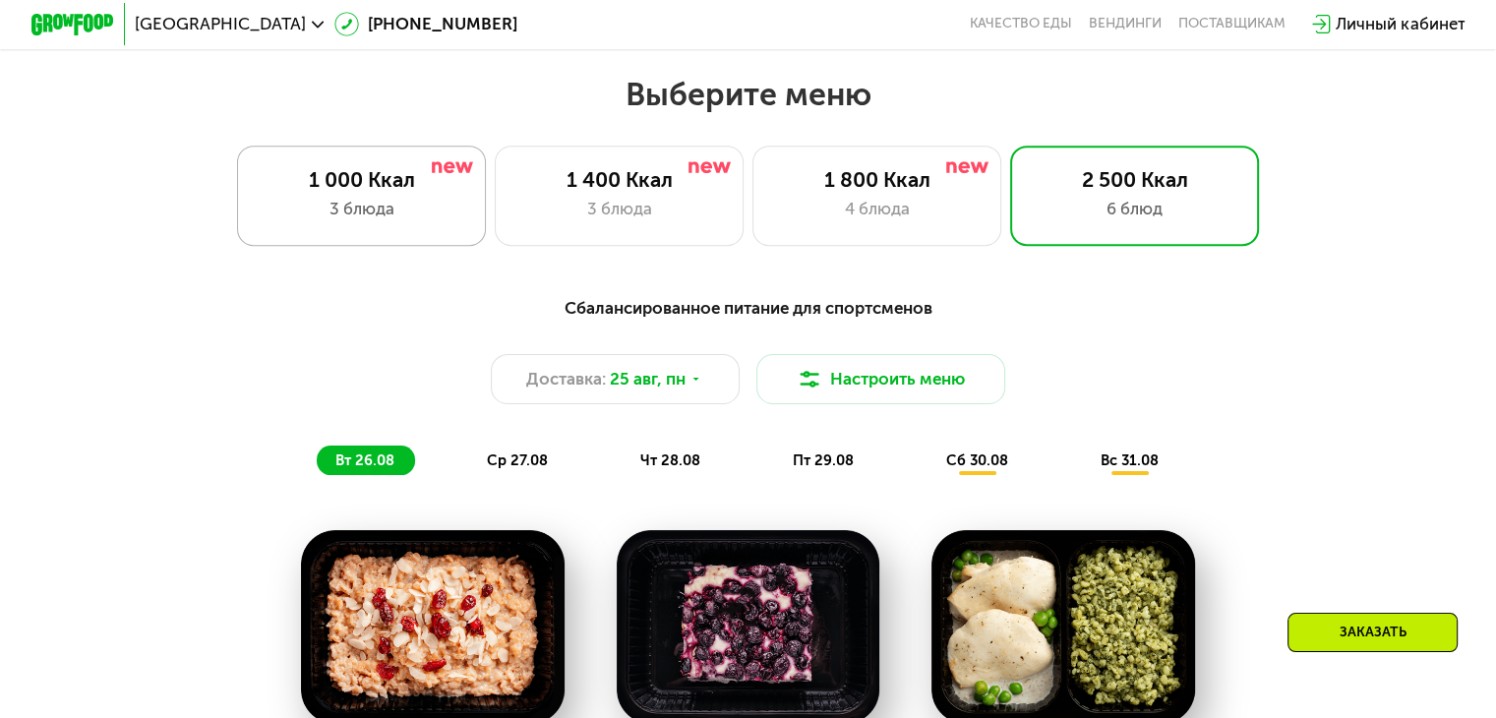
click at [382, 215] on div "3 блюда" at bounding box center [362, 209] width 206 height 25
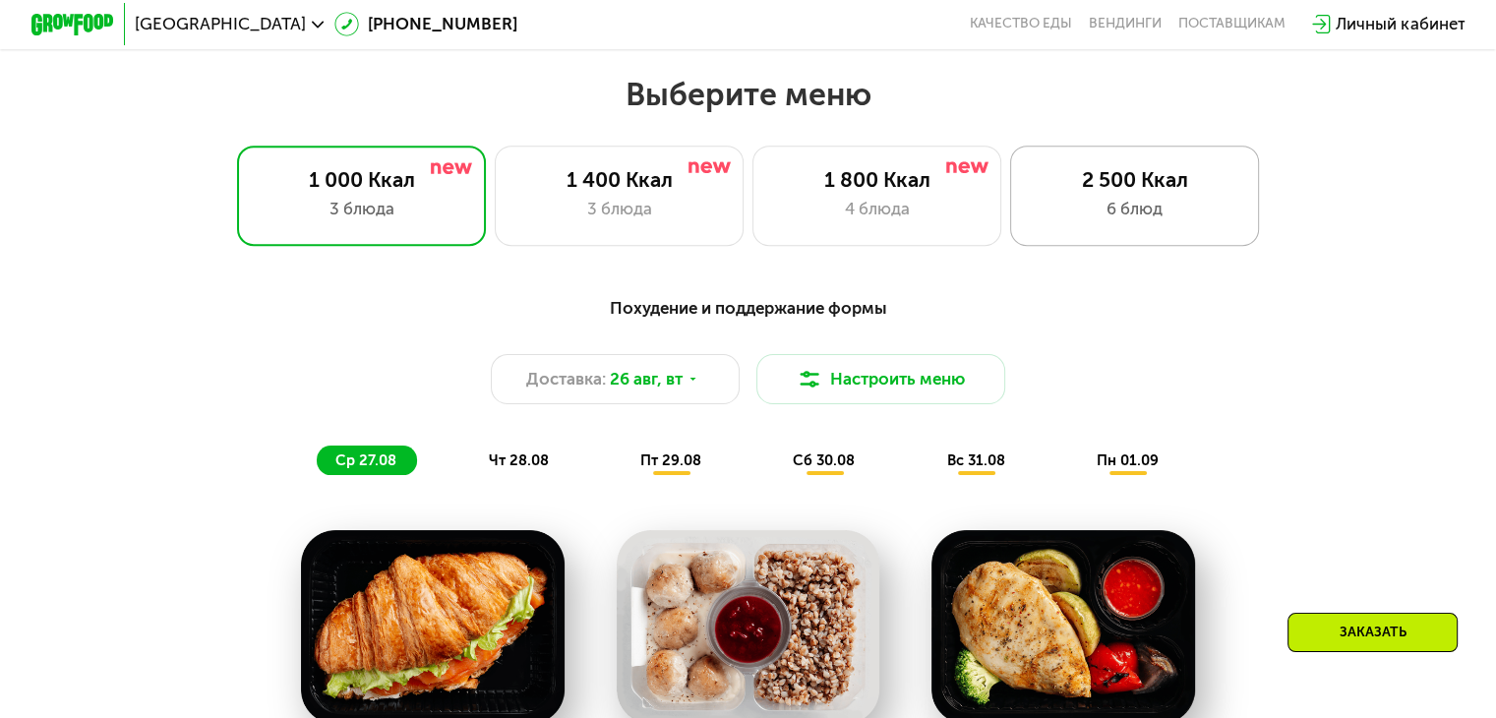
click at [1199, 202] on div "2 500 Ккал 6 блюд" at bounding box center [1135, 195] width 250 height 99
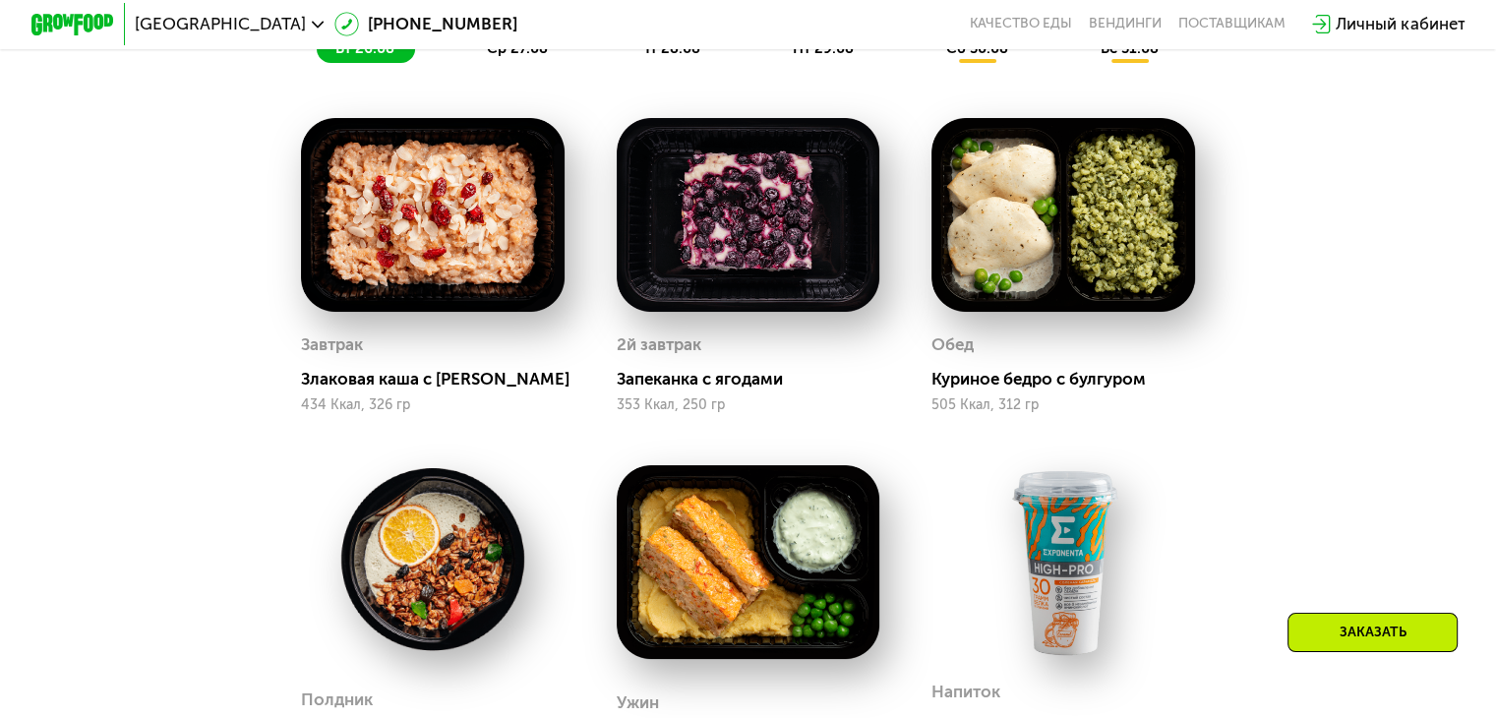
scroll to position [1245, 0]
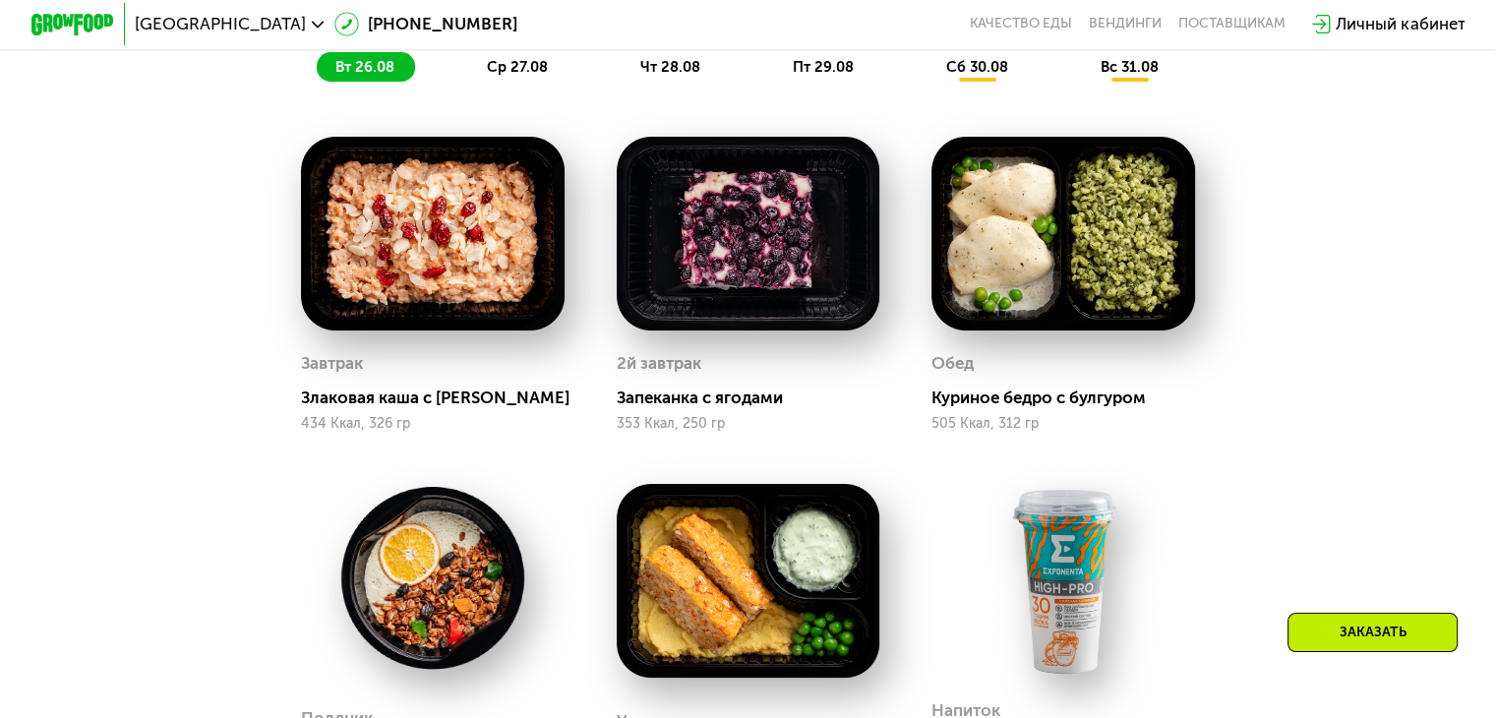
click at [205, 184] on div "Сбалансированное питание для спортсменов Доставка: 25 авг, пн Настроить меню вт…" at bounding box center [747, 504] width 1279 height 1229
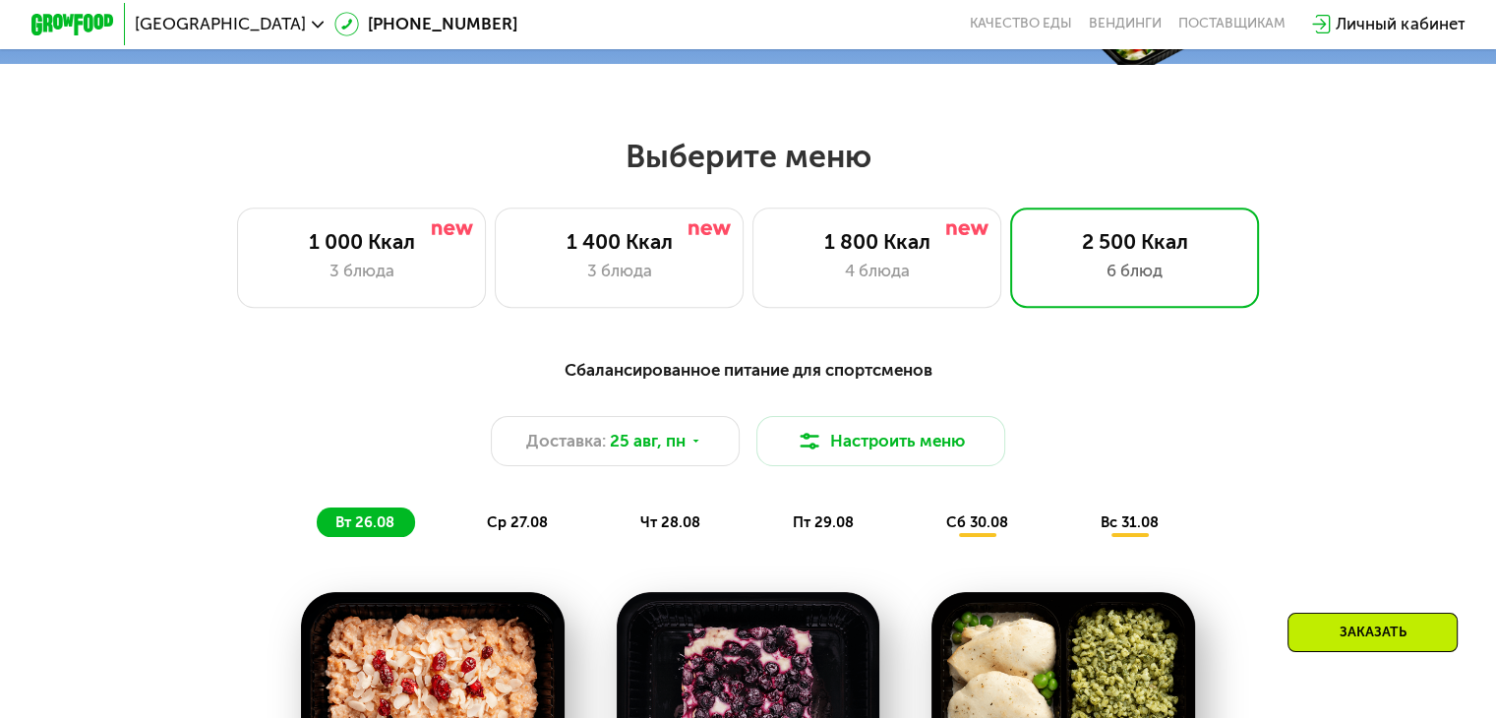
scroll to position [787, 0]
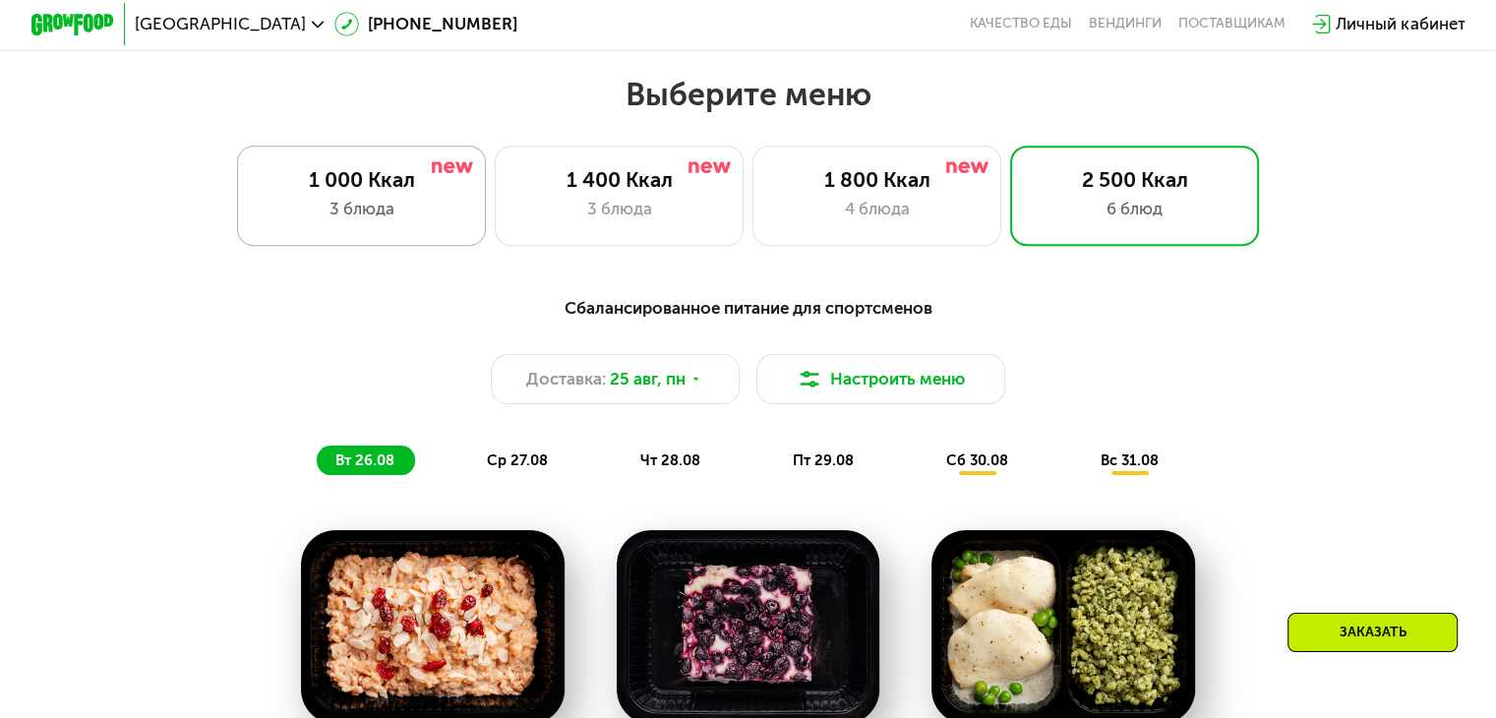
click at [495, 231] on div "1 000 Ккал 3 блюда" at bounding box center [620, 195] width 250 height 99
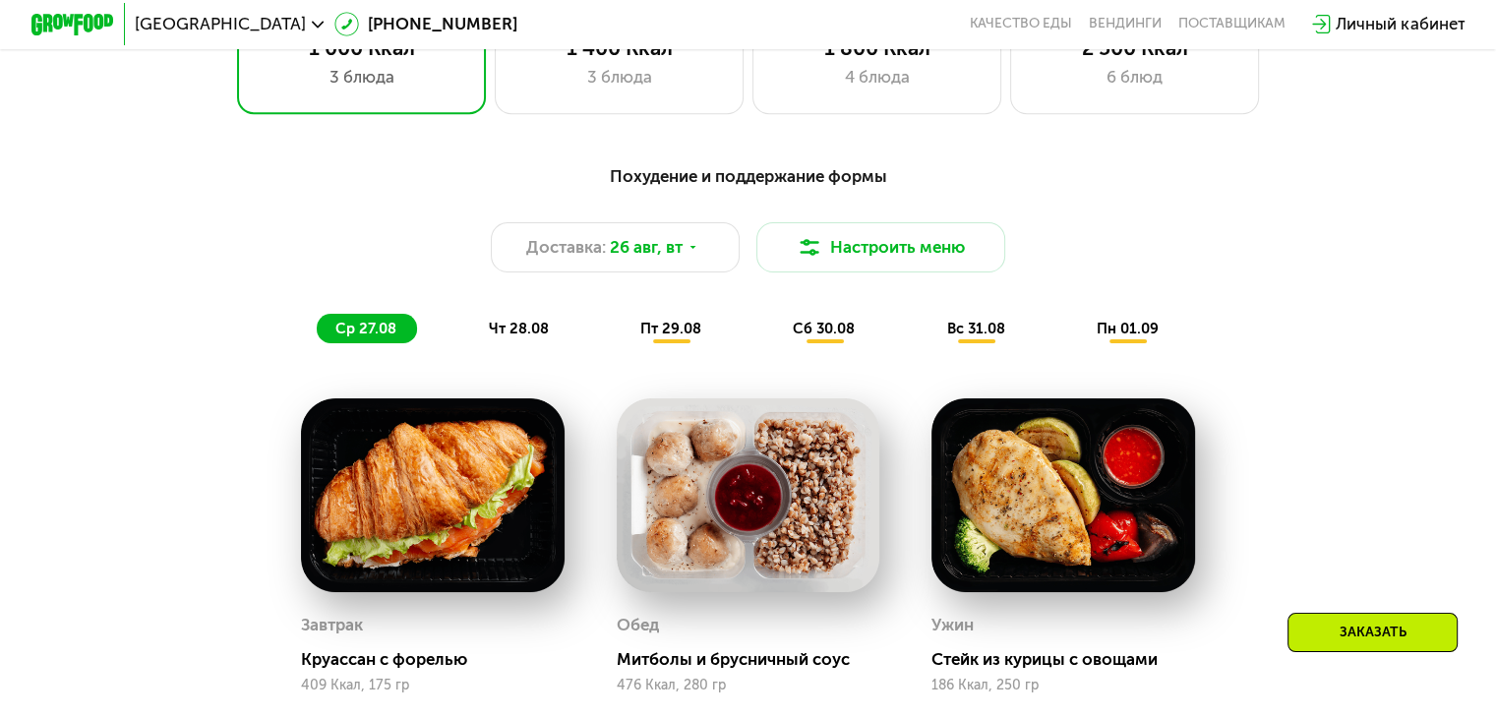
scroll to position [918, 0]
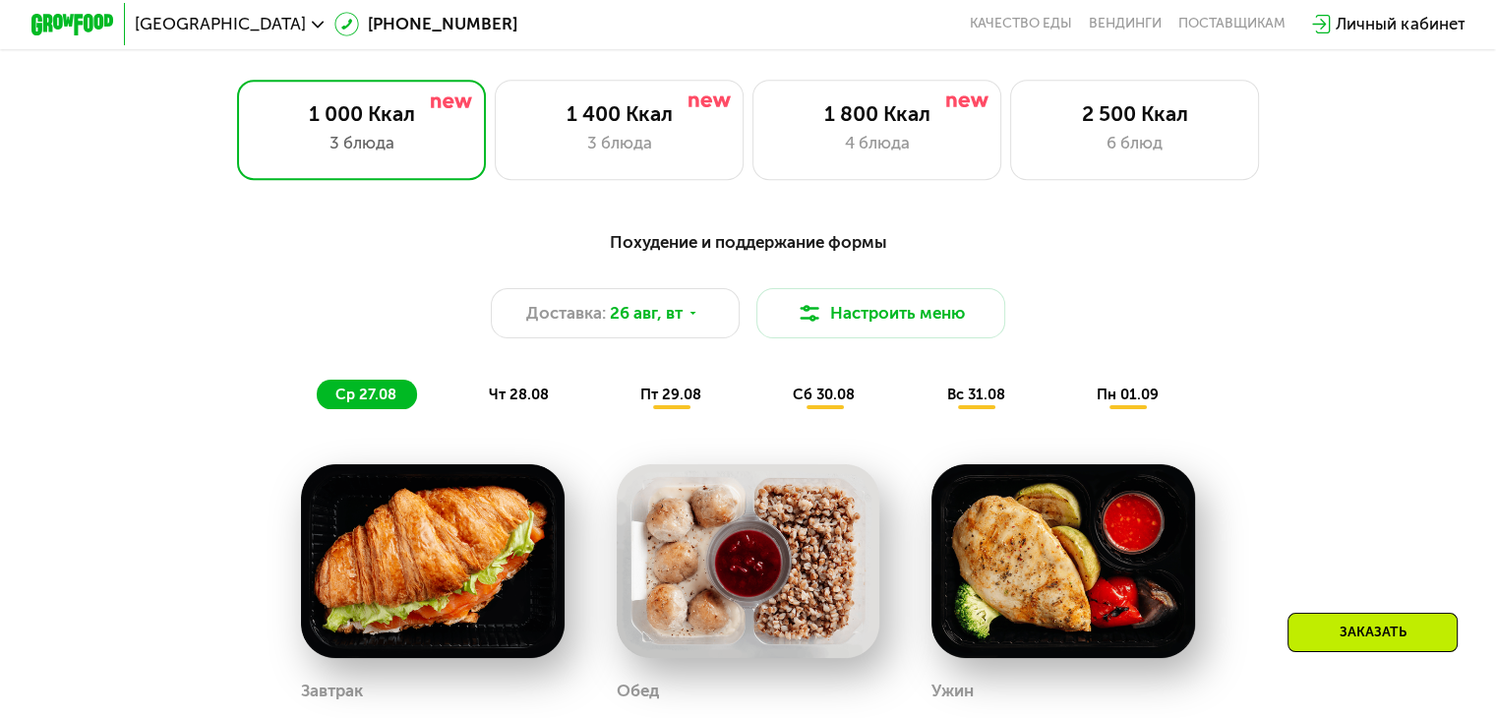
click at [386, 245] on div "Похудение и поддержание формы" at bounding box center [748, 242] width 1230 height 26
click at [1223, 144] on div "6 блюд" at bounding box center [1135, 143] width 206 height 25
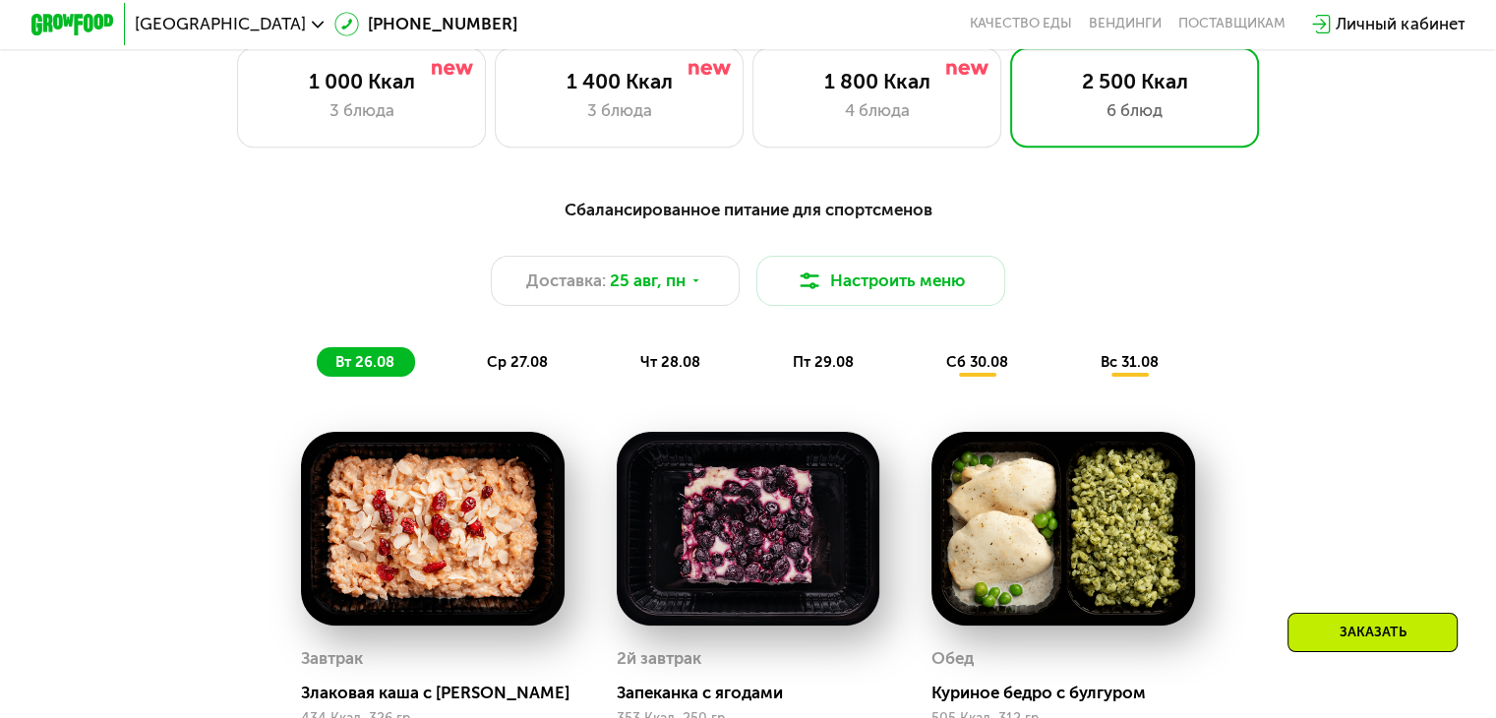
scroll to position [852, 0]
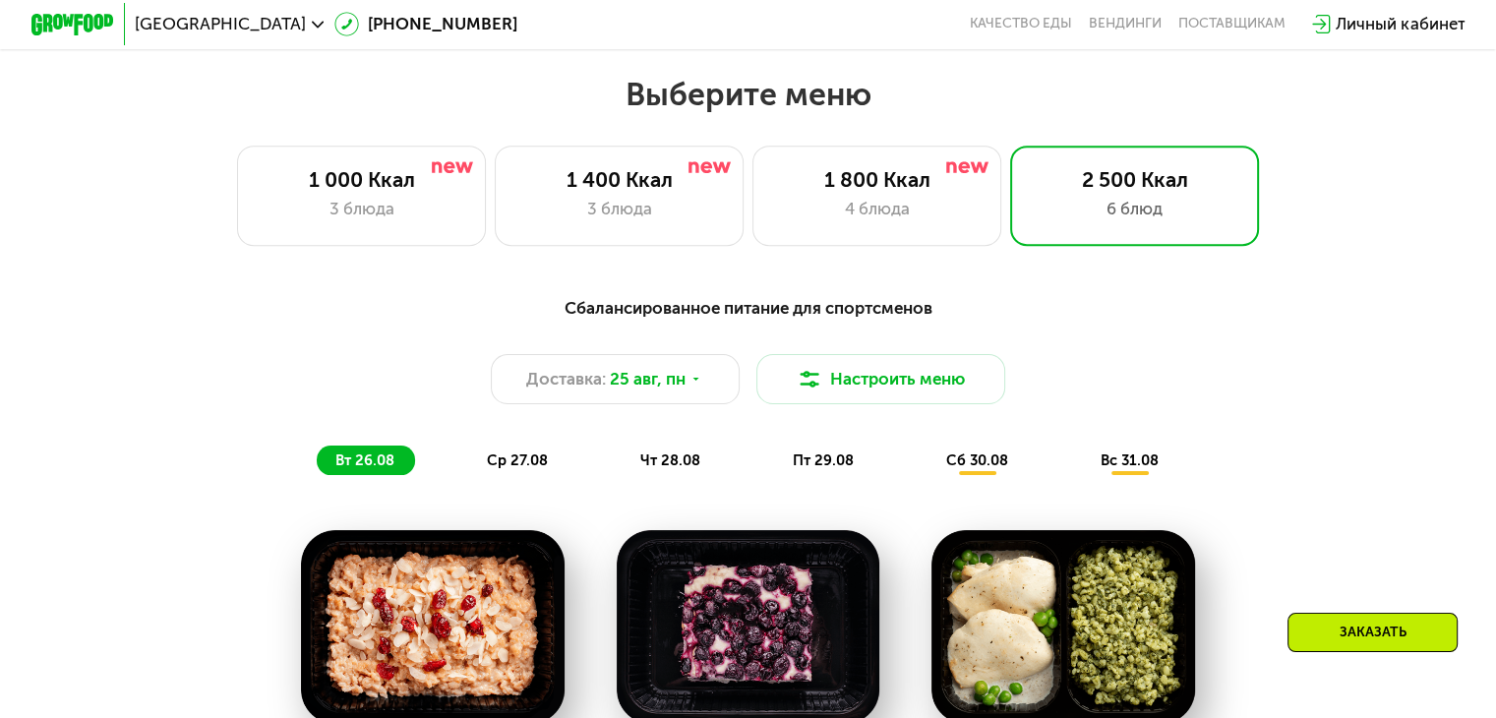
click at [459, 321] on div "Сбалансированное питание для спортсменов" at bounding box center [748, 308] width 1230 height 26
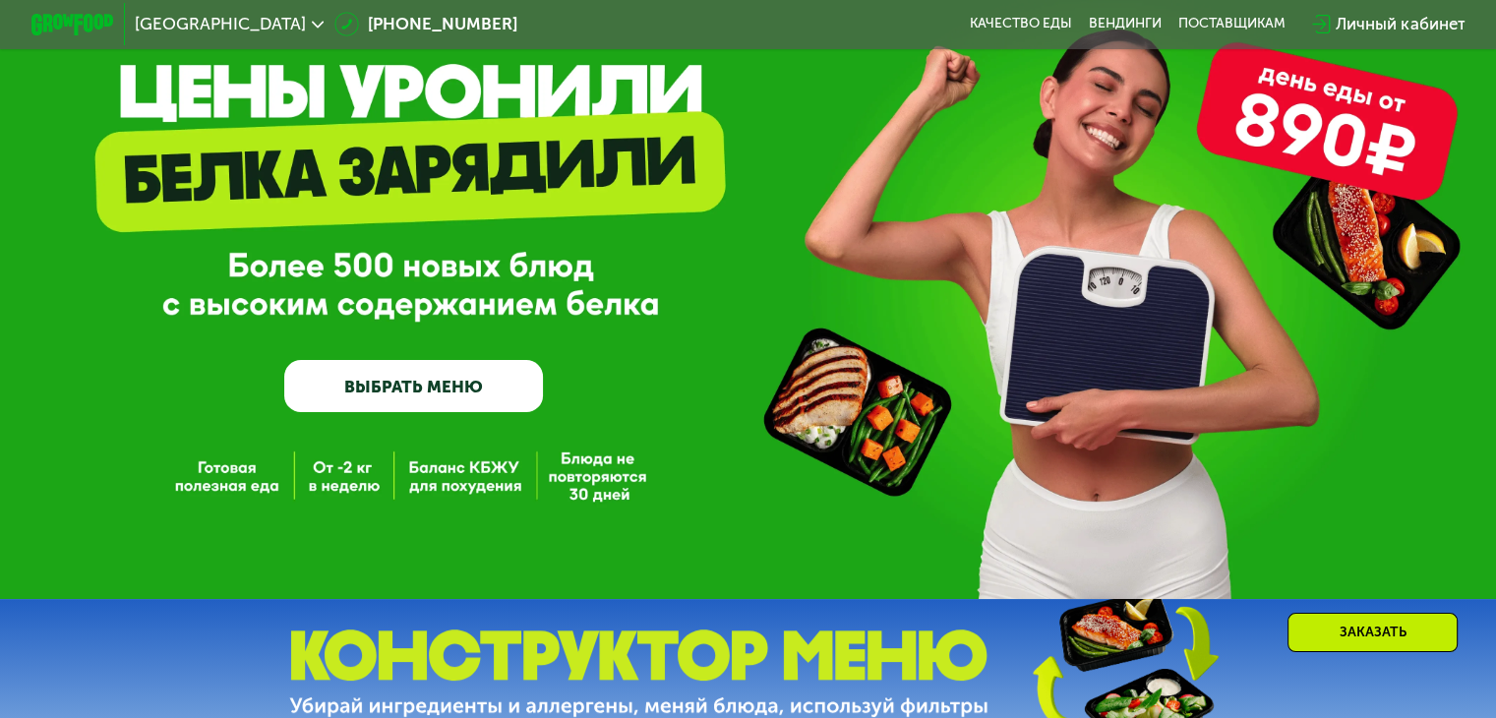
scroll to position [131, 0]
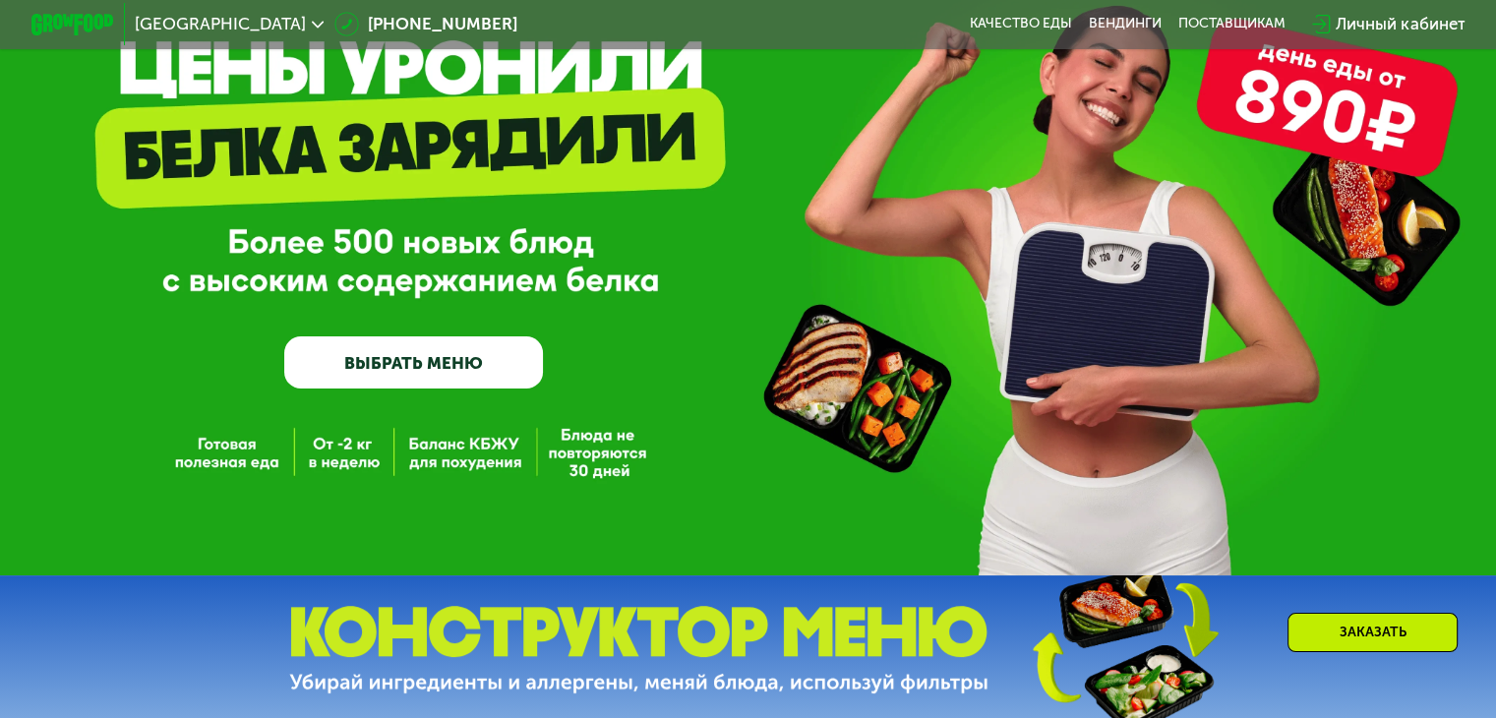
click at [686, 261] on div "GrowFood — доставка правильного питания ВЫБРАТЬ МЕНЮ" at bounding box center [748, 248] width 1496 height 280
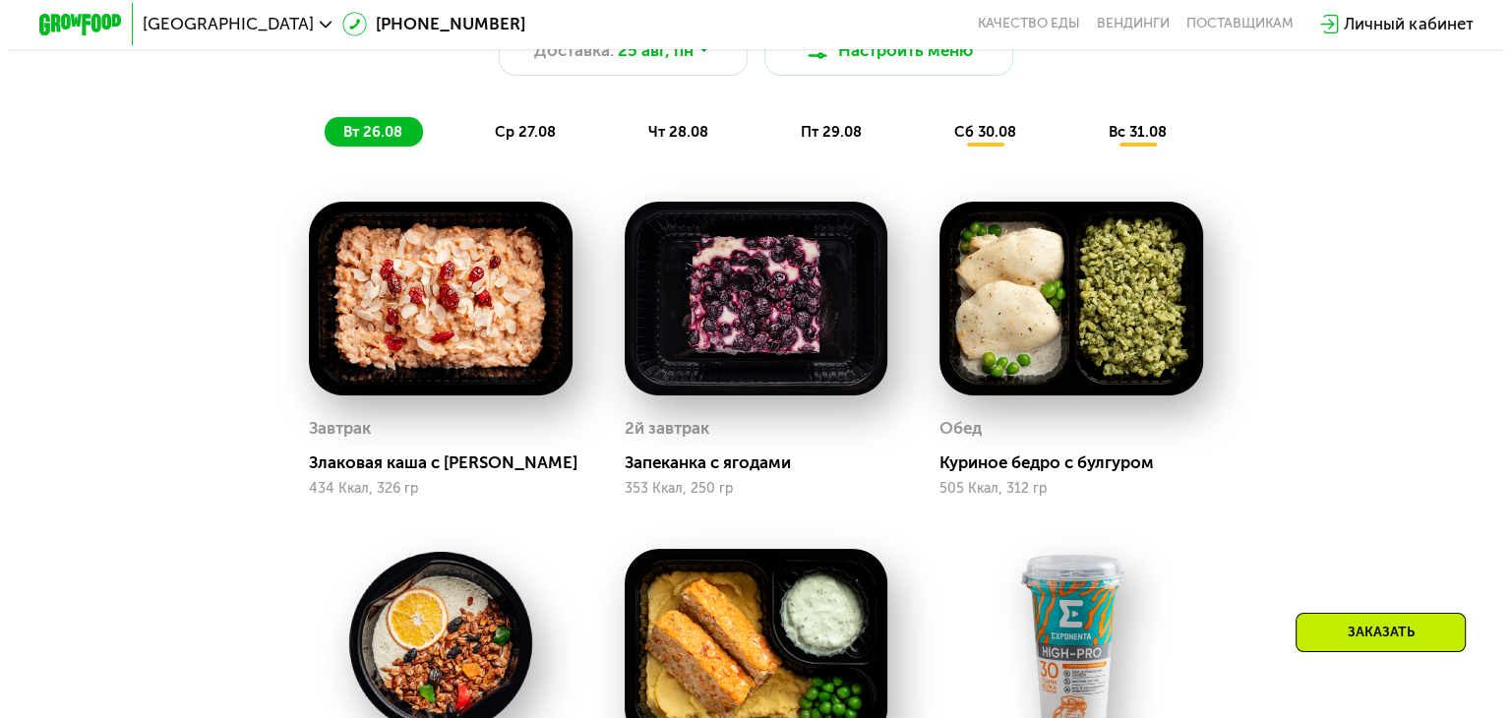
scroll to position [1114, 0]
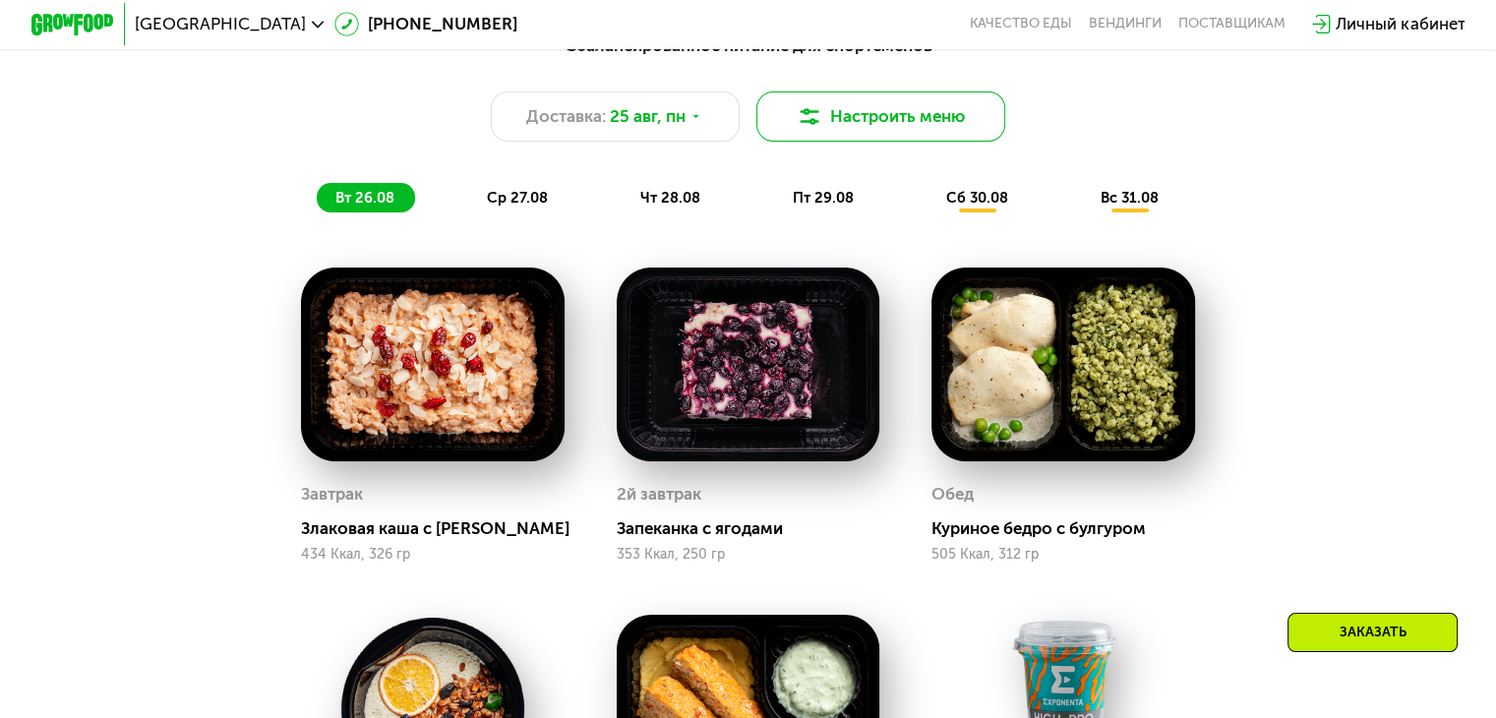
click at [957, 120] on button "Настроить меню" at bounding box center [881, 116] width 250 height 50
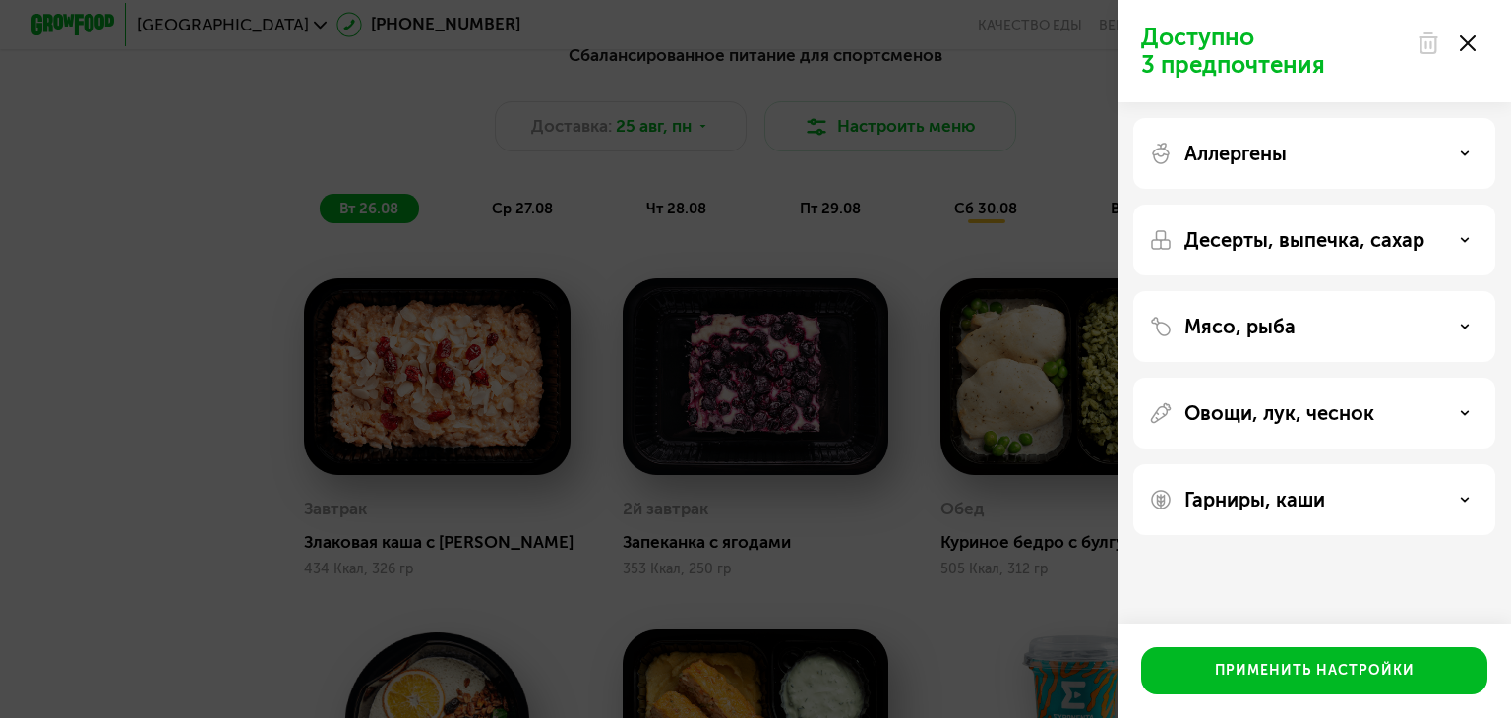
click at [1282, 506] on p "Гарниры, каши" at bounding box center [1254, 500] width 141 height 24
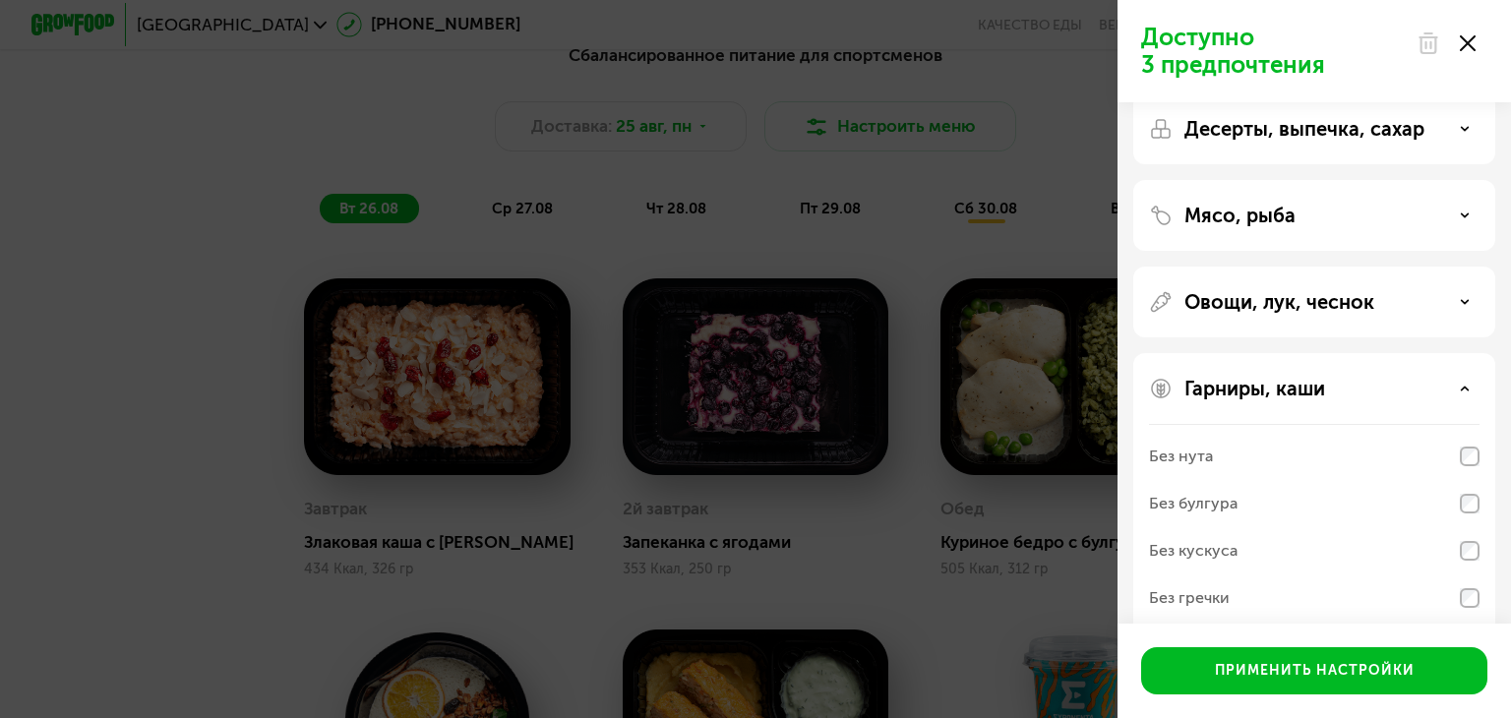
scroll to position [0, 0]
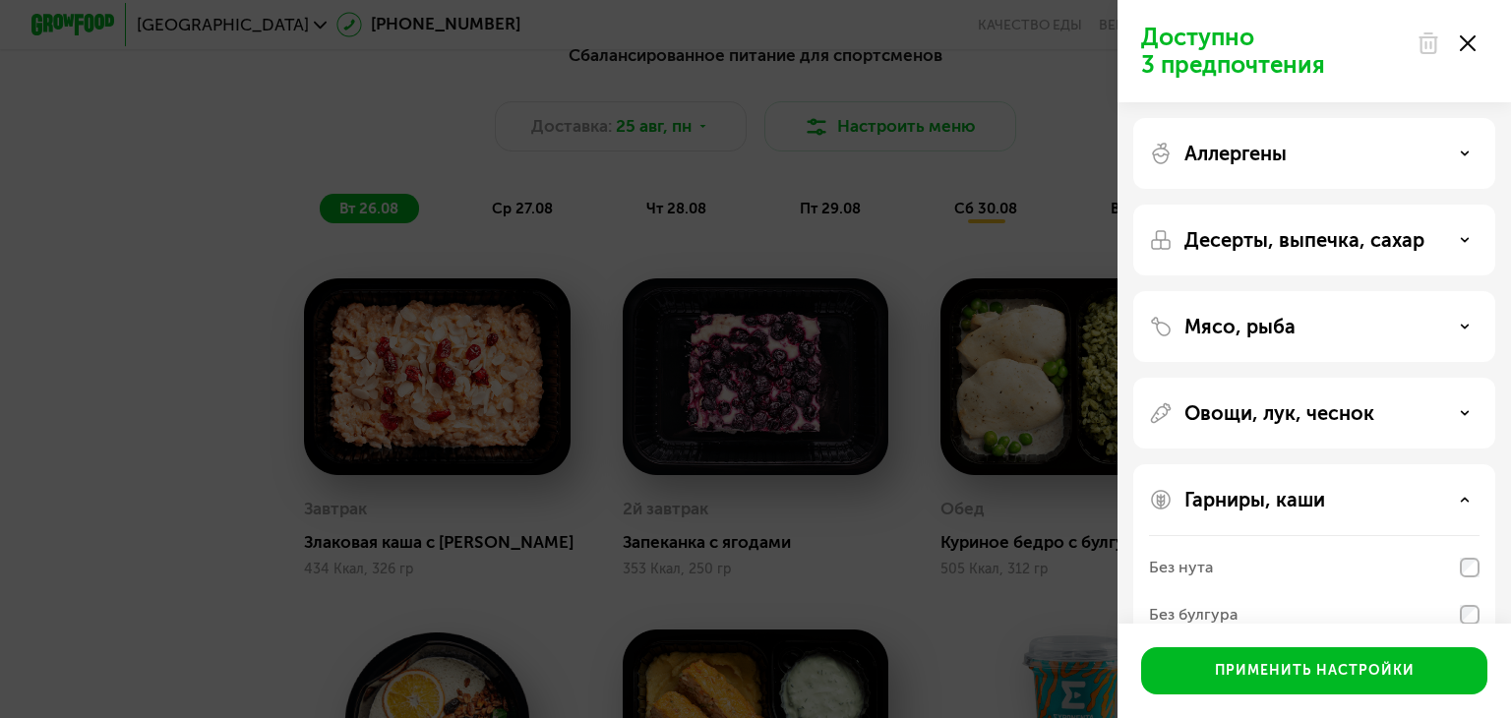
click at [1265, 153] on p "Аллергены" at bounding box center [1235, 154] width 102 height 24
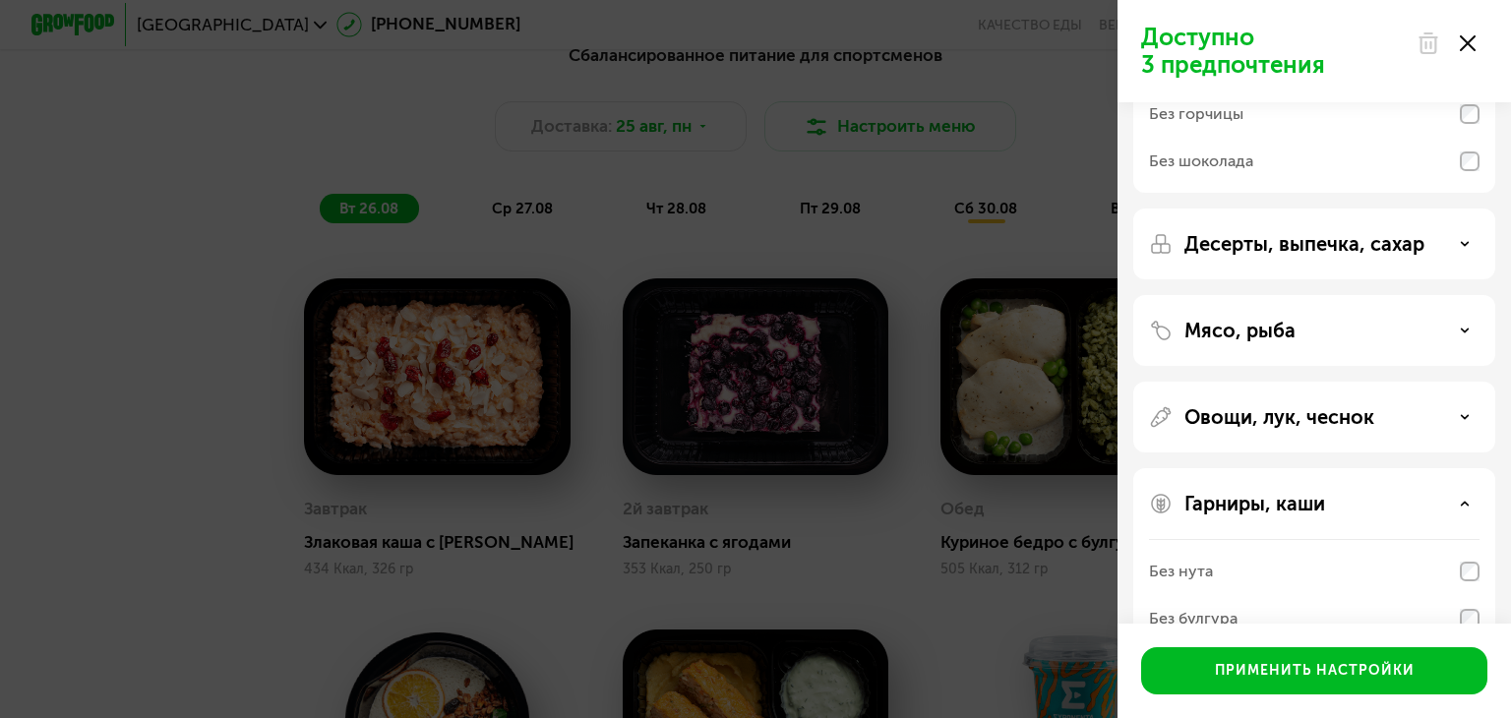
scroll to position [393, 0]
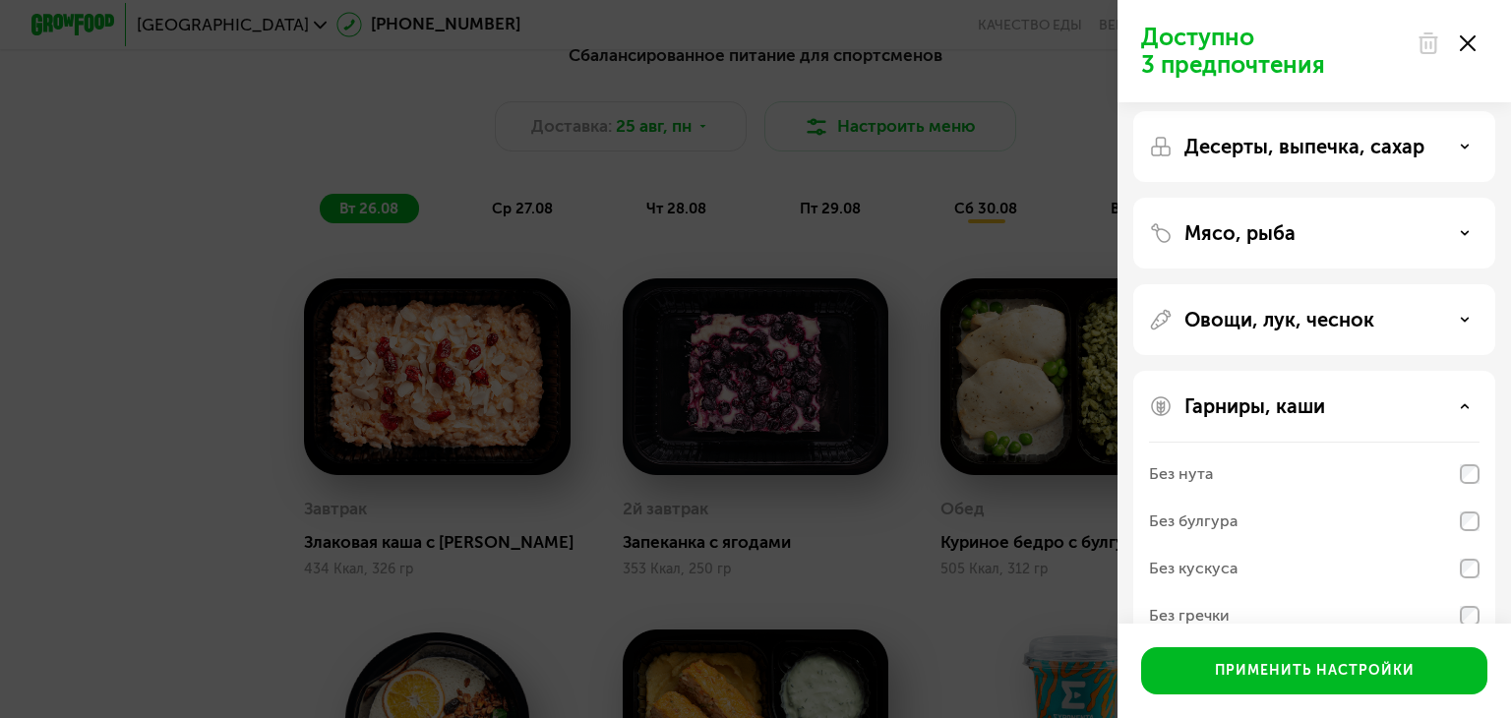
click at [1313, 198] on div "Десерты, выпечка, сахар" at bounding box center [1314, 233] width 362 height 71
click at [1318, 154] on p "Десерты, выпечка, сахар" at bounding box center [1304, 147] width 240 height 24
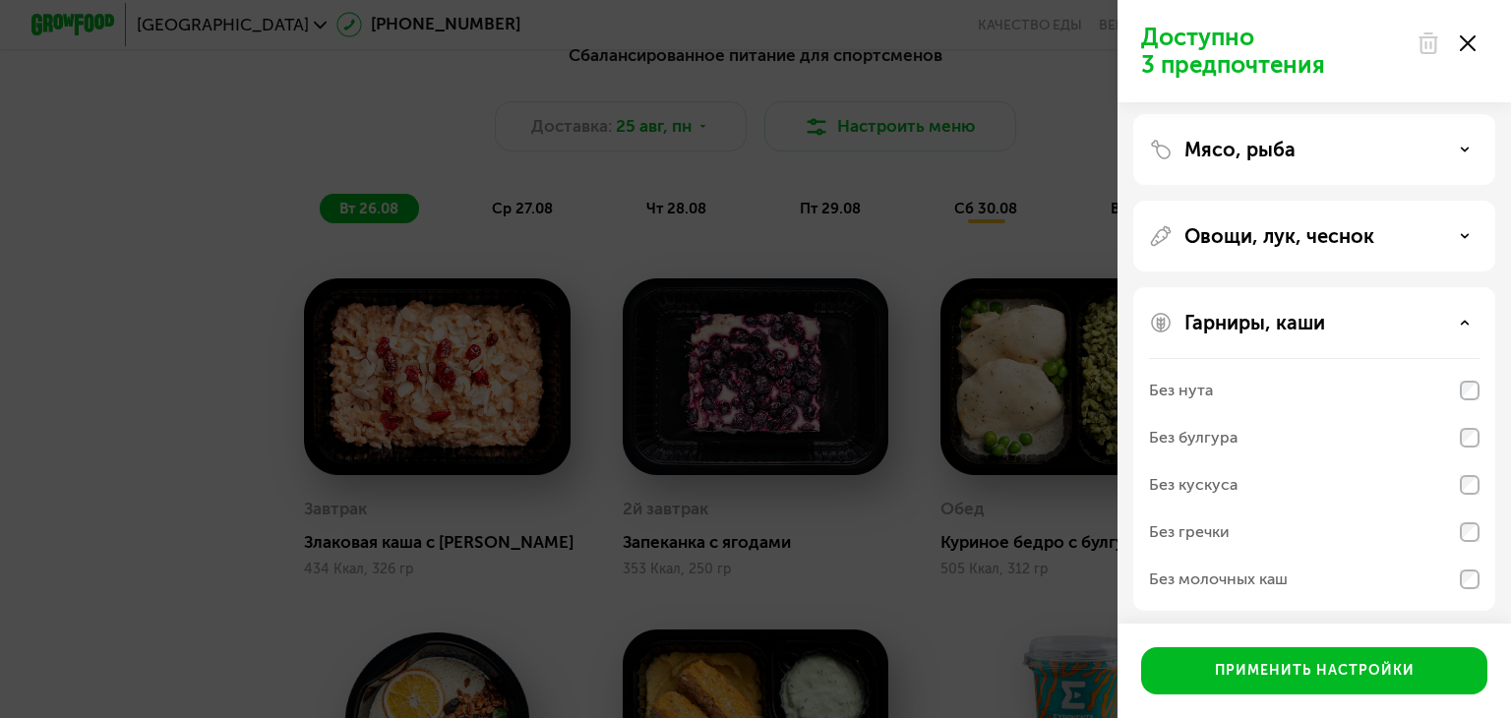
scroll to position [688, 0]
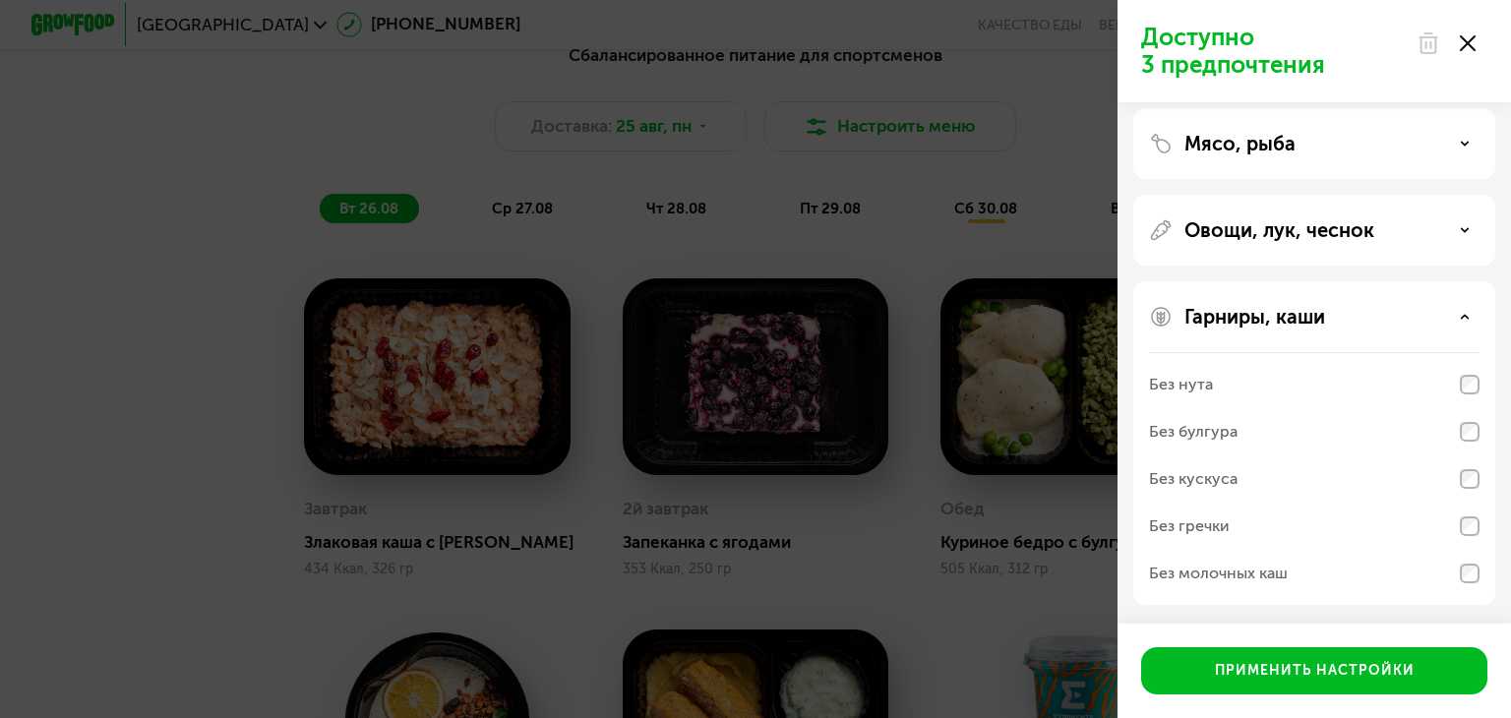
click at [1281, 150] on p "Мясо, рыба" at bounding box center [1239, 144] width 111 height 24
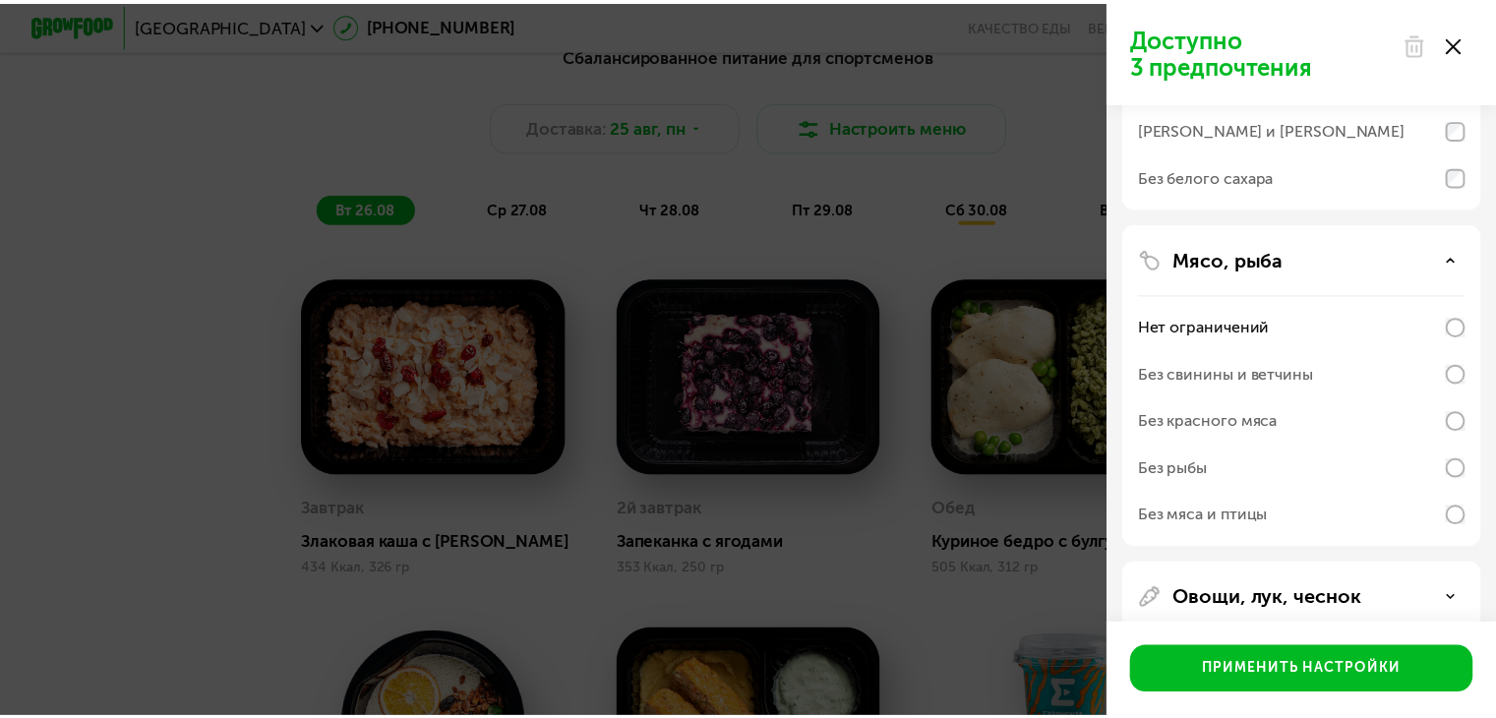
scroll to position [558, 0]
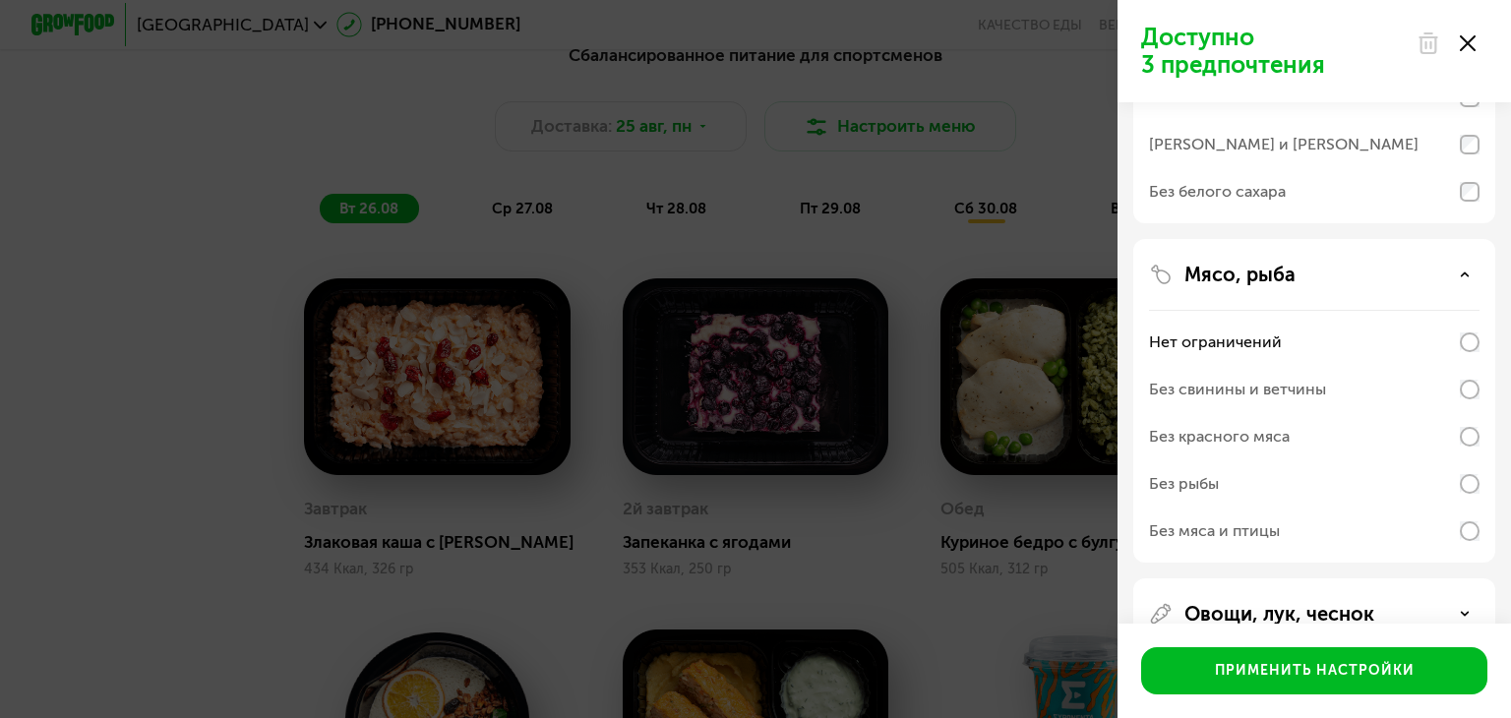
click at [1463, 51] on div at bounding box center [1445, 43] width 83 height 39
click at [1467, 47] on icon at bounding box center [1467, 43] width 16 height 16
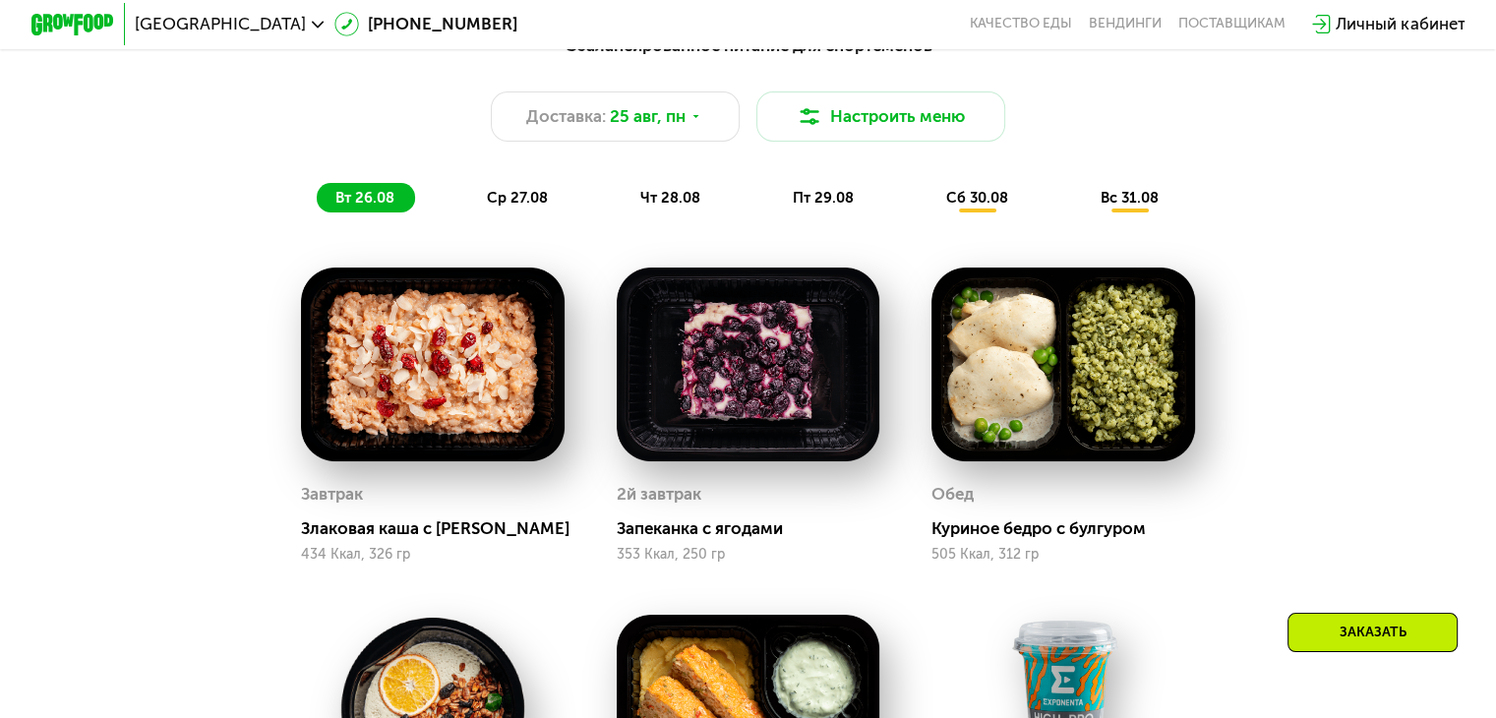
click at [1443, 34] on div "Личный кабинет" at bounding box center [1400, 24] width 129 height 25
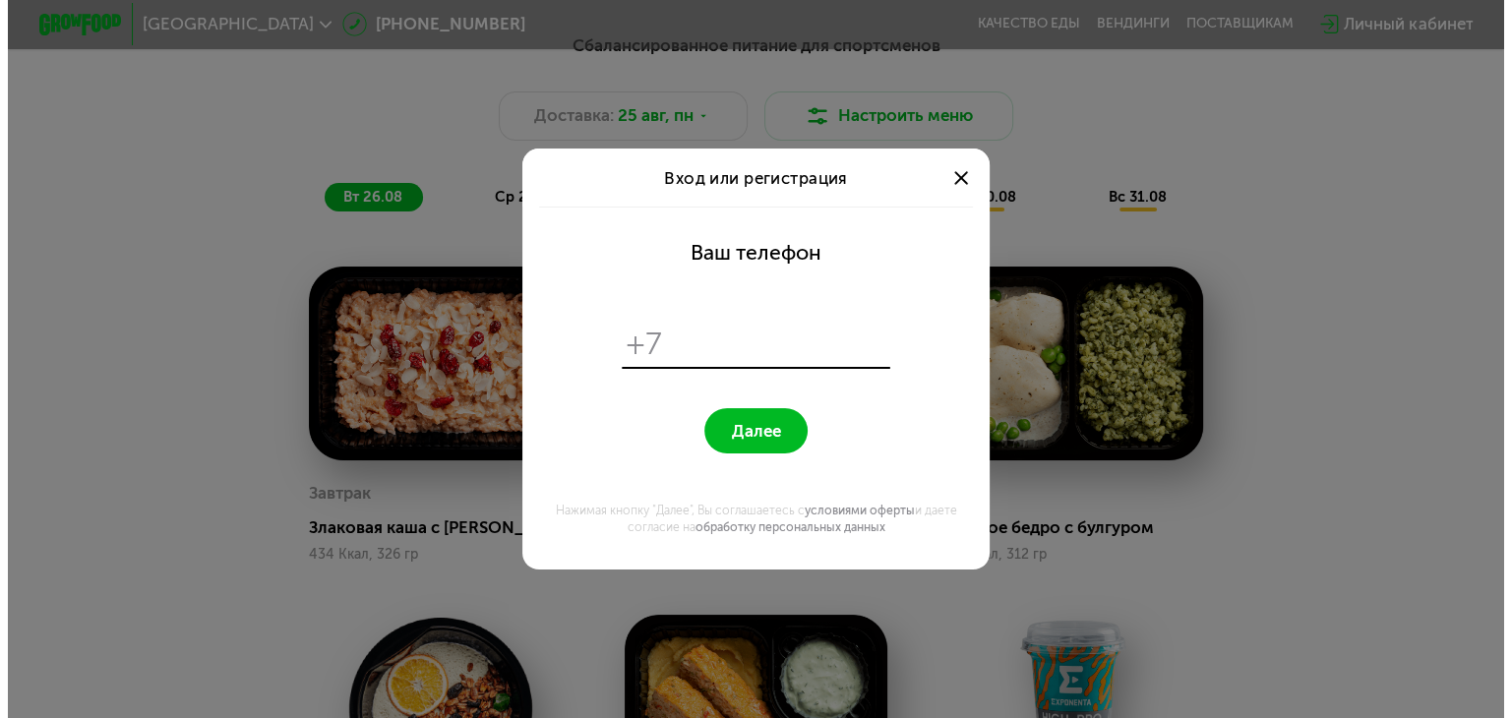
scroll to position [0, 0]
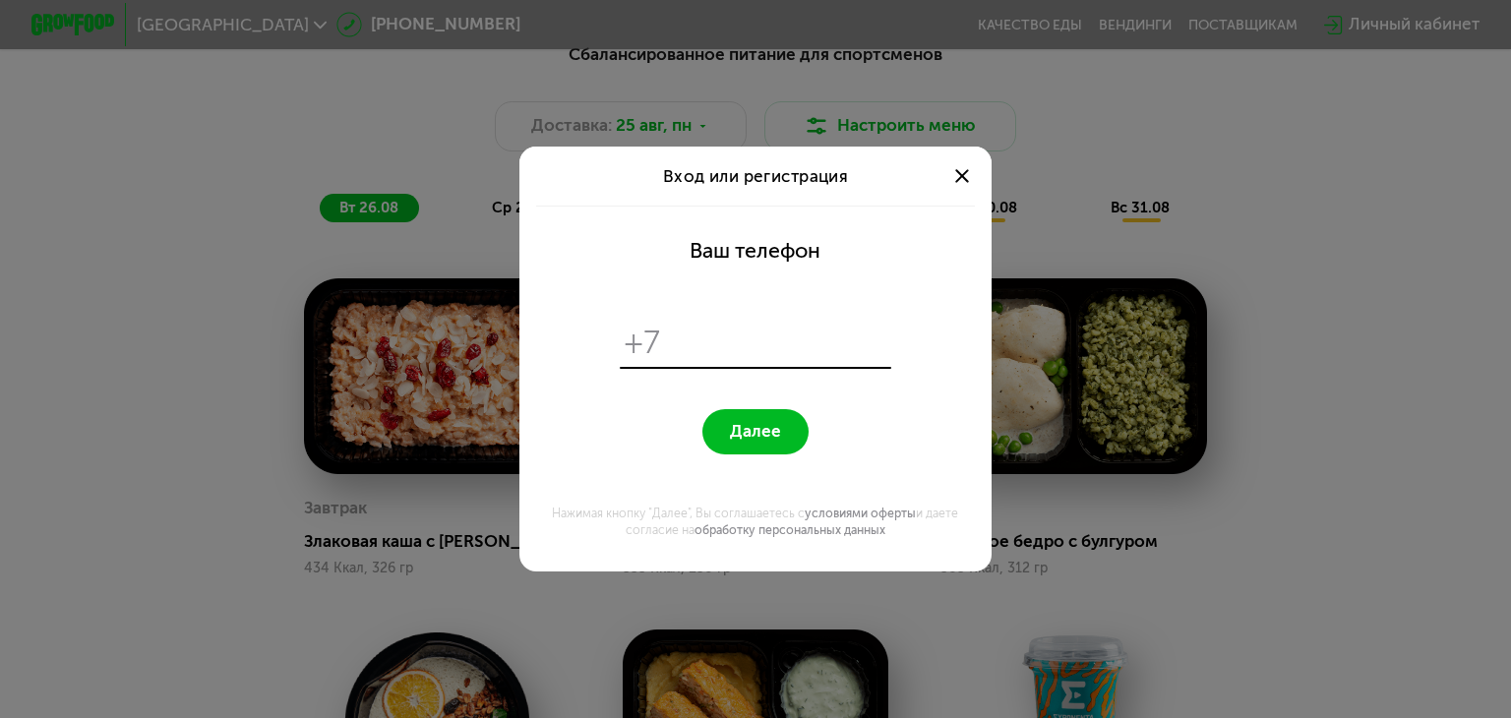
drag, startPoint x: 963, startPoint y: 174, endPoint x: 973, endPoint y: 170, distance: 10.6
click at [964, 174] on span at bounding box center [962, 176] width 14 height 14
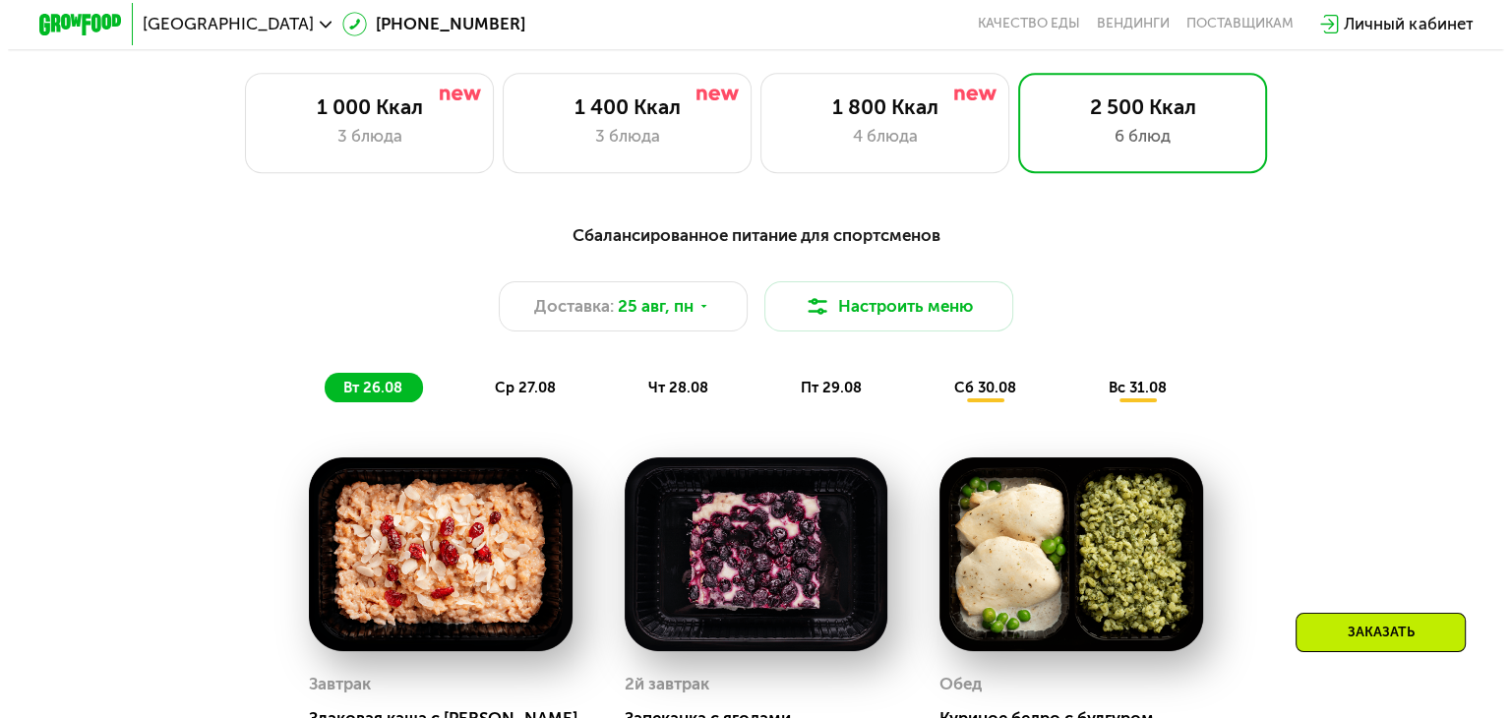
scroll to position [918, 0]
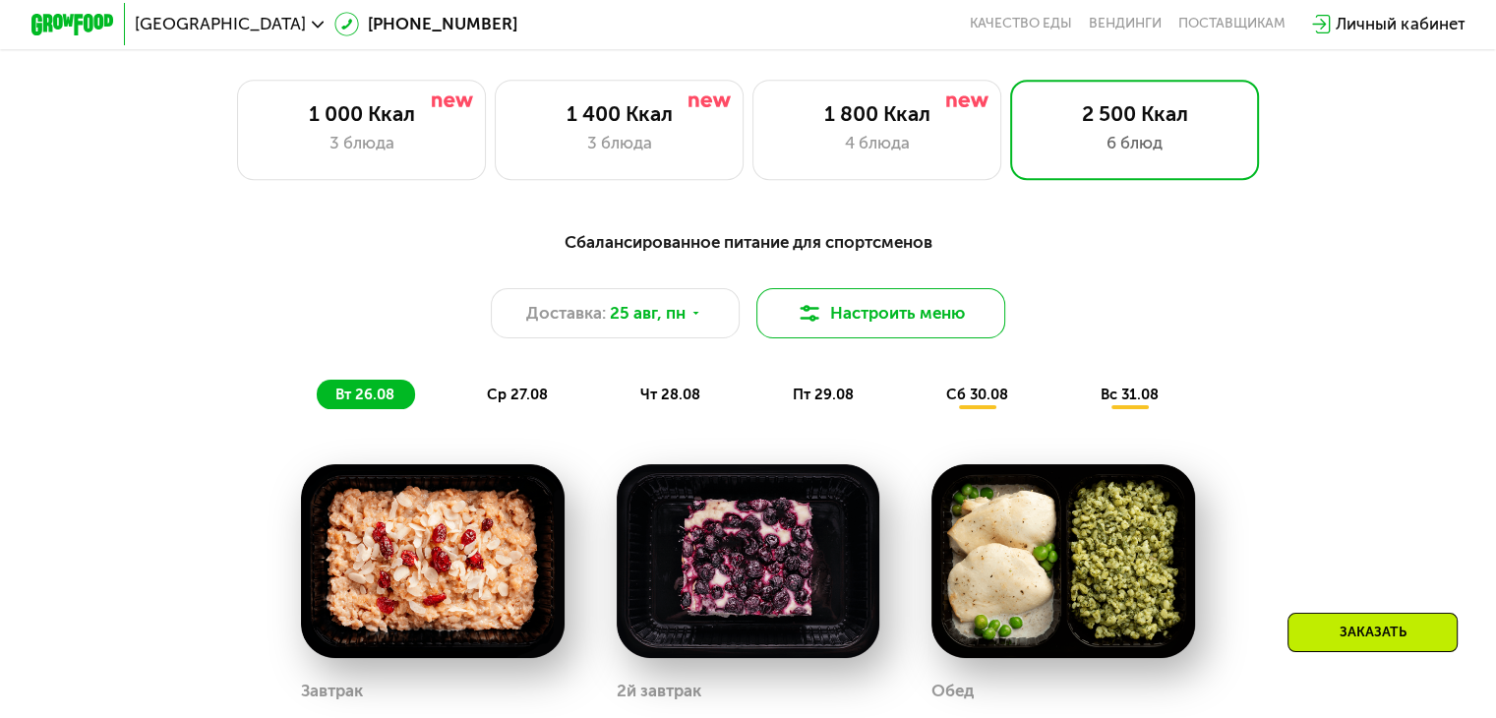
click at [947, 329] on button "Настроить меню" at bounding box center [881, 313] width 250 height 50
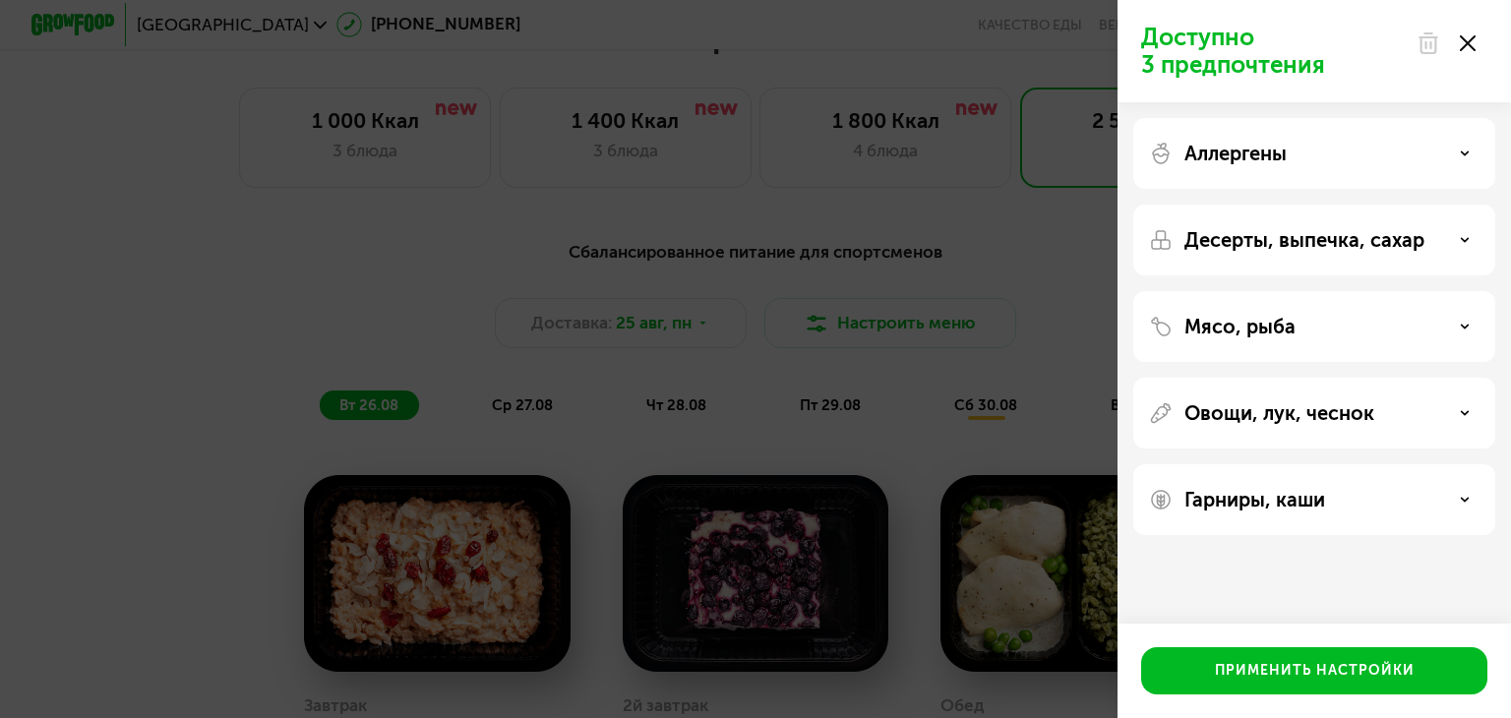
click at [1272, 205] on div "Аллергены" at bounding box center [1314, 240] width 362 height 71
click at [1278, 161] on p "Аллергены" at bounding box center [1235, 154] width 102 height 24
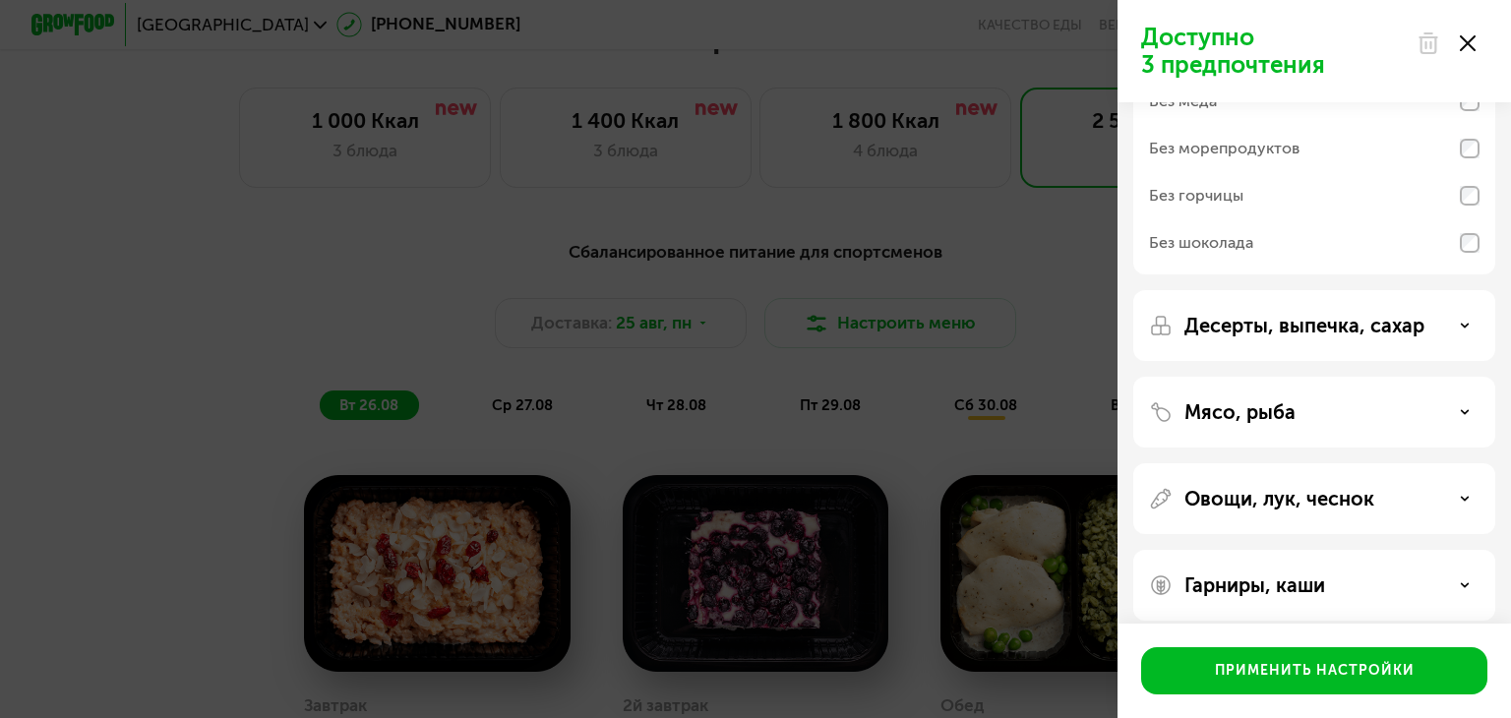
scroll to position [231, 0]
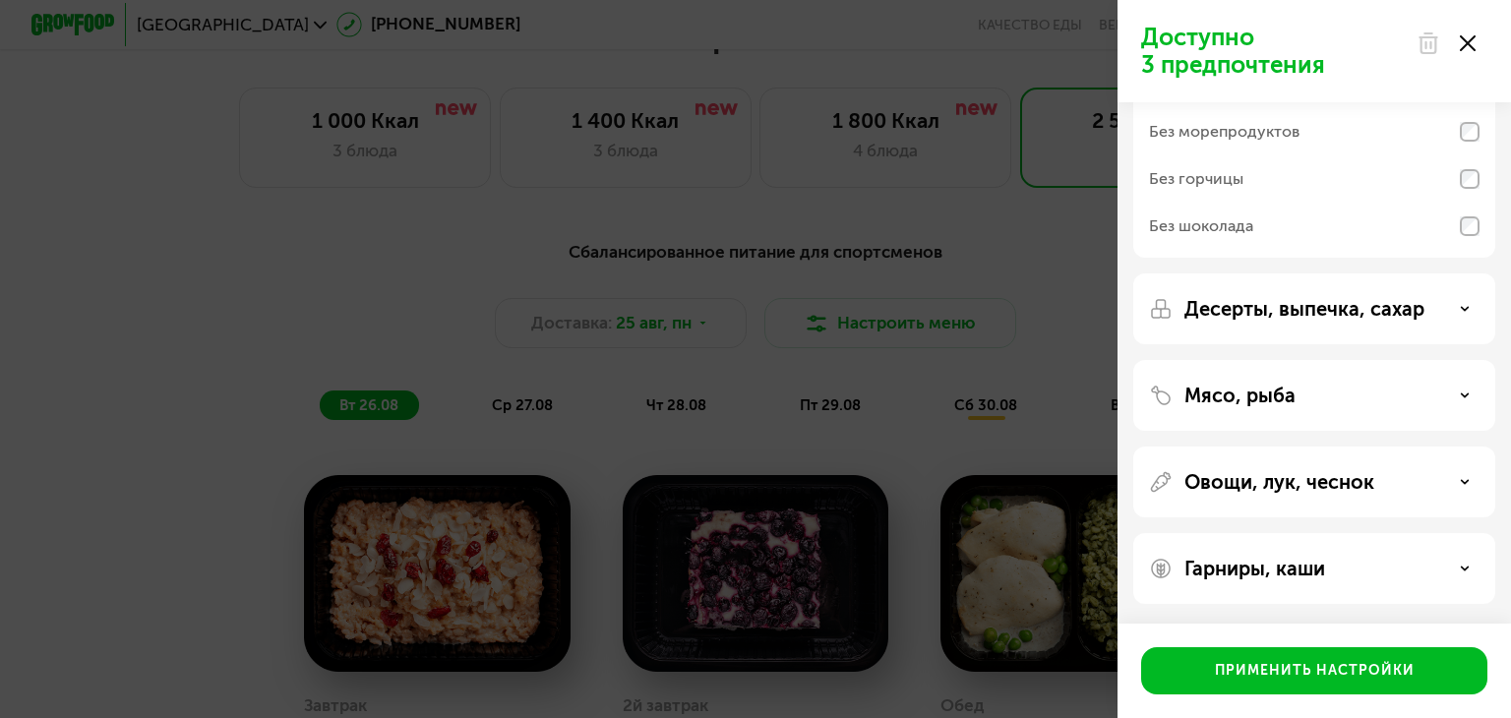
click at [1282, 360] on div "Десерты, выпечка, сахар" at bounding box center [1314, 395] width 362 height 71
click at [1282, 312] on p "Десерты, выпечка, сахар" at bounding box center [1304, 309] width 240 height 24
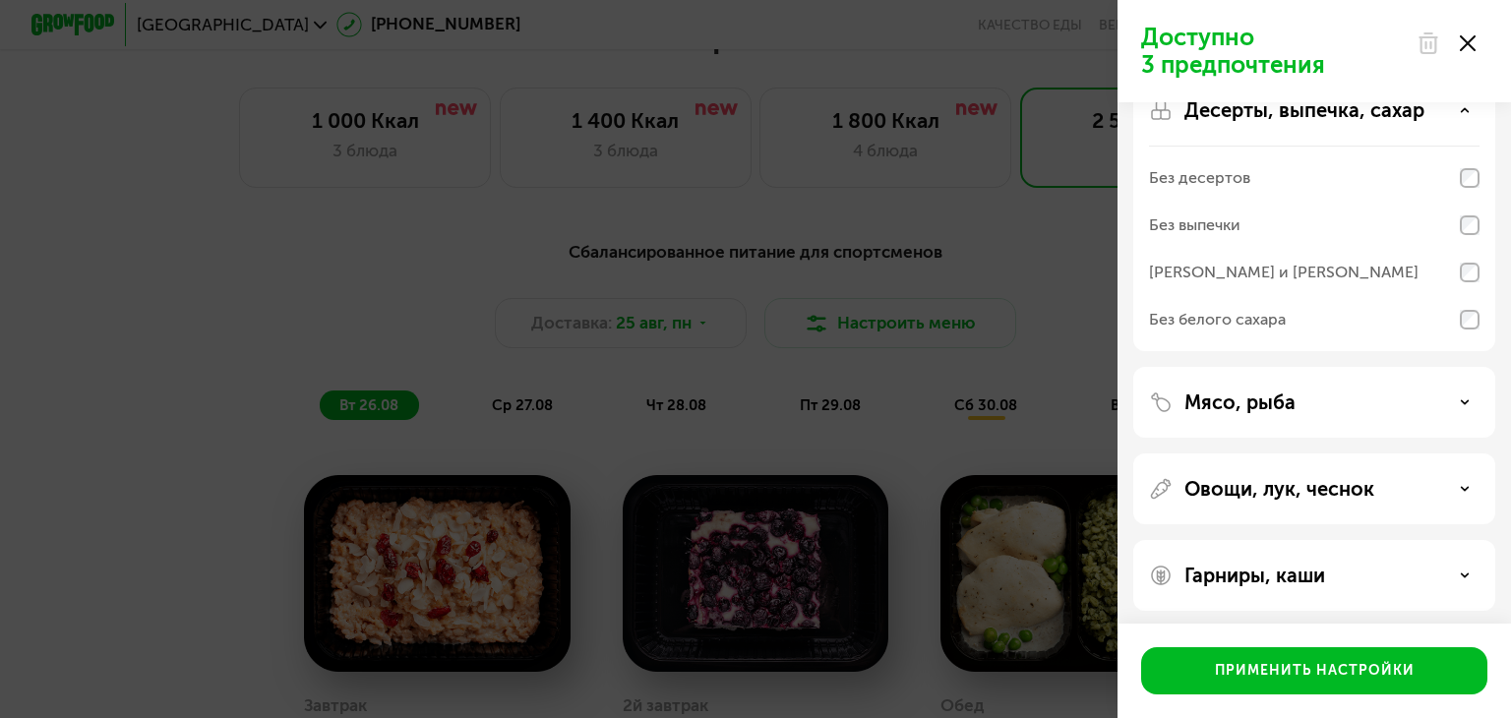
scroll to position [437, 0]
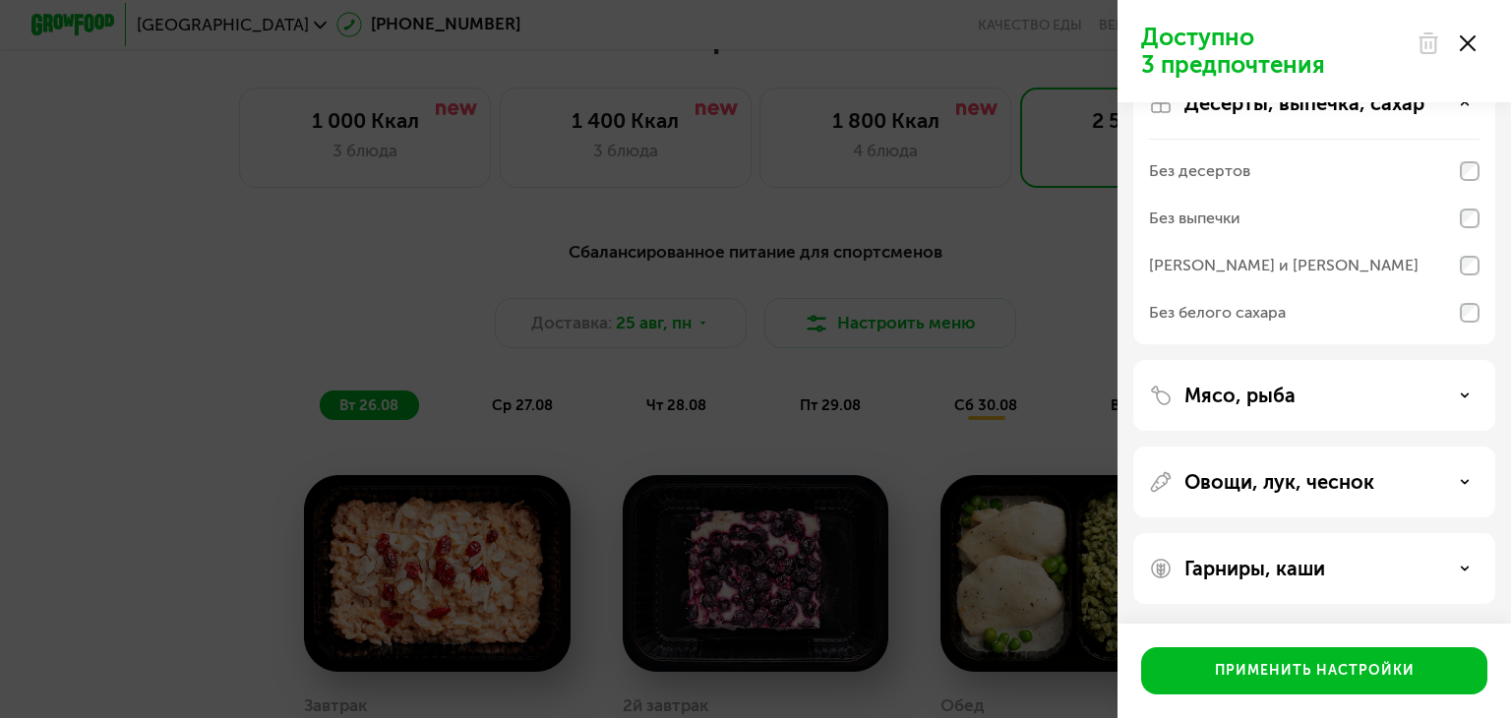
click at [1287, 394] on p "Мясо, рыба" at bounding box center [1239, 396] width 111 height 24
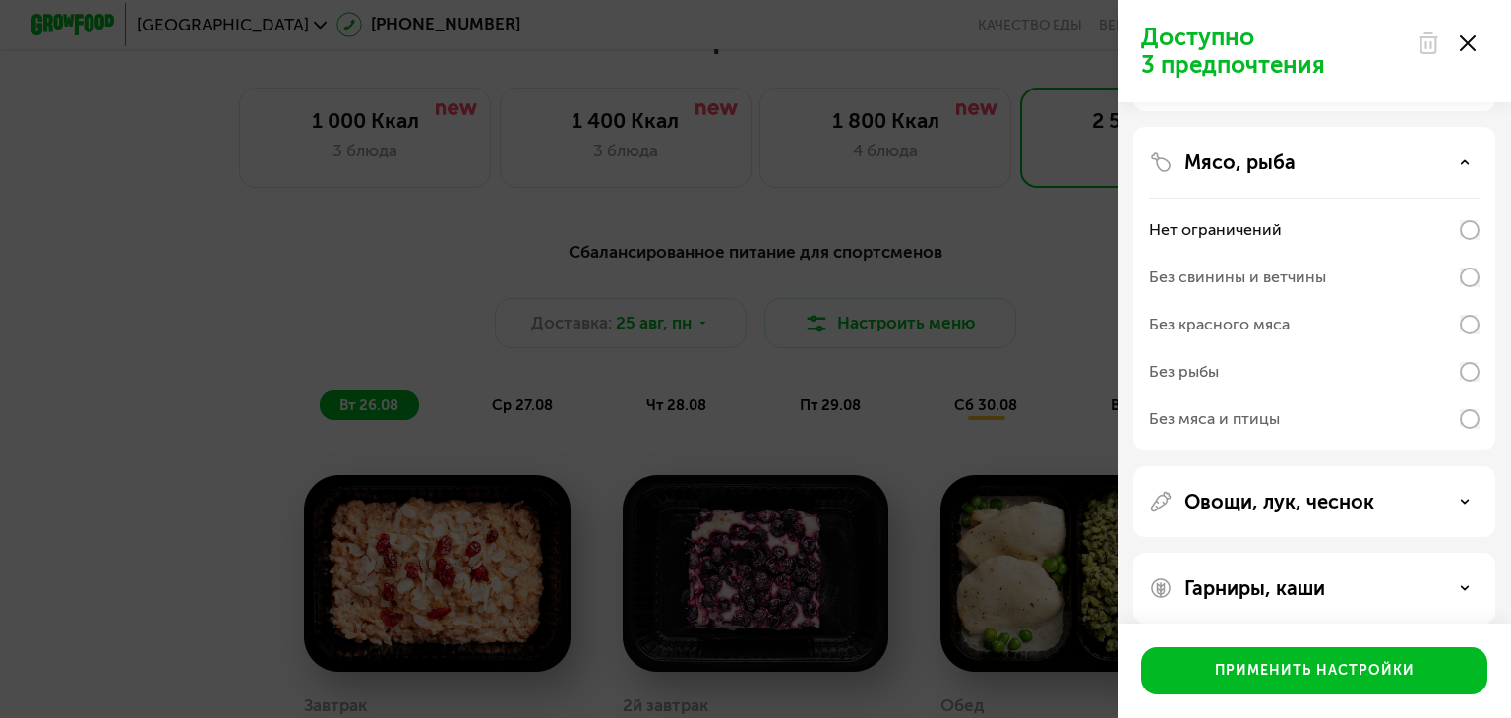
scroll to position [688, 0]
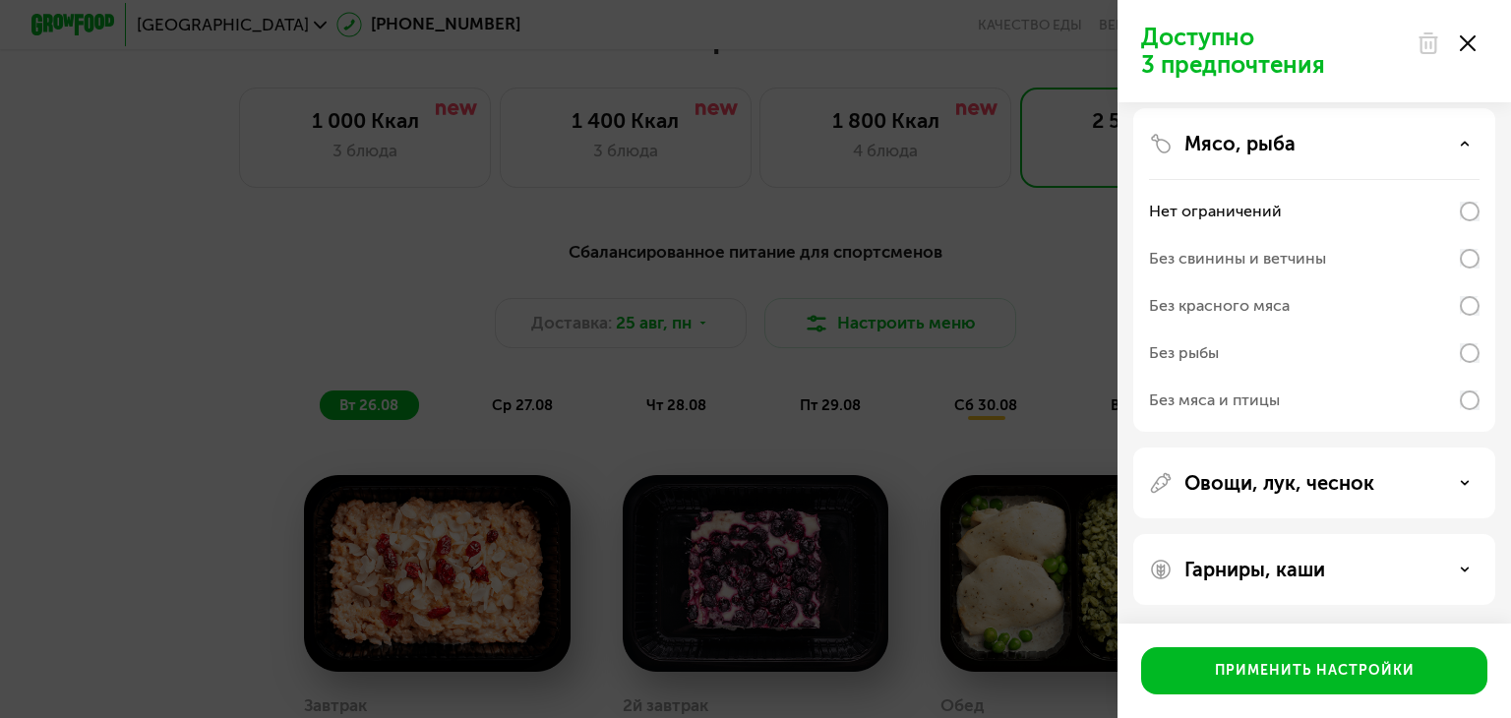
click at [1261, 475] on p "Овощи, лук, чеснок" at bounding box center [1279, 483] width 190 height 24
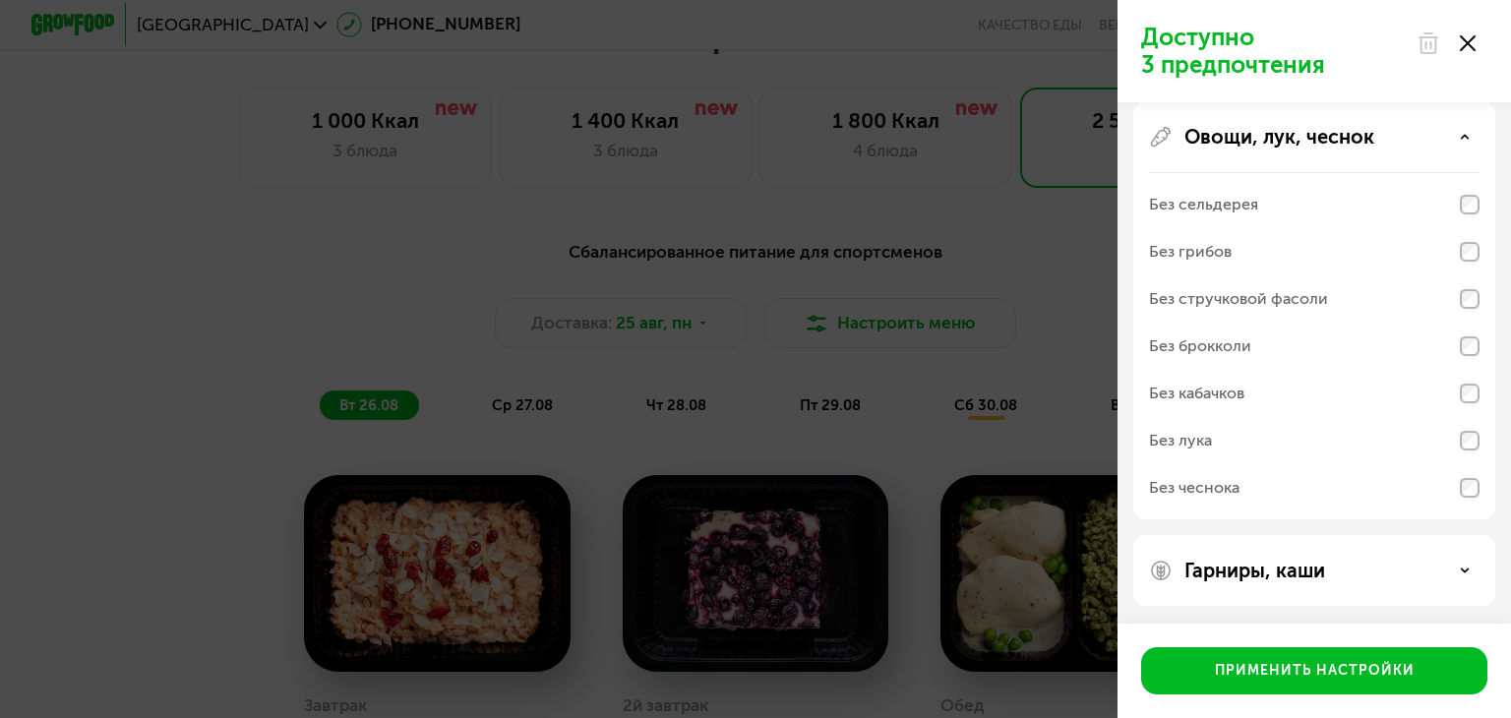
scroll to position [1036, 0]
click at [1286, 571] on p "Гарниры, каши" at bounding box center [1254, 570] width 141 height 24
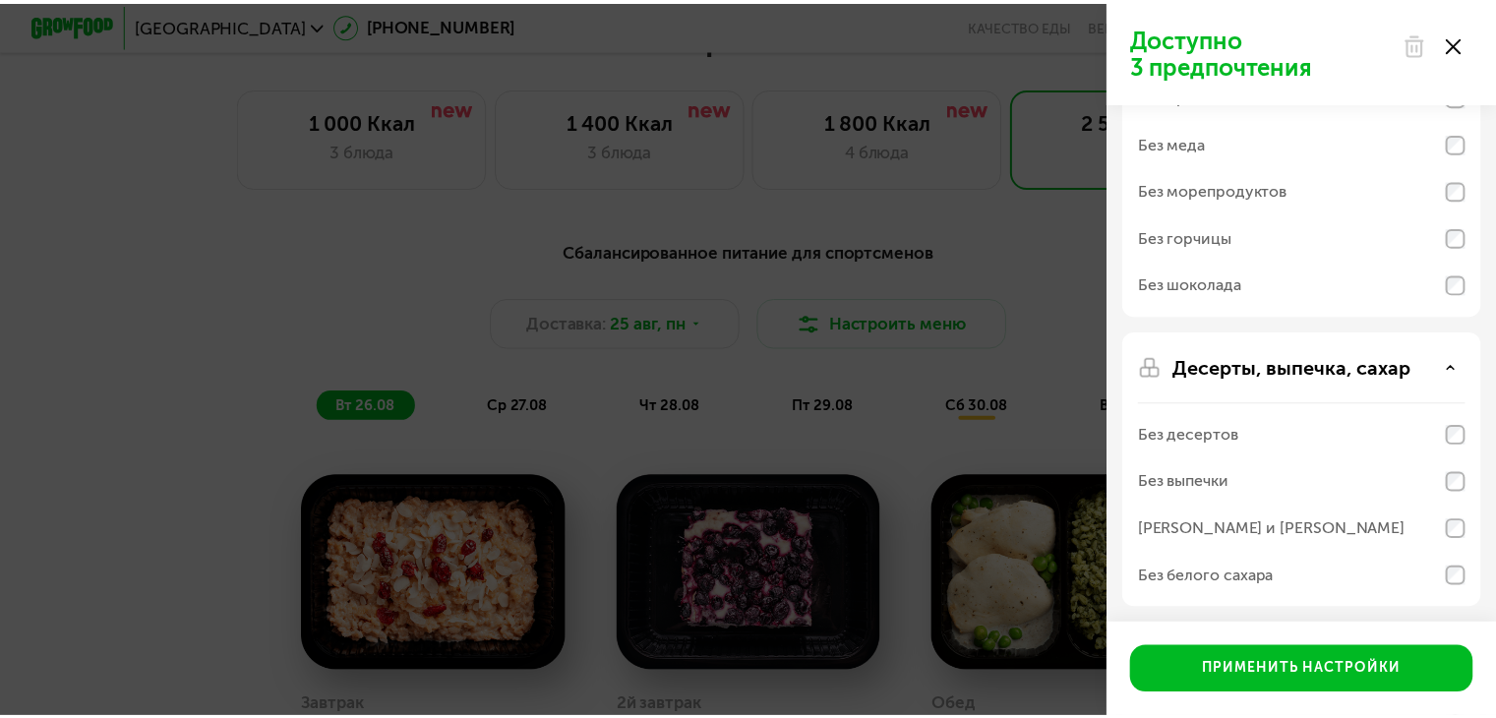
scroll to position [0, 0]
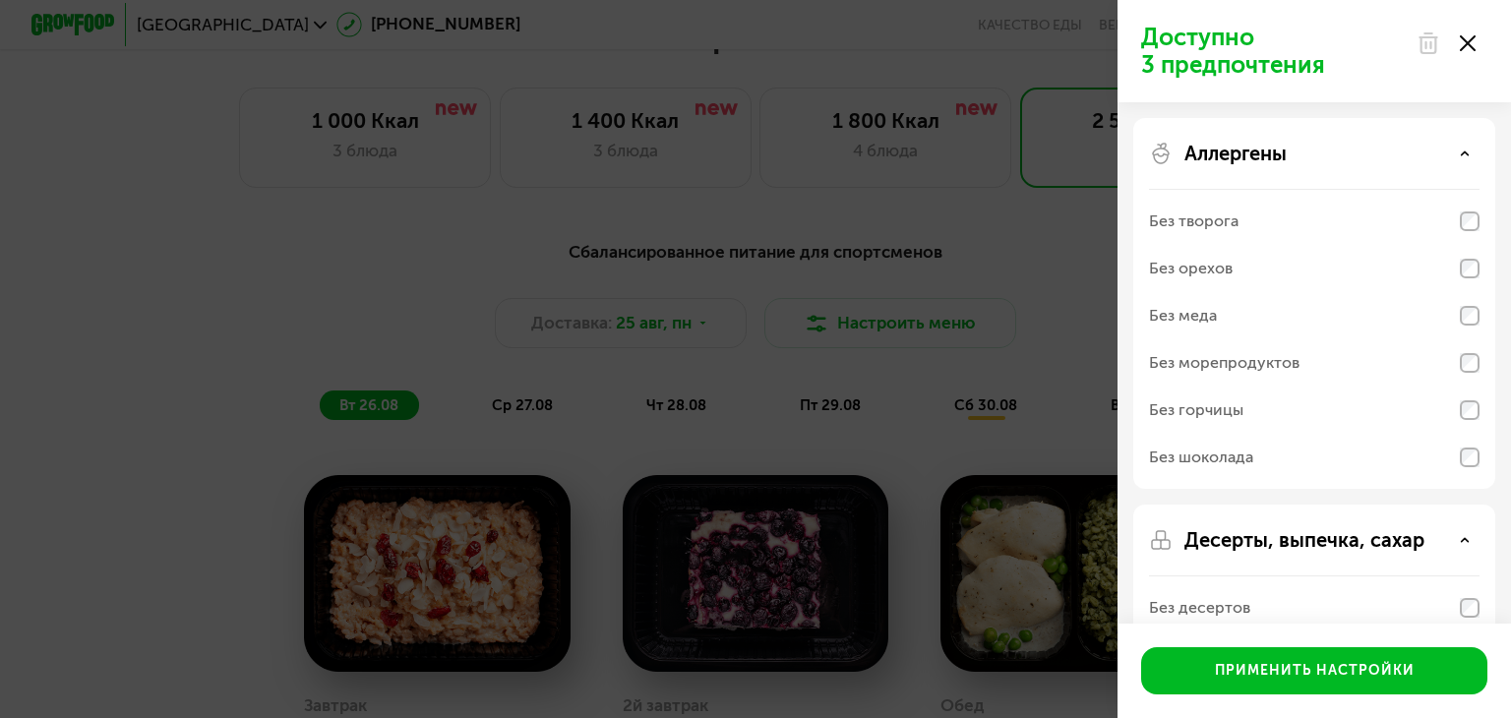
click at [1472, 49] on use at bounding box center [1467, 43] width 16 height 16
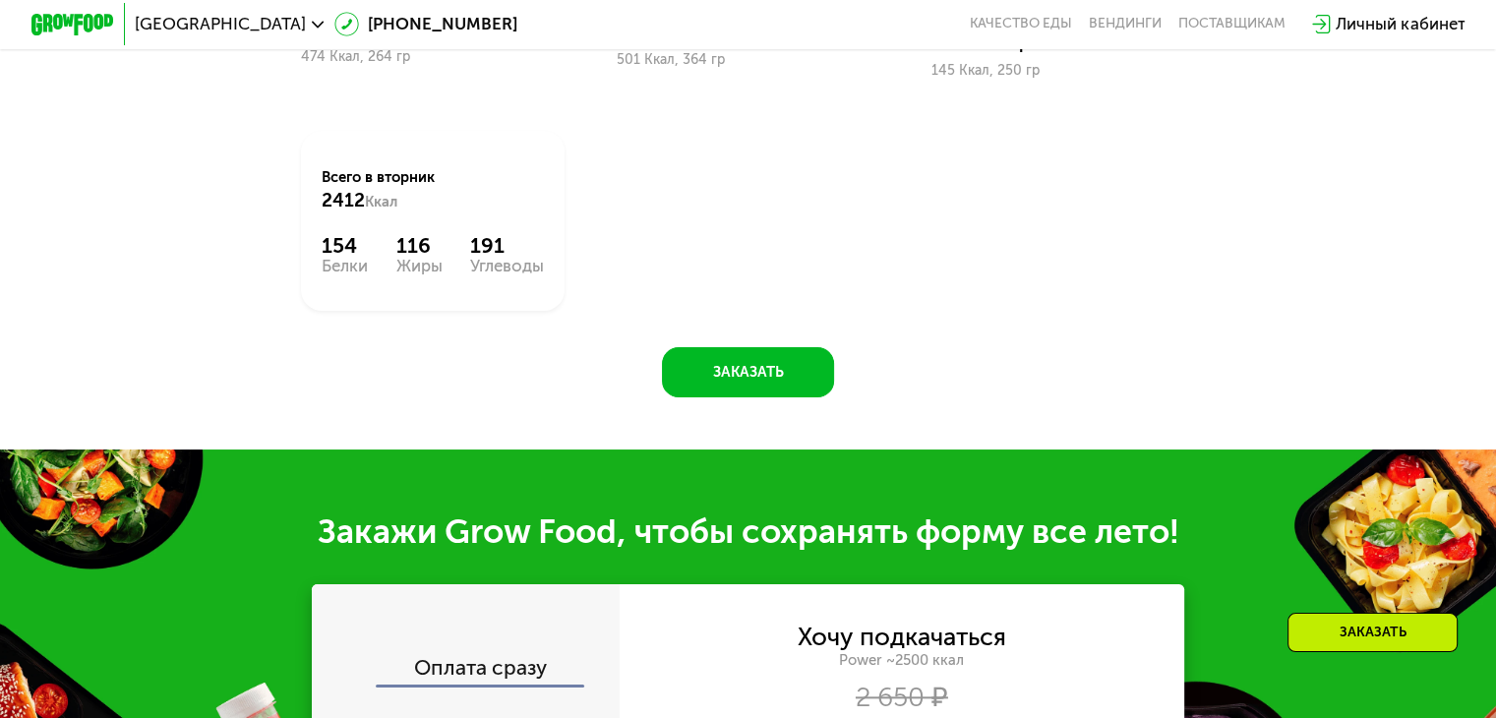
scroll to position [2360, 0]
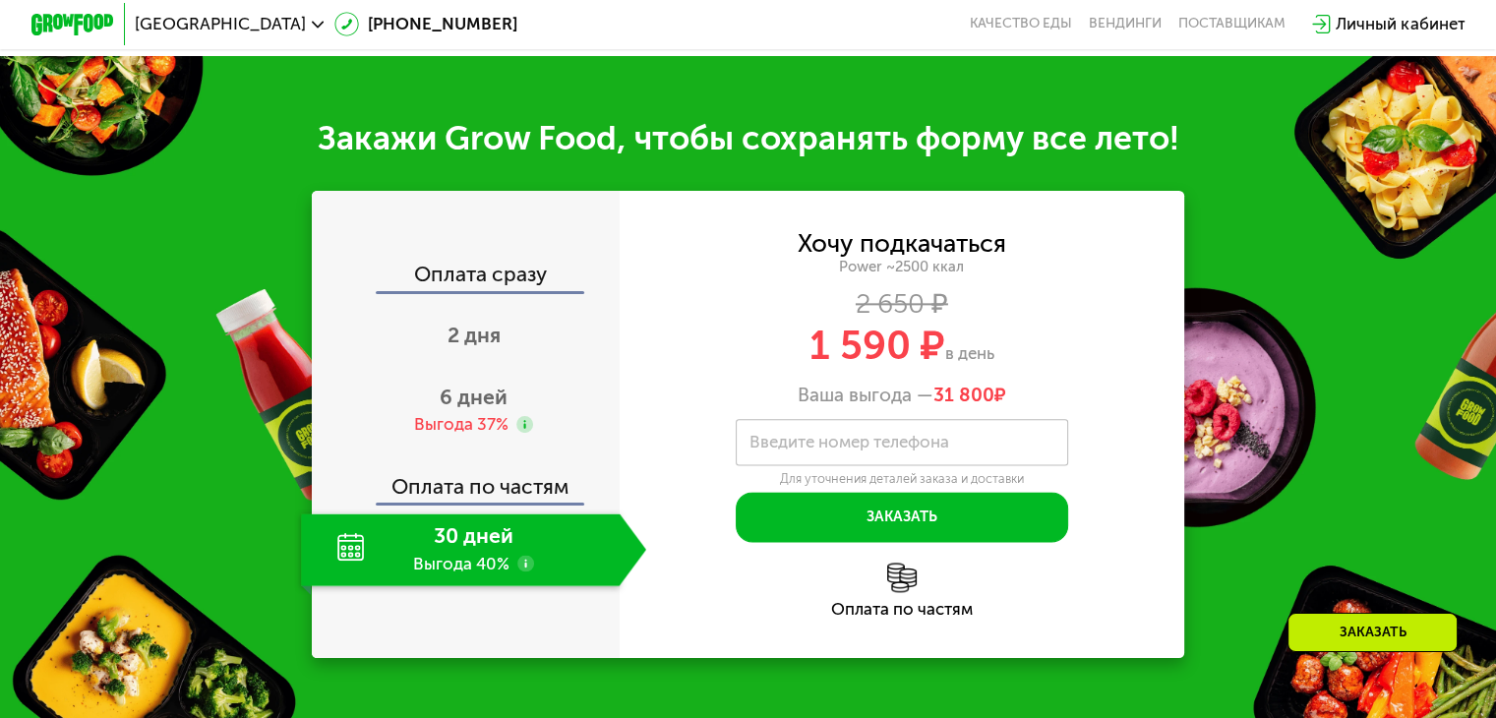
click at [475, 503] on div "Оплата по частям" at bounding box center [467, 478] width 306 height 48
click at [569, 580] on div "30 дней Выгода 40%" at bounding box center [460, 549] width 318 height 73
click at [492, 290] on div "Оплата сразу" at bounding box center [467, 277] width 306 height 27
click at [493, 290] on div "Оплата сразу" at bounding box center [467, 277] width 306 height 27
click at [483, 347] on span "2 дня" at bounding box center [473, 335] width 53 height 25
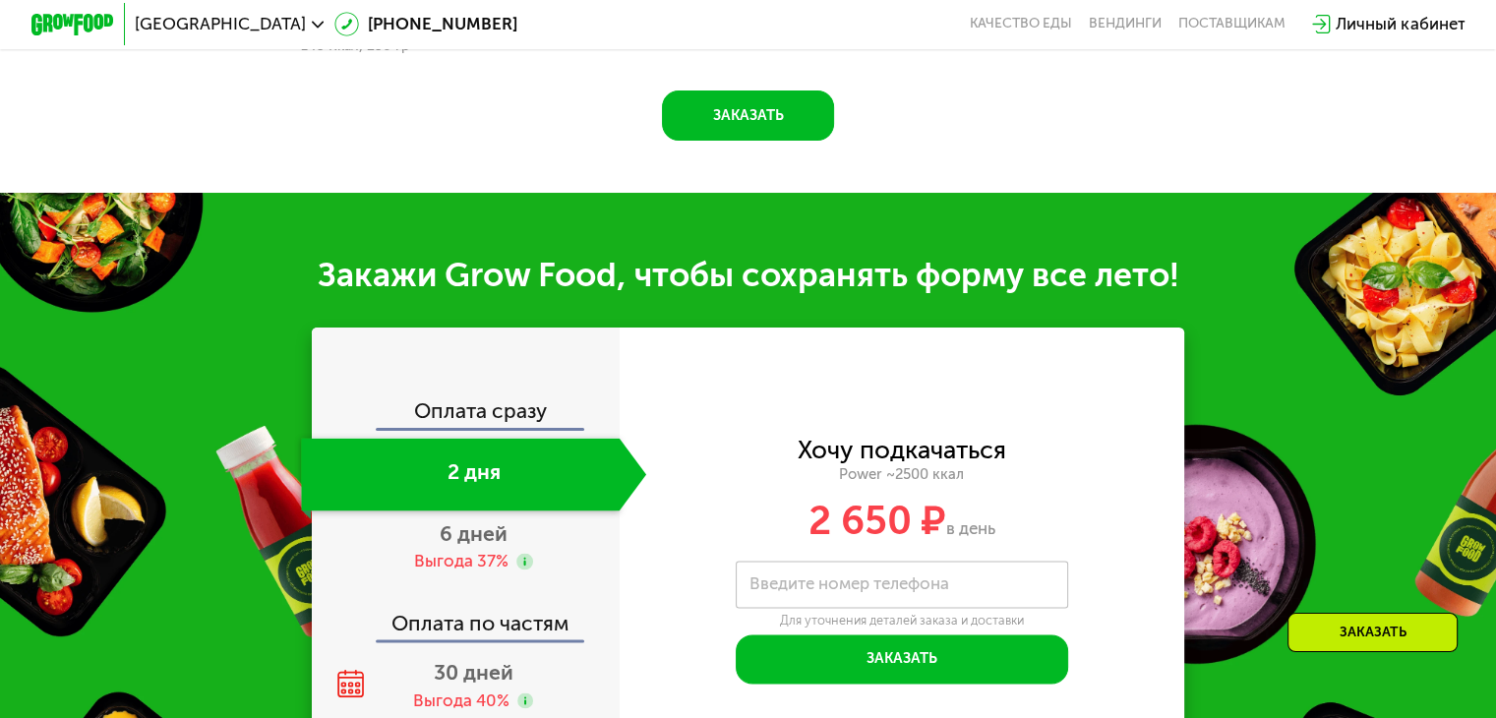
scroll to position [2492, 0]
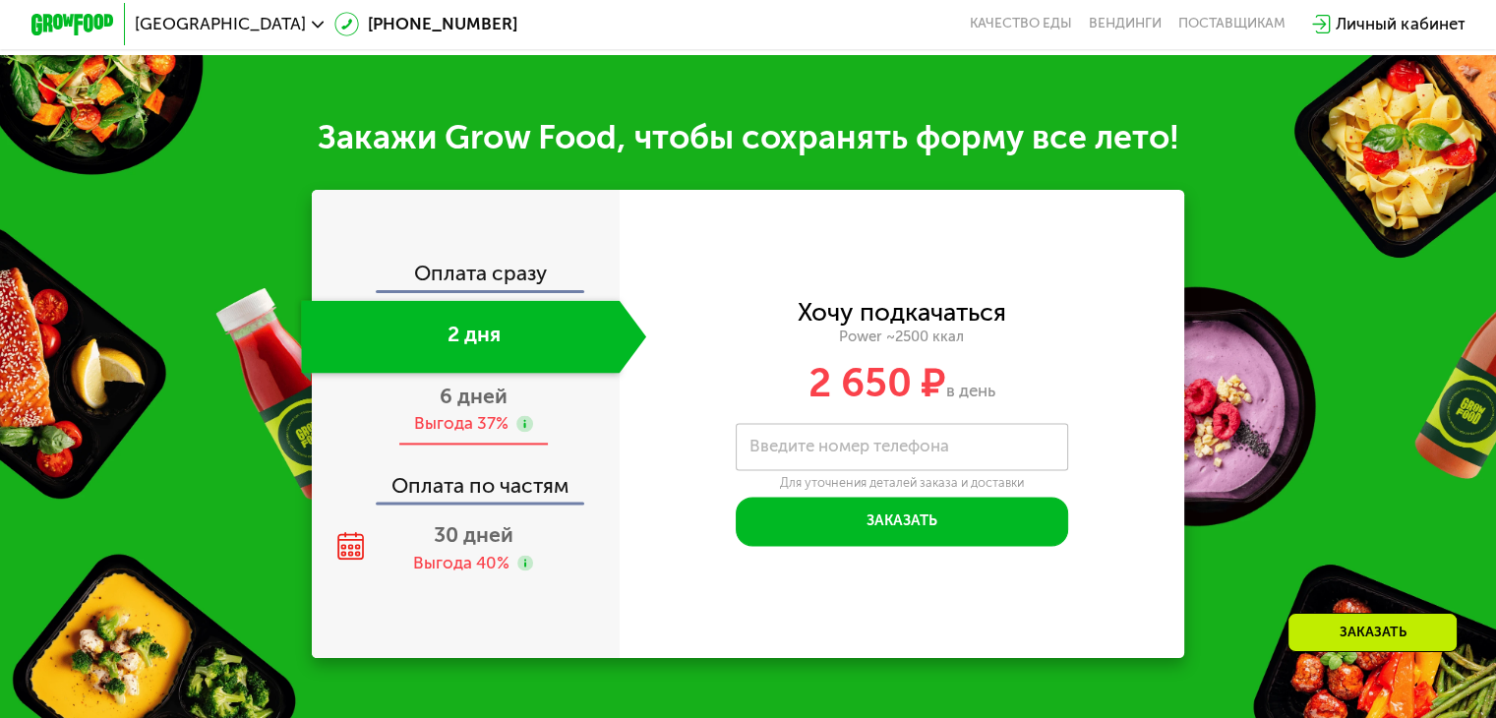
click at [474, 408] on span "6 дней" at bounding box center [474, 396] width 68 height 25
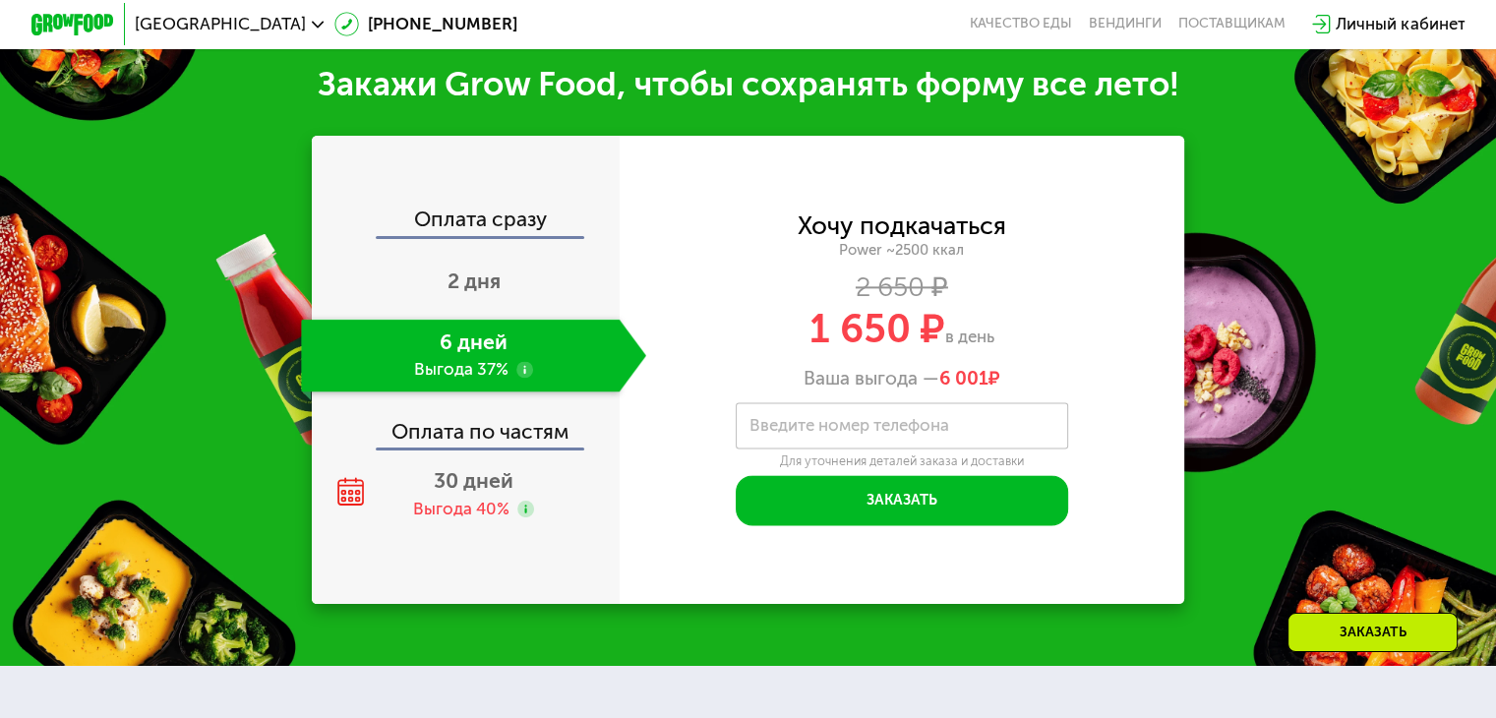
scroll to position [2440, 0]
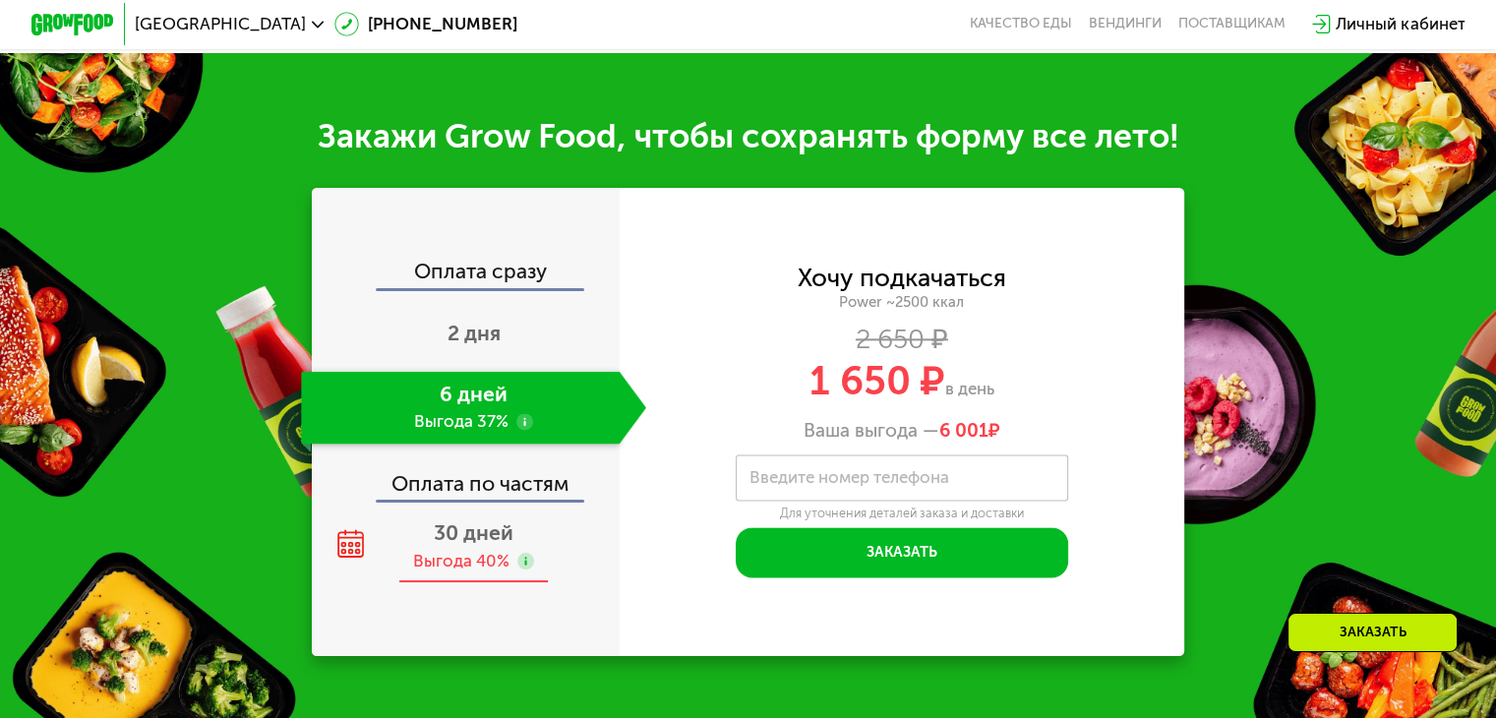
click at [494, 545] on span "30 дней" at bounding box center [474, 532] width 80 height 25
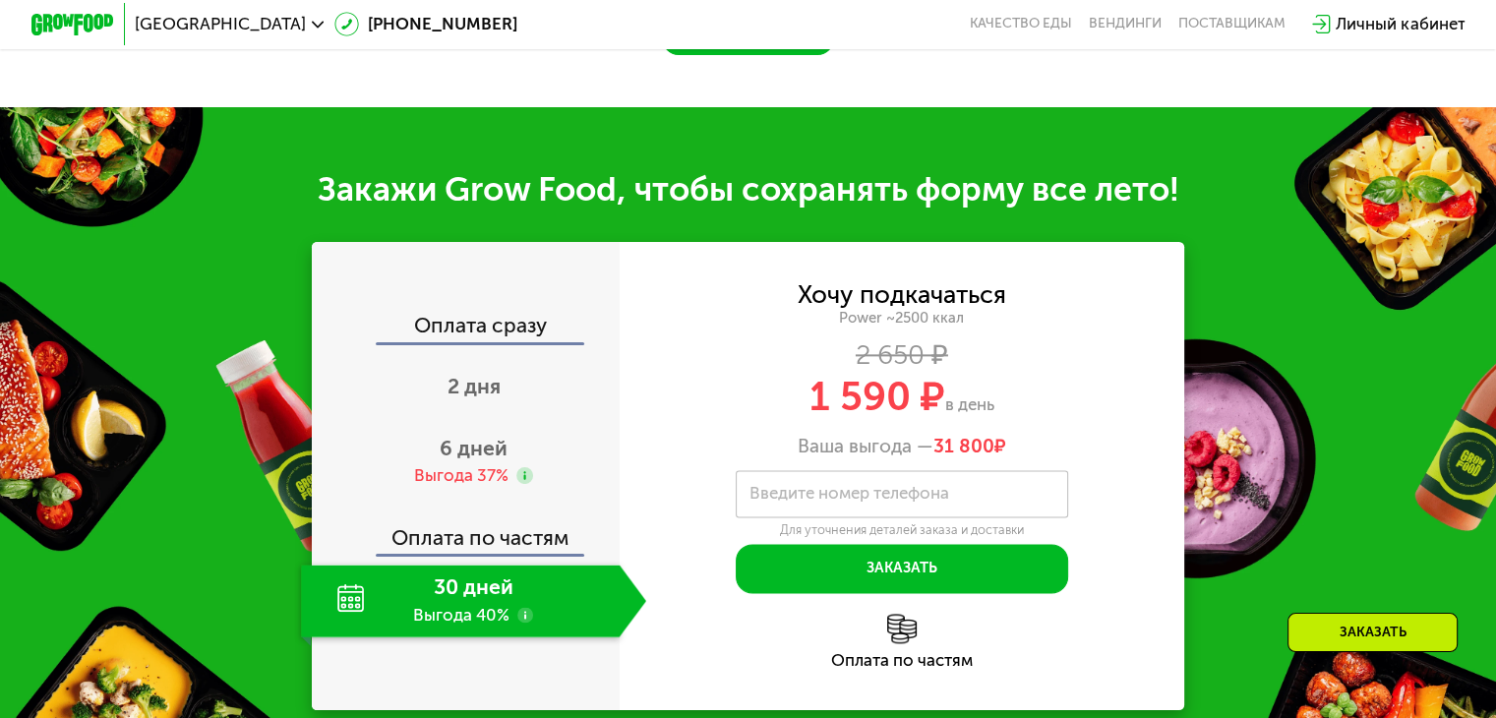
scroll to position [2492, 0]
